Goal: Task Accomplishment & Management: Manage account settings

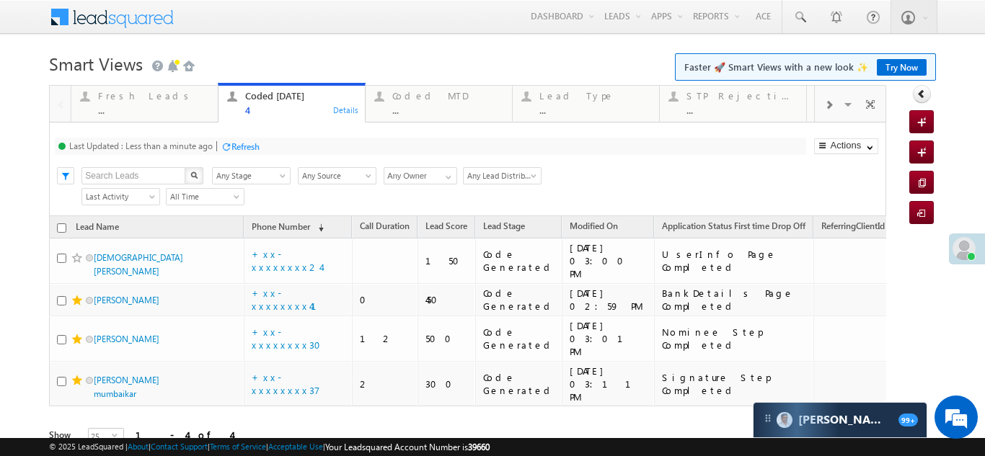
click at [242, 141] on div "Refresh" at bounding box center [245, 146] width 28 height 11
click at [200, 143] on div "Refresh" at bounding box center [191, 146] width 28 height 11
click at [115, 94] on div "Fresh Leads" at bounding box center [153, 96] width 111 height 12
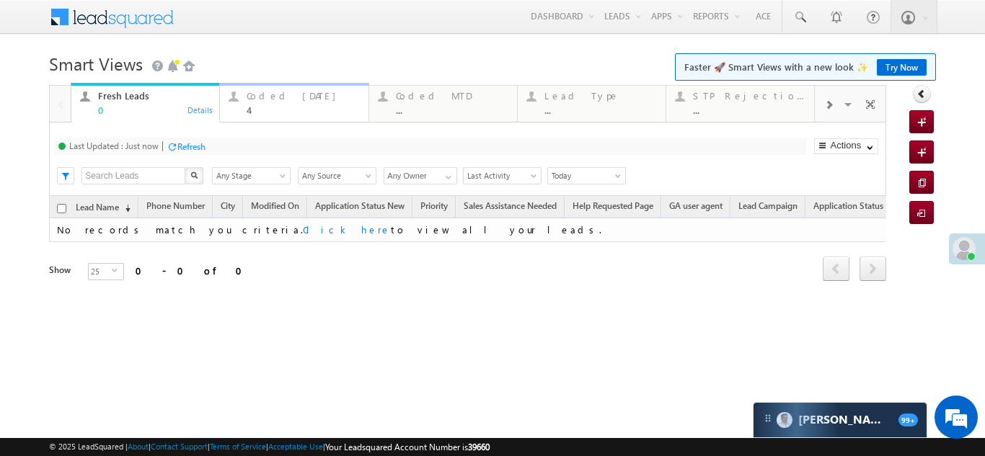
click at [277, 97] on div "Coded Today" at bounding box center [303, 96] width 112 height 12
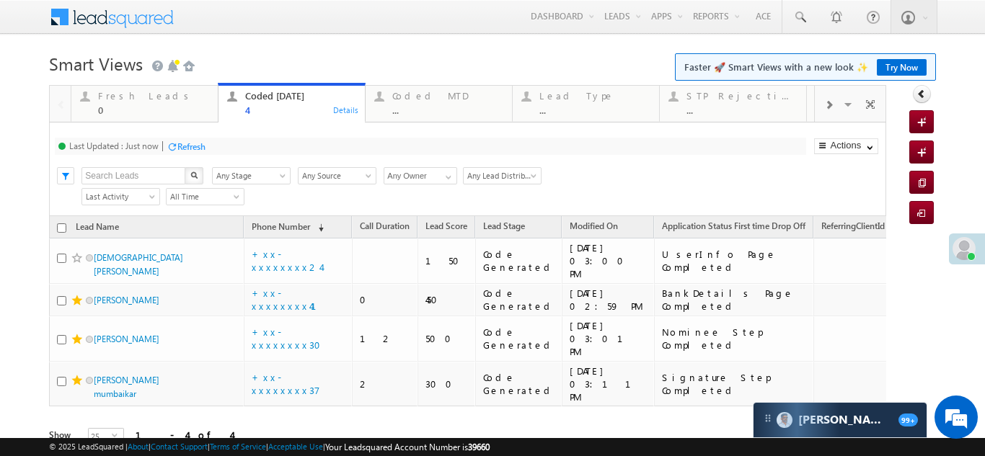
click at [198, 142] on div "Refresh" at bounding box center [191, 146] width 28 height 11
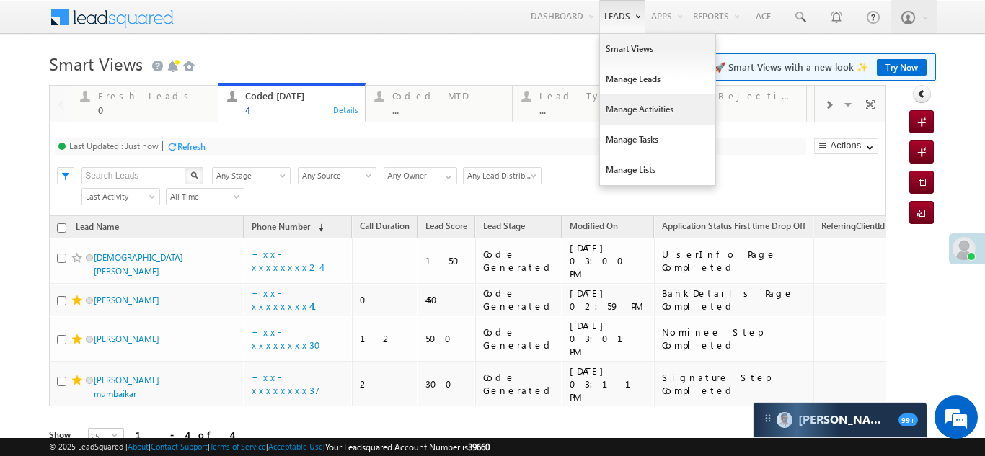
click at [612, 112] on link "Manage Activities" at bounding box center [657, 109] width 115 height 30
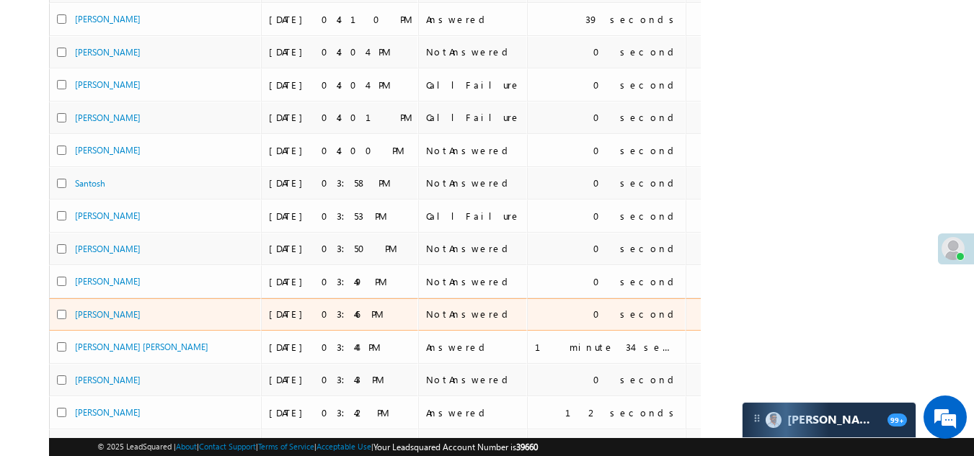
scroll to position [144, 0]
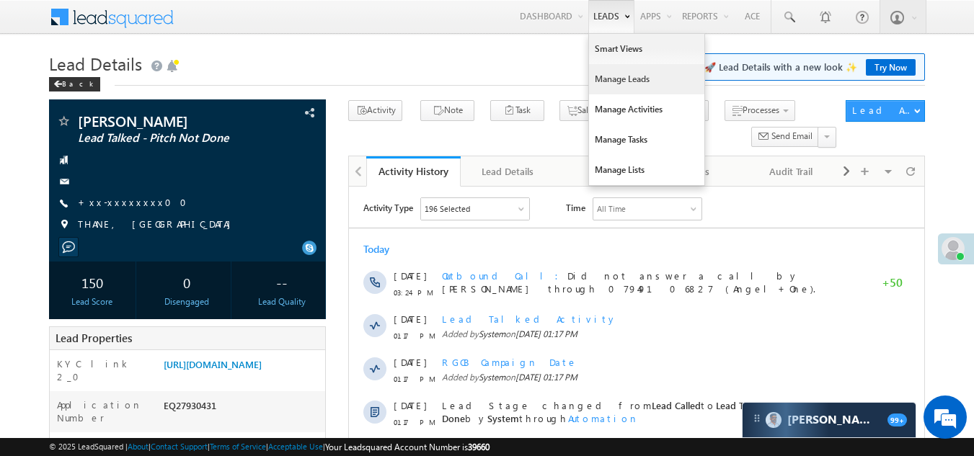
click at [604, 81] on link "Manage Leads" at bounding box center [646, 79] width 115 height 30
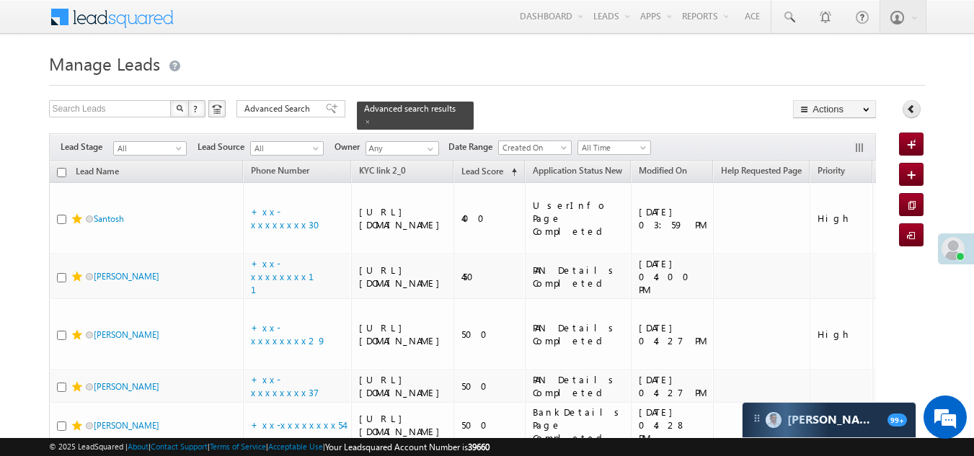
click at [911, 106] on icon at bounding box center [911, 109] width 10 height 10
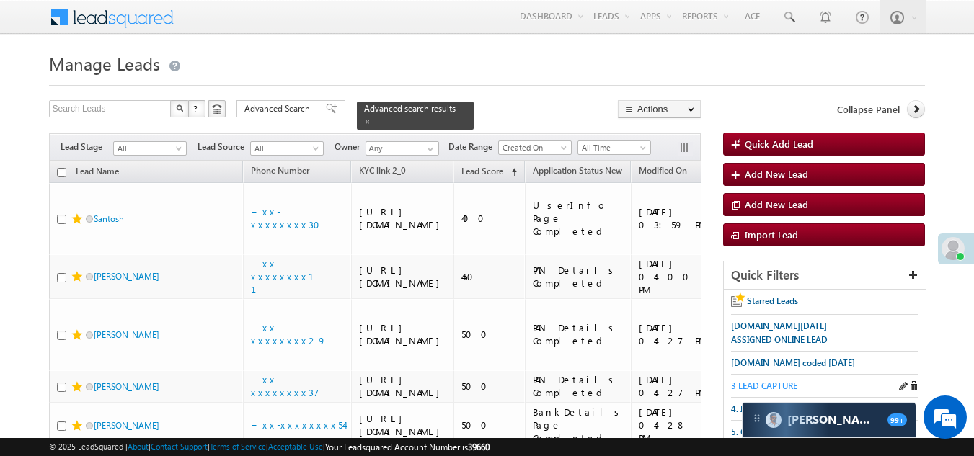
click at [769, 386] on span "3 LEAD CAPTURE" at bounding box center [764, 386] width 66 height 11
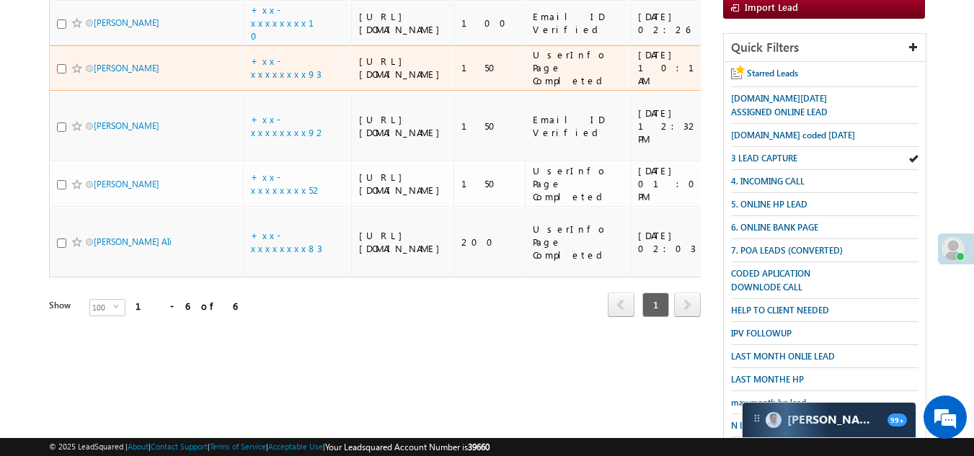
scroll to position [71, 0]
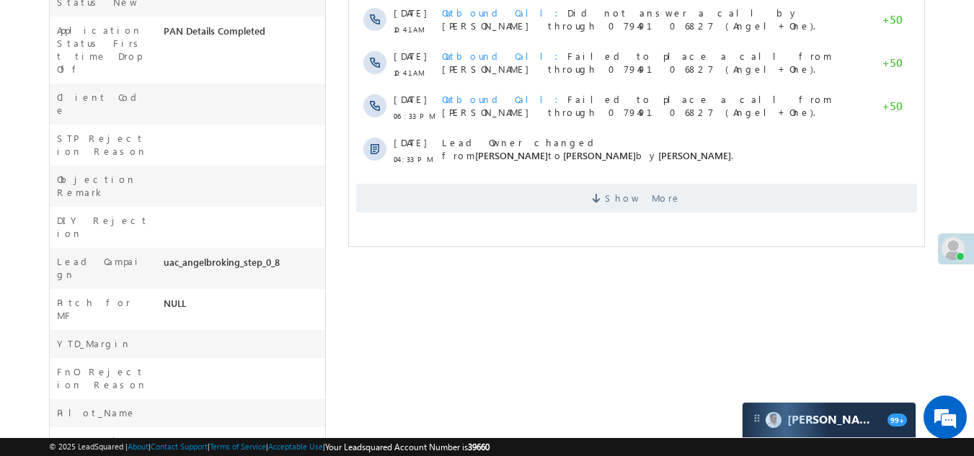
scroll to position [577, 0]
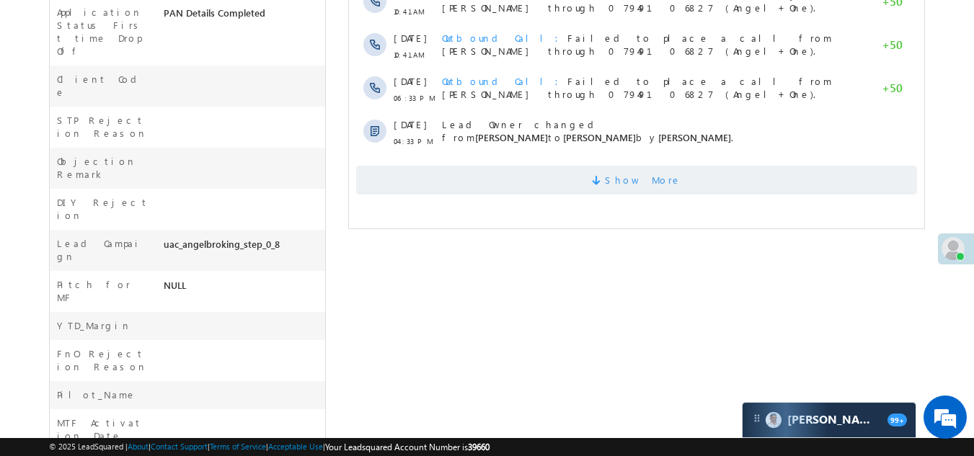
click at [474, 175] on span "Show More" at bounding box center [636, 180] width 561 height 29
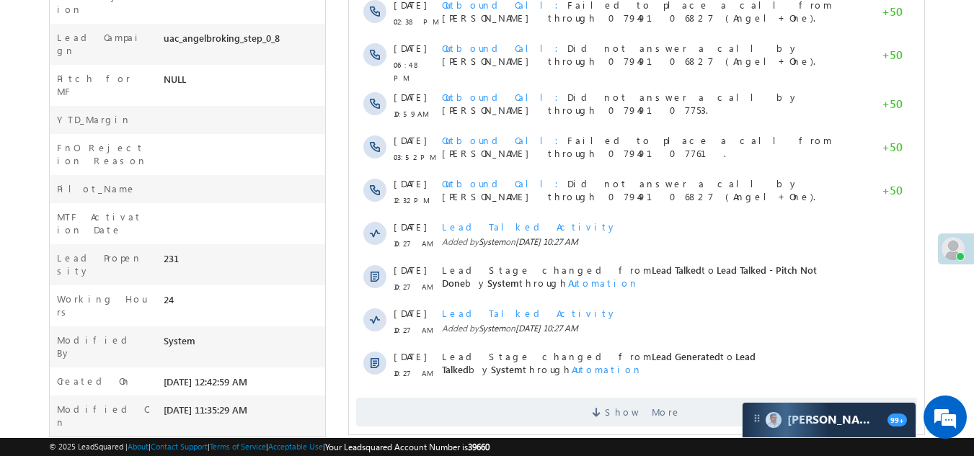
scroll to position [799, 0]
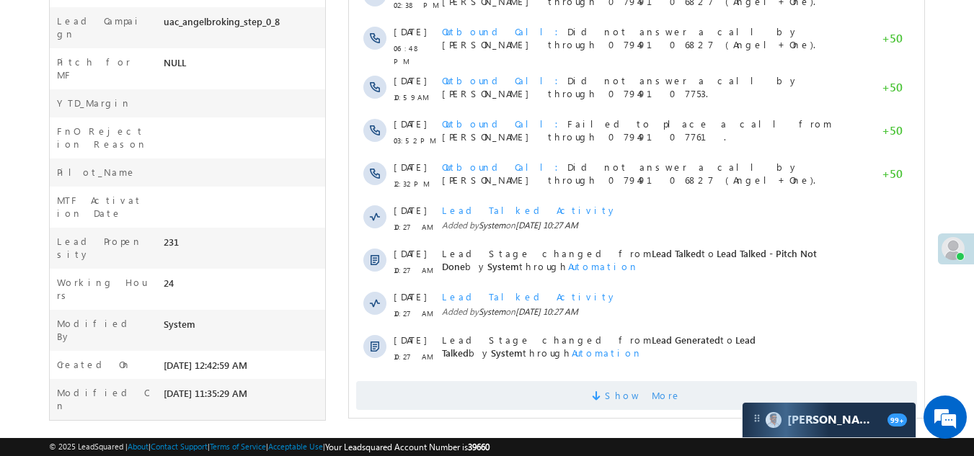
click at [549, 385] on span "Show More" at bounding box center [636, 395] width 561 height 29
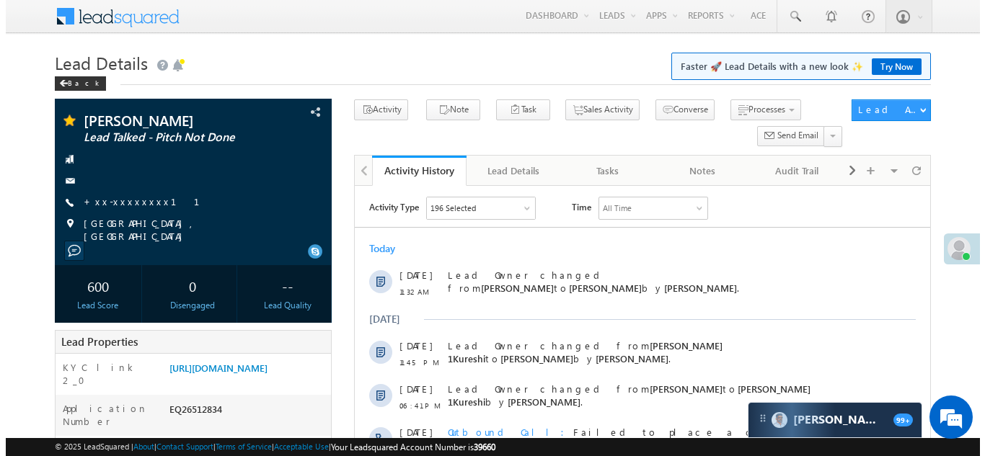
scroll to position [0, 0]
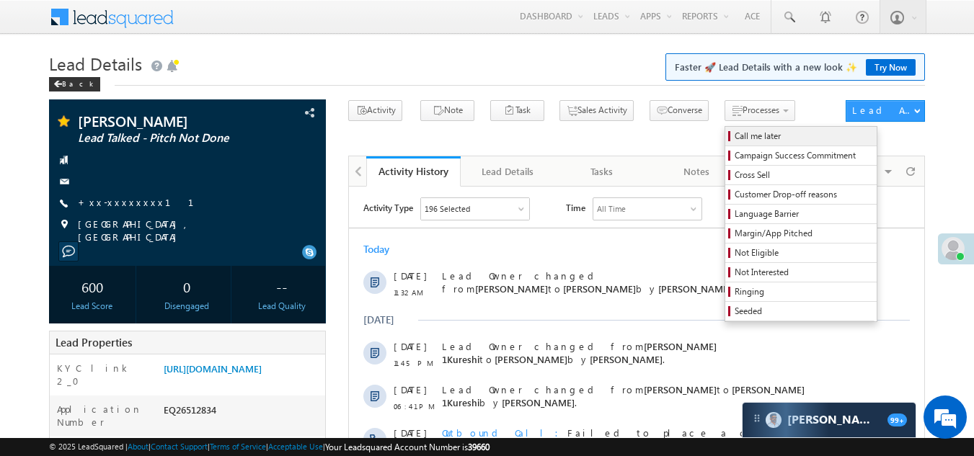
click at [735, 138] on span "Call me later" at bounding box center [803, 136] width 137 height 13
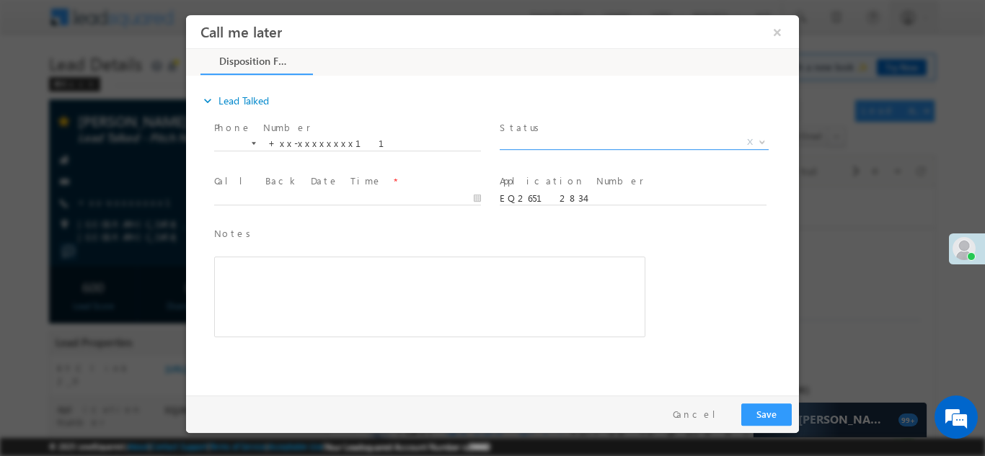
click at [619, 143] on span "X" at bounding box center [634, 142] width 269 height 14
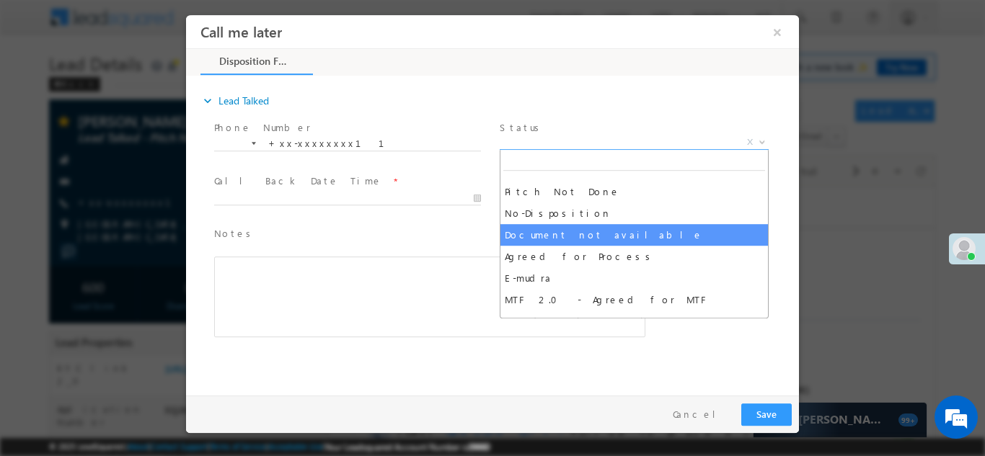
scroll to position [50, 0]
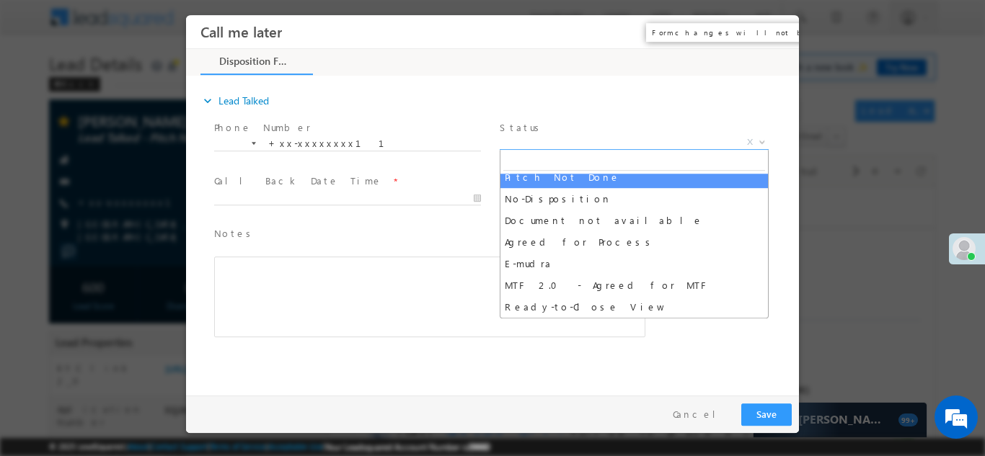
click at [771, 28] on button "×" at bounding box center [777, 31] width 25 height 27
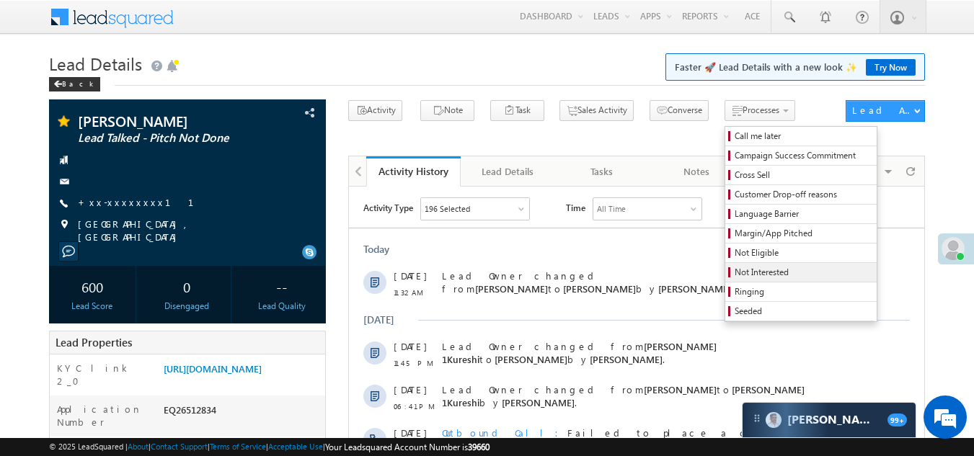
click at [735, 276] on span "Not Interested" at bounding box center [803, 272] width 137 height 13
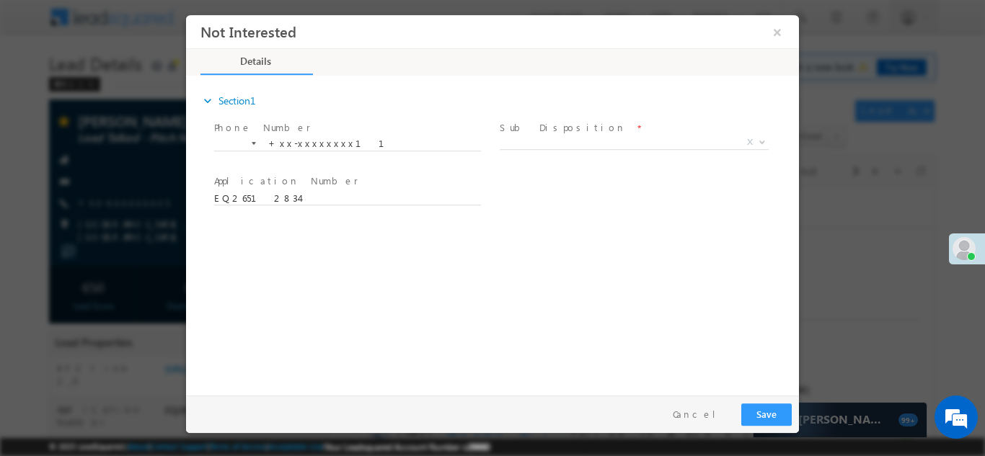
scroll to position [0, 0]
click at [568, 140] on span "X" at bounding box center [634, 142] width 269 height 14
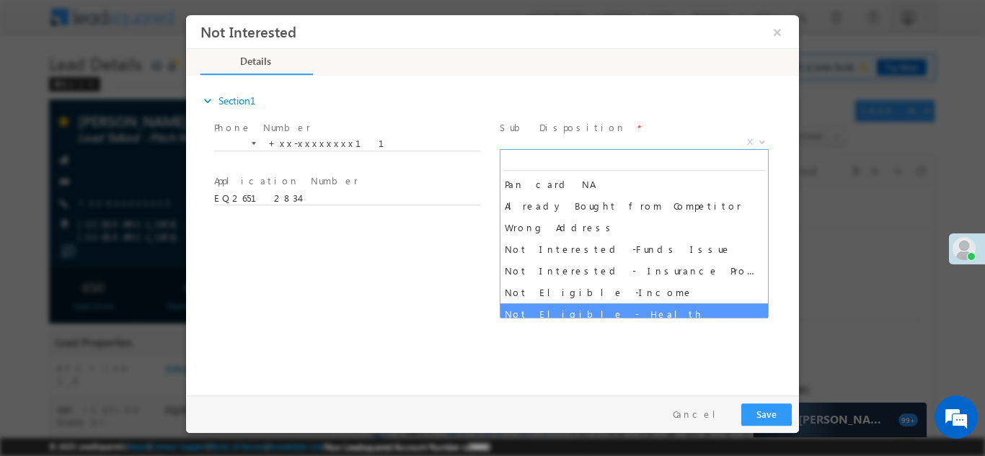
scroll to position [288, 0]
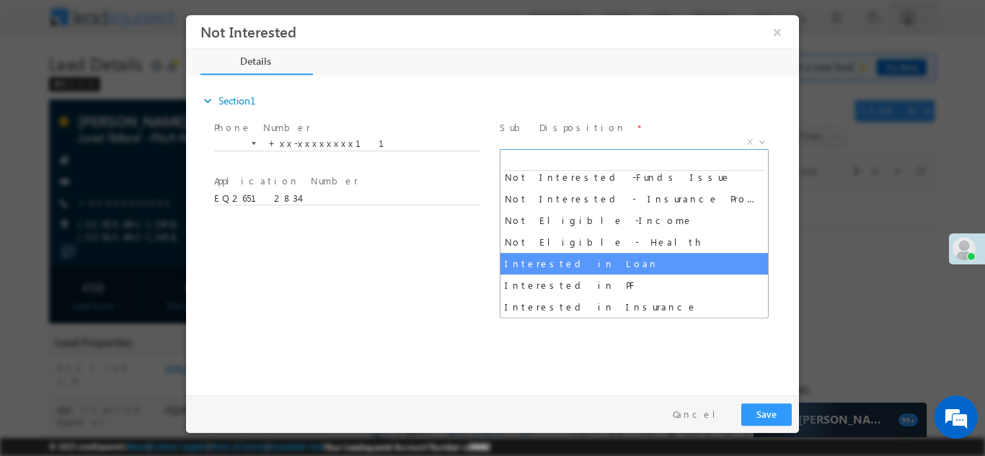
select select "Interested in Loan"
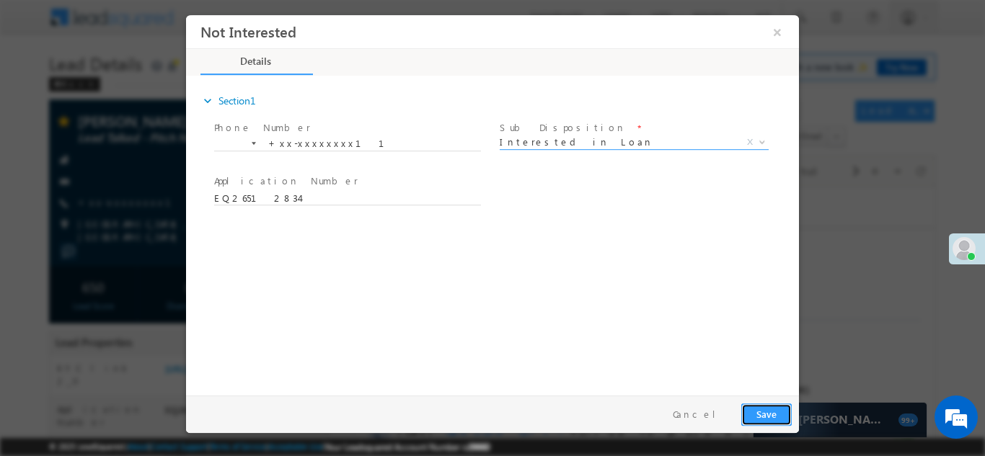
click at [762, 412] on button "Save" at bounding box center [766, 414] width 50 height 22
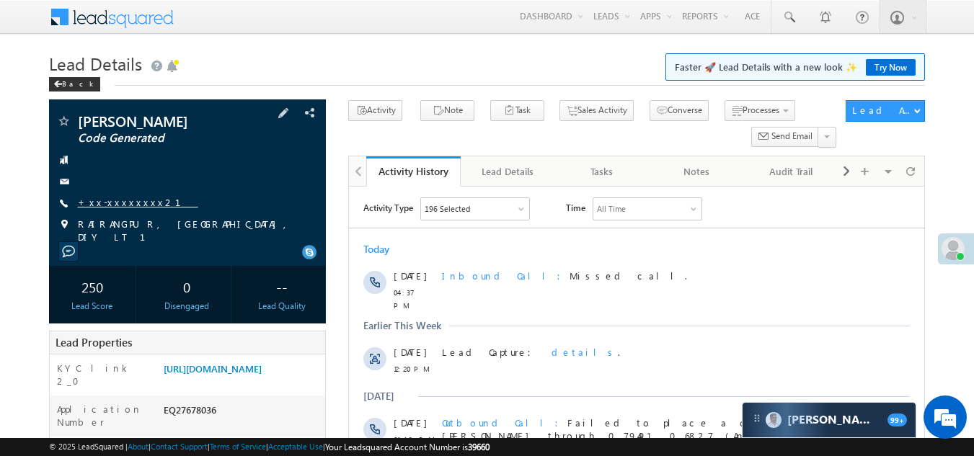
click at [110, 201] on link "+xx-xxxxxxxx21" at bounding box center [138, 202] width 120 height 12
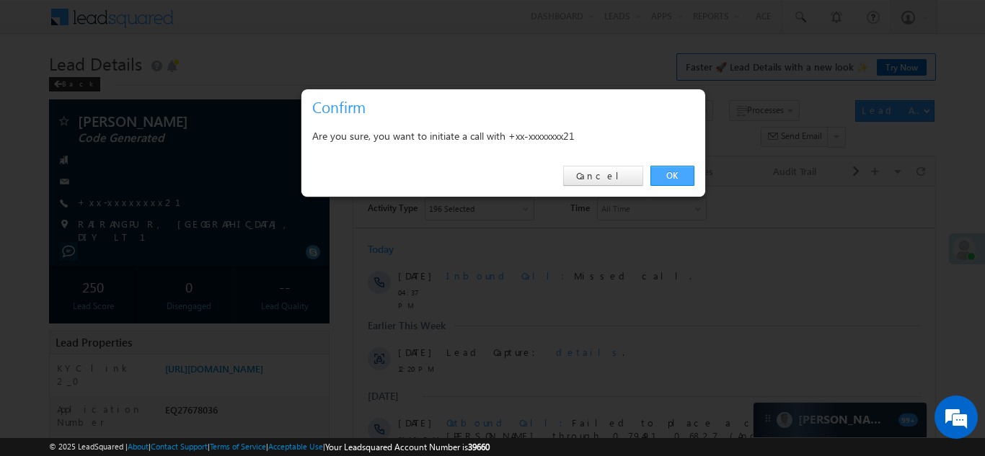
click at [670, 174] on link "OK" at bounding box center [672, 176] width 44 height 20
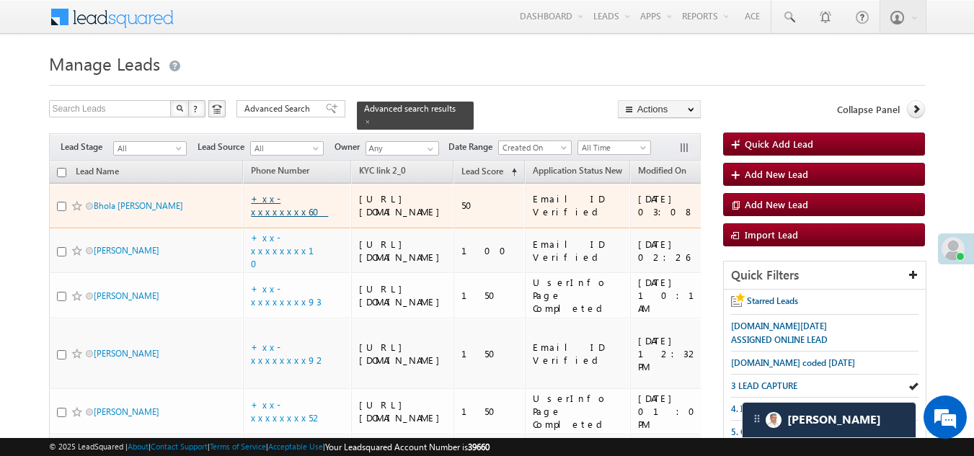
click at [285, 214] on link "+xx-xxxxxxxx60" at bounding box center [289, 204] width 77 height 25
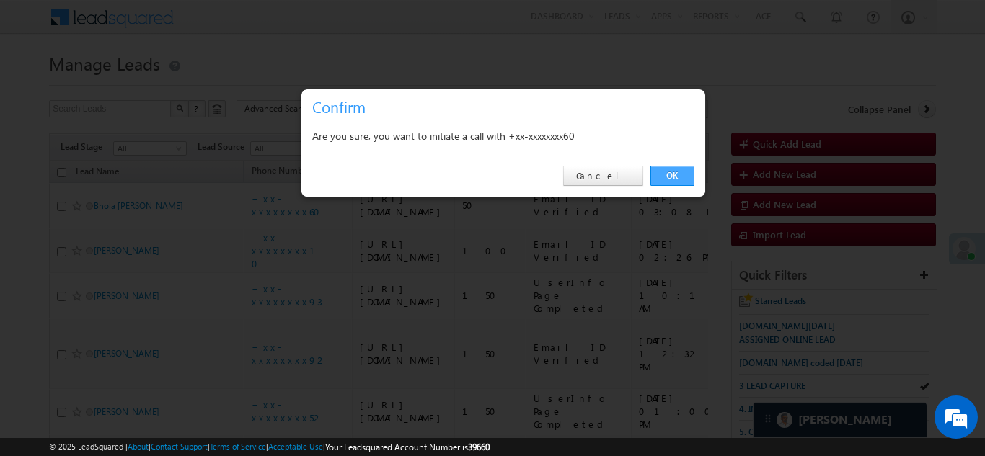
click at [672, 169] on link "OK" at bounding box center [672, 176] width 44 height 20
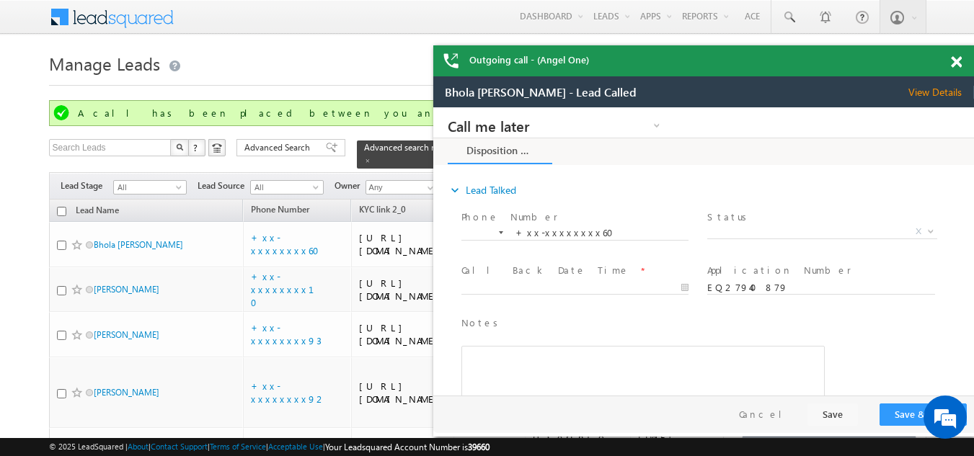
click at [953, 65] on span at bounding box center [956, 62] width 11 height 12
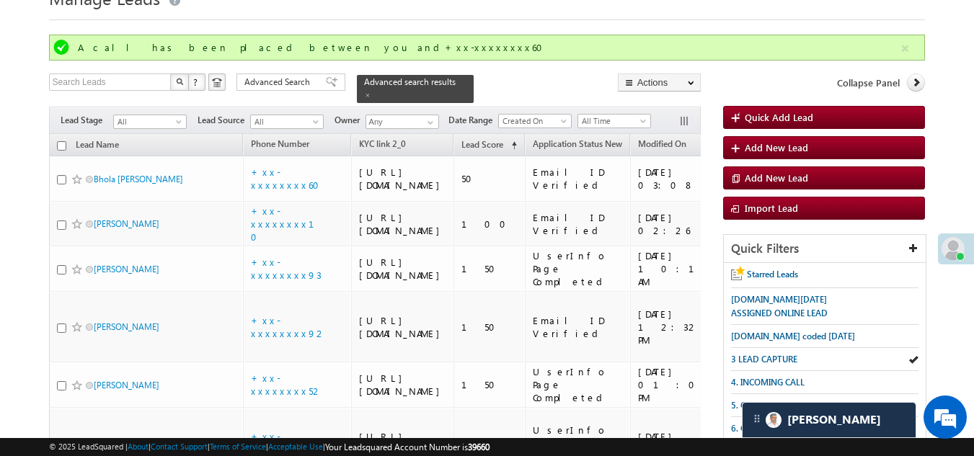
scroll to position [144, 0]
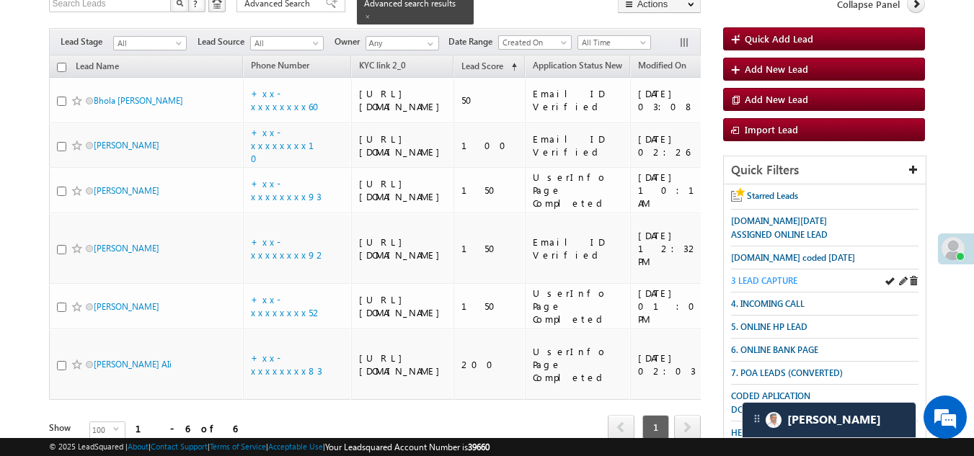
click at [772, 278] on span "3 LEAD CAPTURE" at bounding box center [764, 280] width 66 height 11
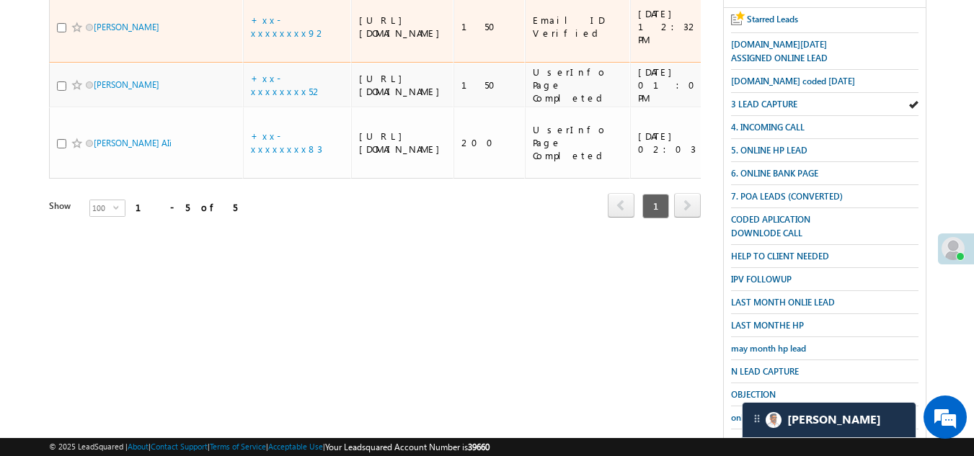
scroll to position [288, 0]
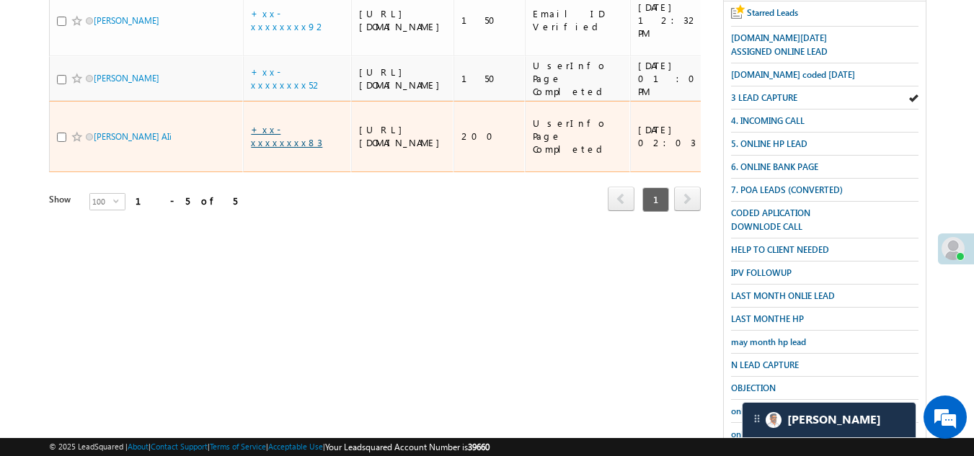
click at [286, 149] on link "+xx-xxxxxxxx83" at bounding box center [286, 135] width 71 height 25
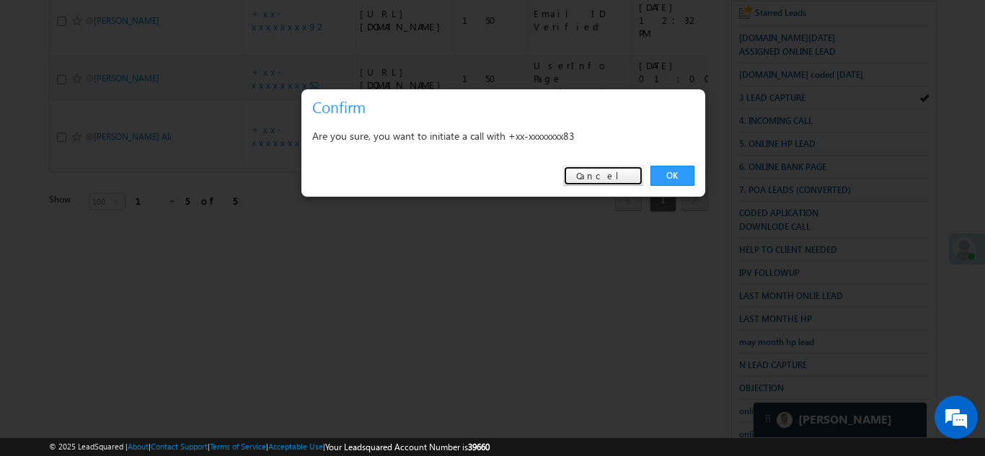
click at [637, 180] on link "Cancel" at bounding box center [603, 176] width 80 height 20
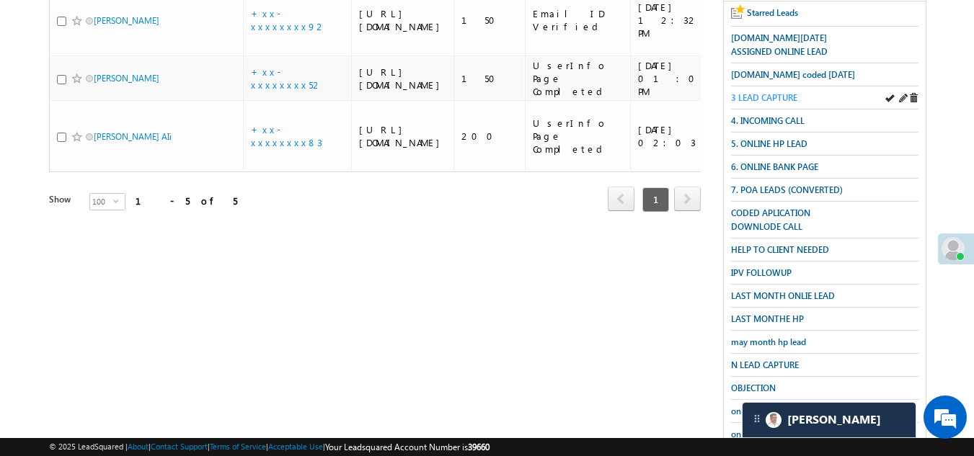
click at [751, 92] on span "3 LEAD CAPTURE" at bounding box center [764, 97] width 66 height 11
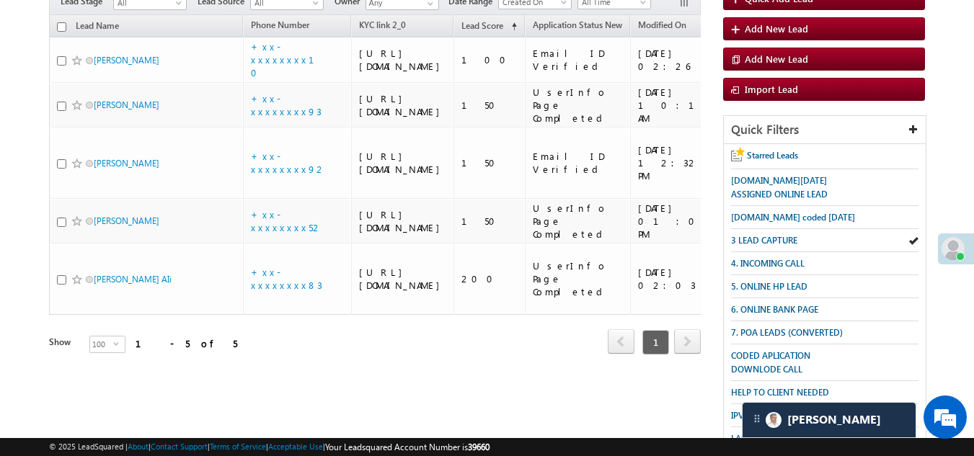
scroll to position [0, 0]
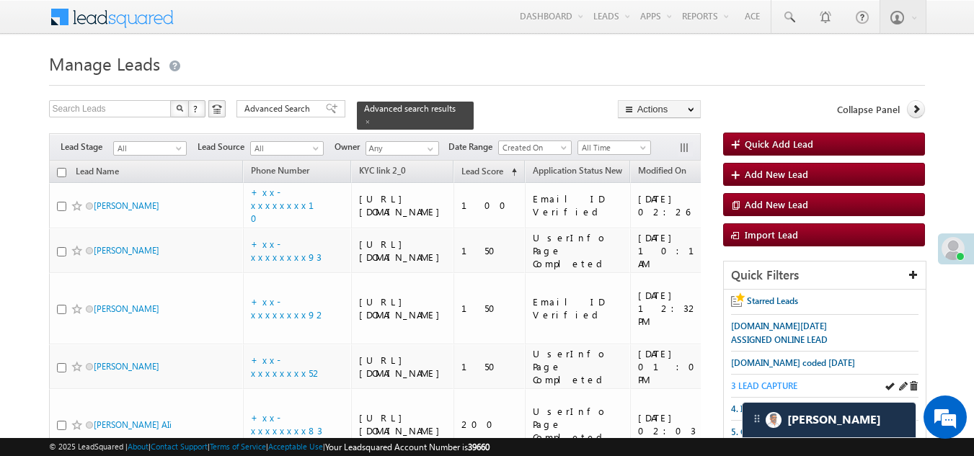
click at [773, 384] on span "3 LEAD CAPTURE" at bounding box center [764, 386] width 66 height 11
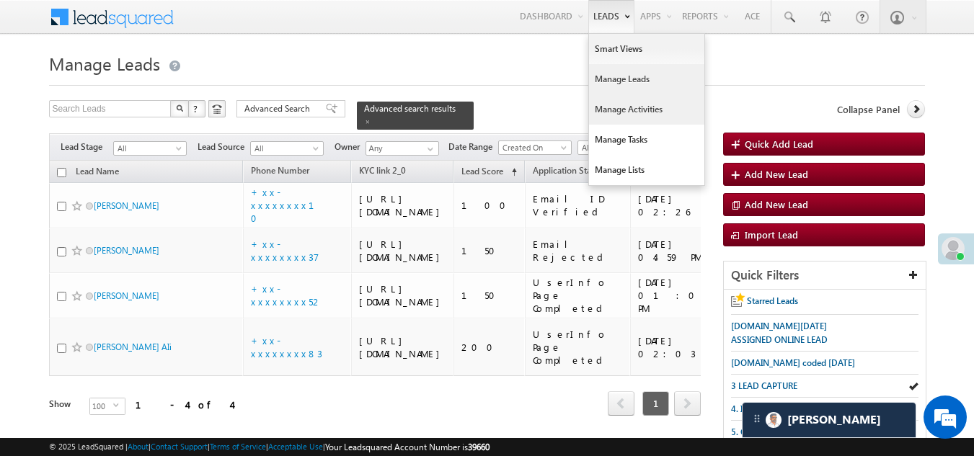
click at [619, 105] on link "Manage Activities" at bounding box center [646, 109] width 115 height 30
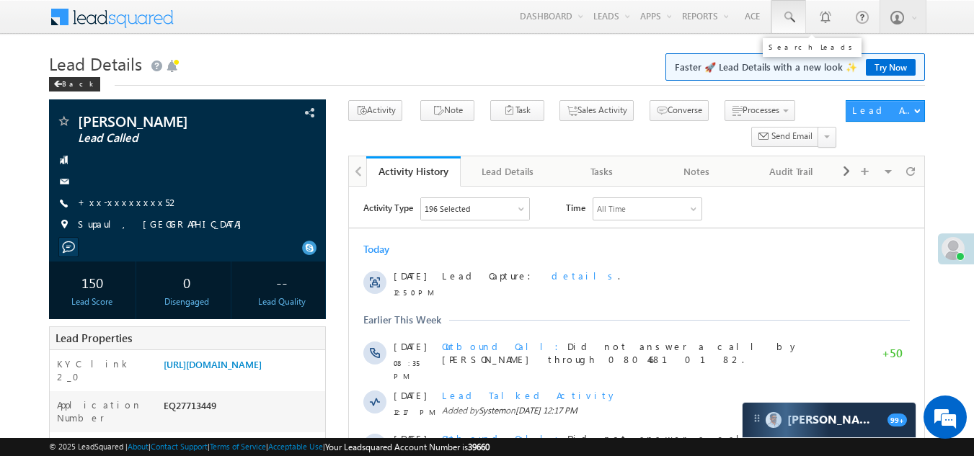
click at [785, 17] on span at bounding box center [788, 17] width 14 height 14
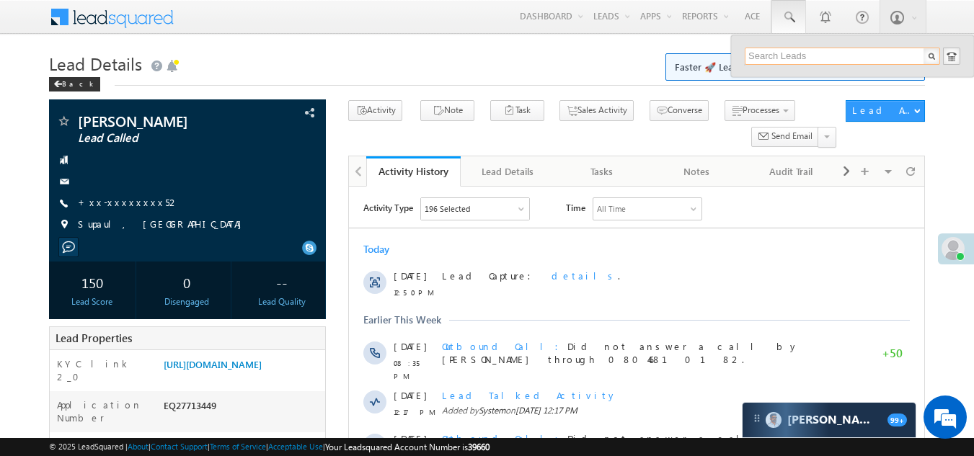
paste input "EQ27943977"
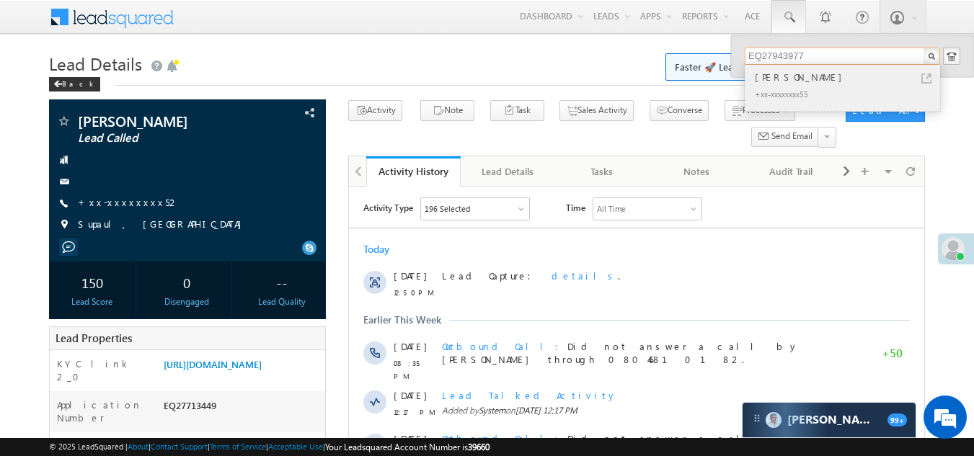
type input "EQ27943977"
click at [782, 92] on div "+xx-xxxxxxxx55" at bounding box center [848, 93] width 193 height 17
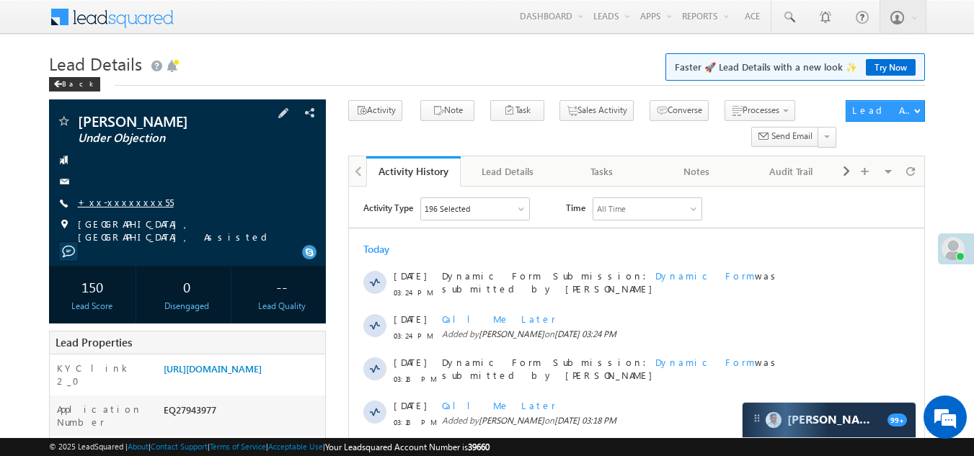
click at [130, 200] on link "+xx-xxxxxxxx55" at bounding box center [126, 202] width 96 height 12
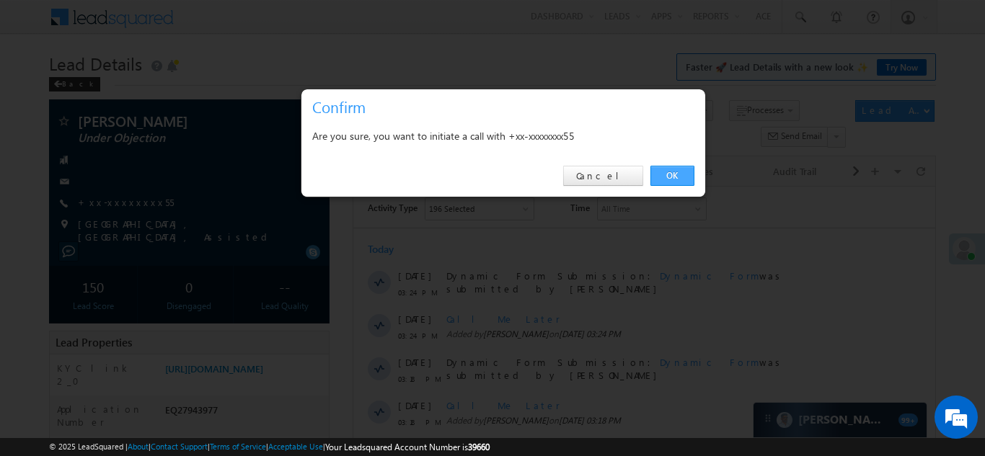
click at [677, 176] on link "OK" at bounding box center [672, 176] width 44 height 20
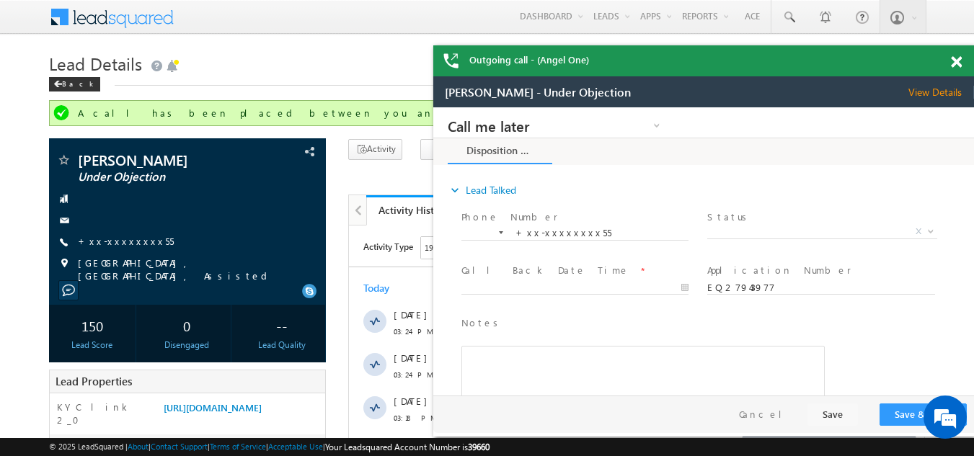
drag, startPoint x: 953, startPoint y: 57, endPoint x: 912, endPoint y: 54, distance: 41.2
click at [952, 56] on span at bounding box center [956, 62] width 11 height 12
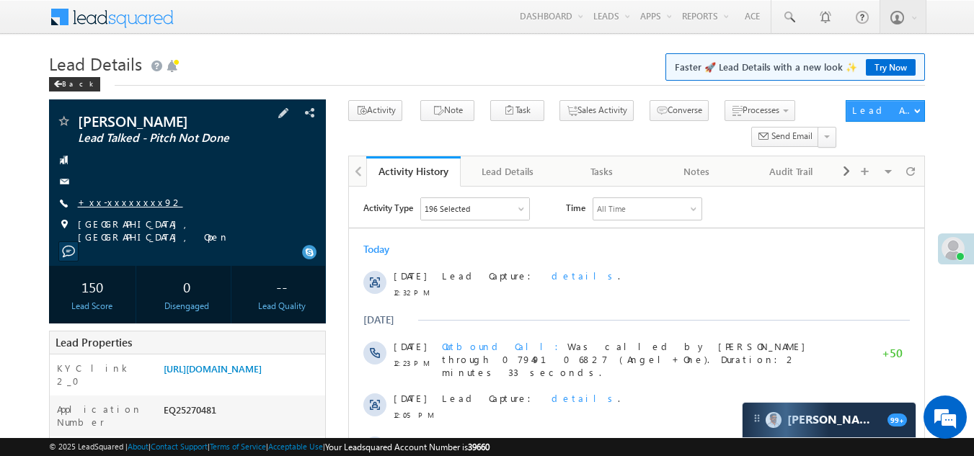
click at [115, 203] on link "+xx-xxxxxxxx92" at bounding box center [130, 202] width 105 height 12
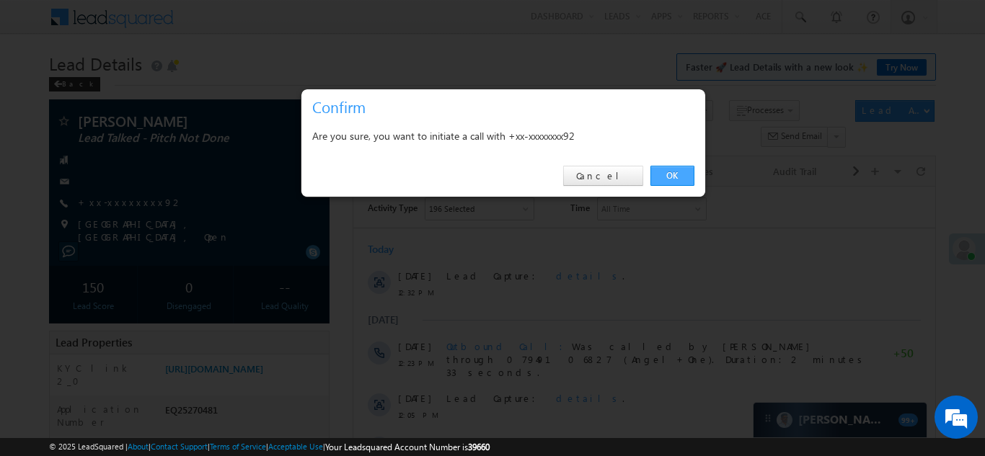
click at [675, 174] on link "OK" at bounding box center [672, 176] width 44 height 20
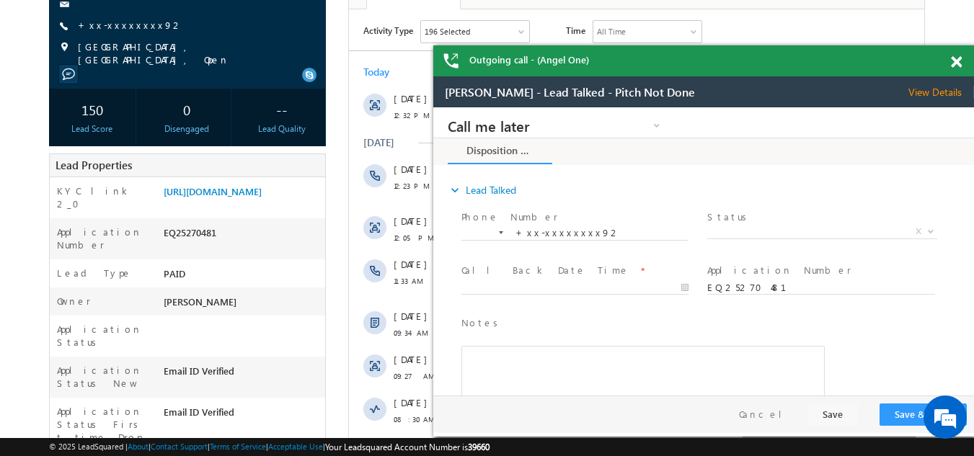
click at [953, 65] on span at bounding box center [956, 62] width 11 height 12
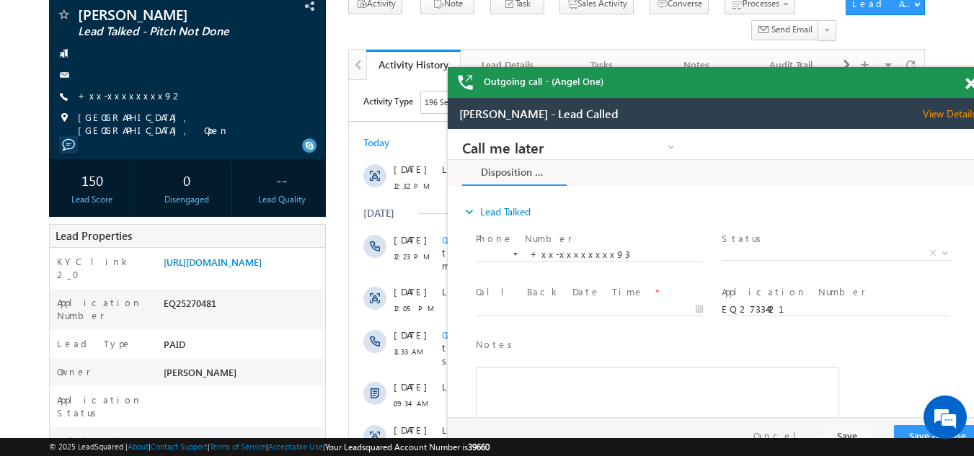
scroll to position [144, 0]
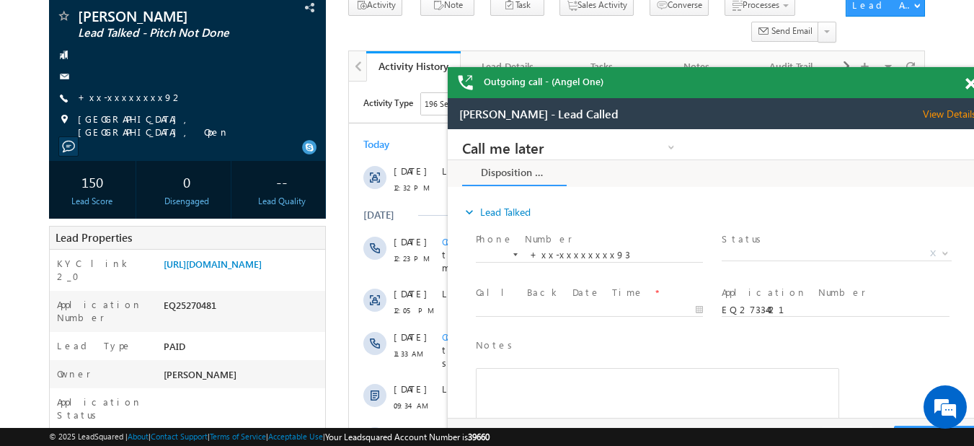
click at [969, 85] on span at bounding box center [970, 84] width 11 height 12
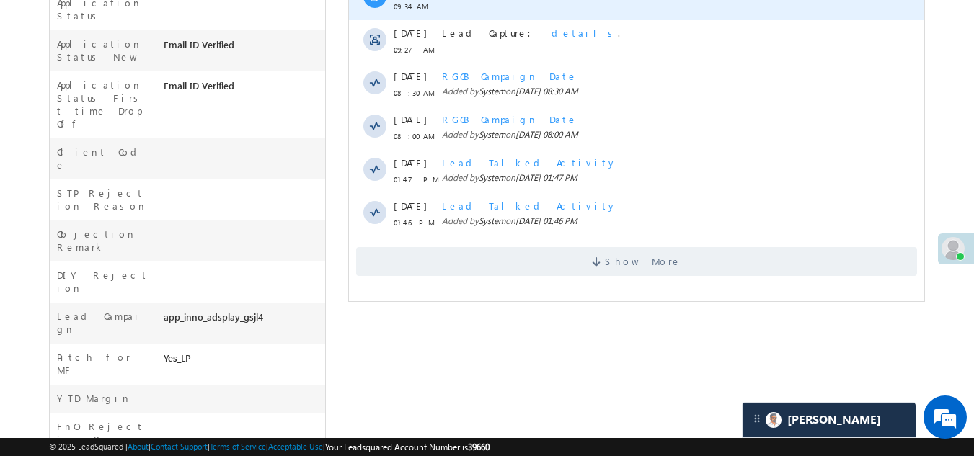
scroll to position [577, 0]
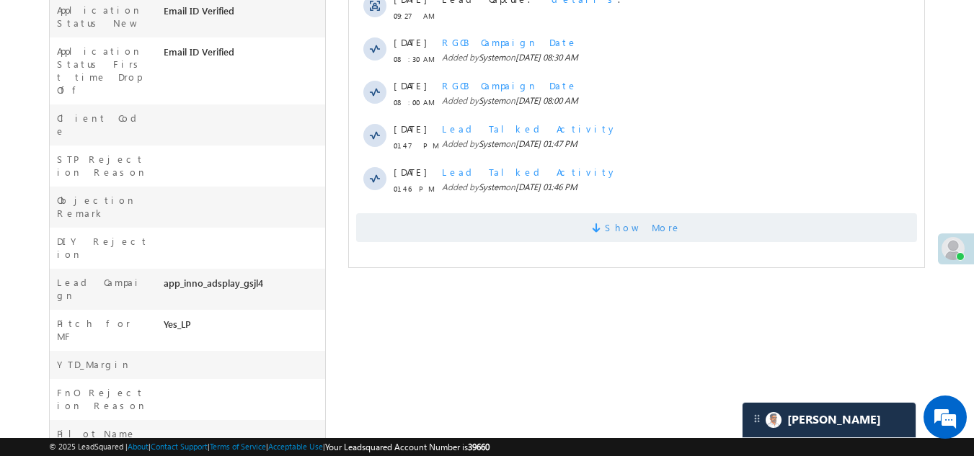
click at [438, 213] on span "Show More" at bounding box center [636, 227] width 561 height 29
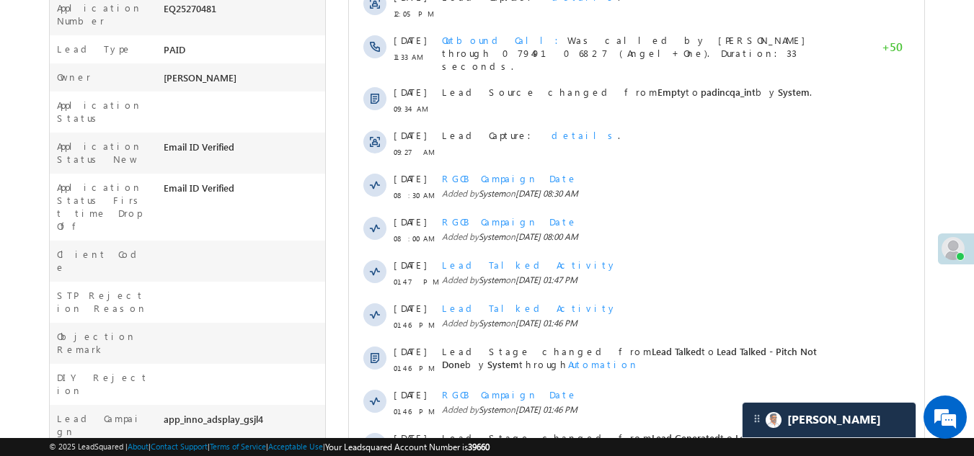
scroll to position [72, 0]
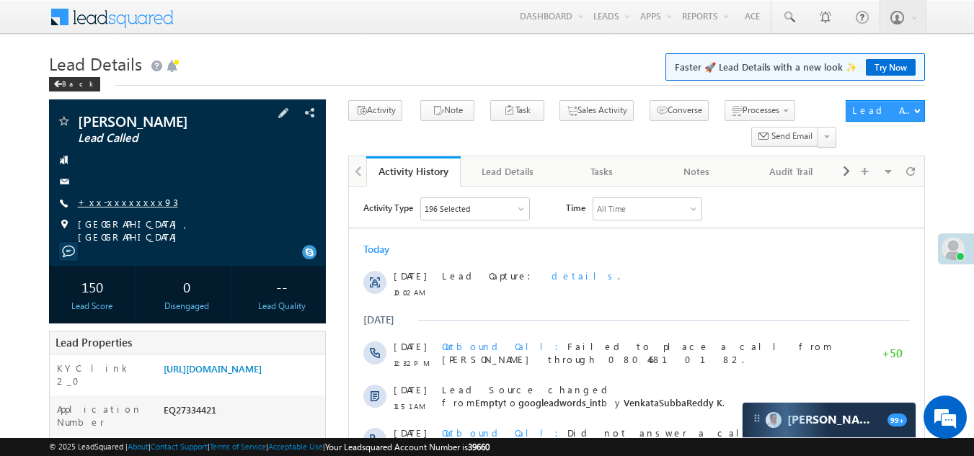
click at [129, 202] on link "+xx-xxxxxxxx93" at bounding box center [128, 202] width 100 height 12
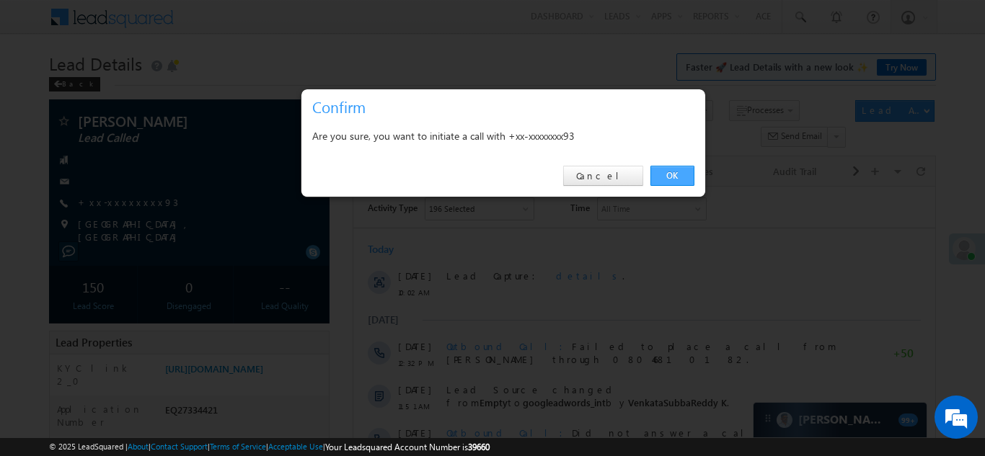
click at [667, 171] on link "OK" at bounding box center [672, 176] width 44 height 20
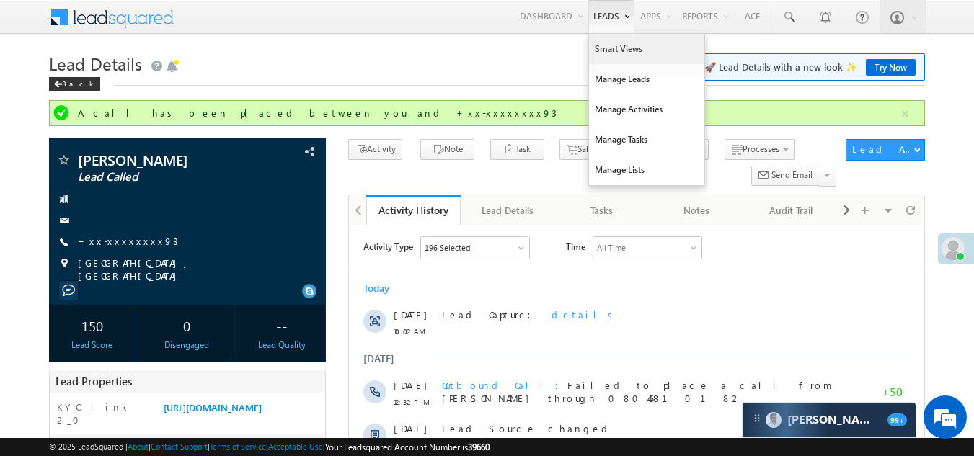
click at [606, 50] on link "Smart Views" at bounding box center [646, 49] width 115 height 30
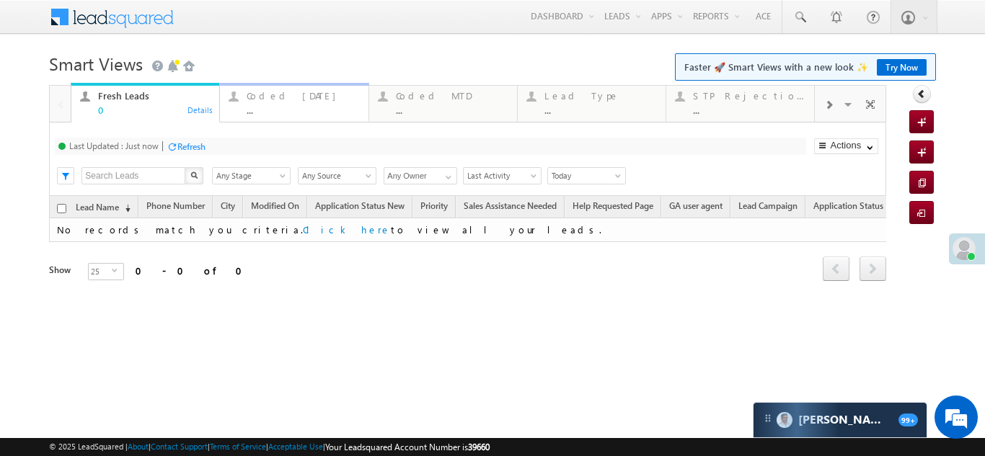
click at [285, 103] on div "Coded [DATE] ..." at bounding box center [303, 101] width 112 height 28
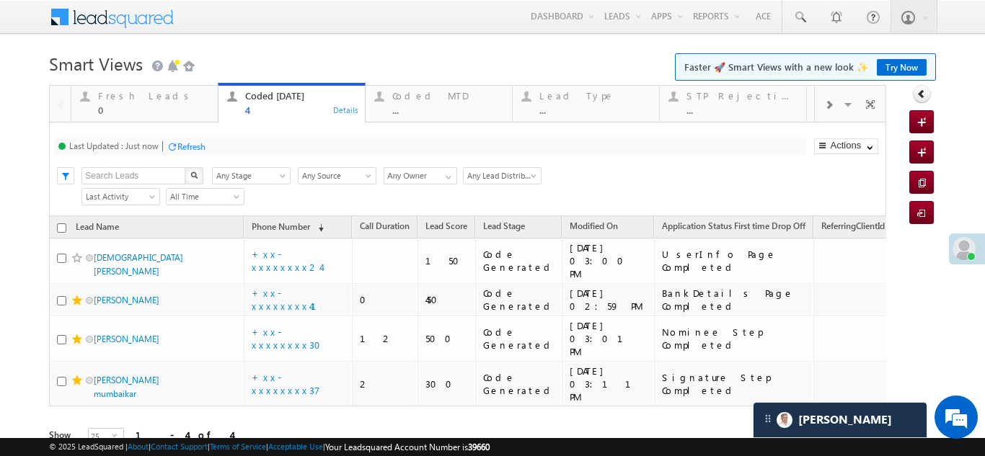
click at [202, 143] on div "Refresh" at bounding box center [191, 146] width 28 height 11
click at [189, 149] on div "Refresh" at bounding box center [191, 146] width 28 height 11
click at [192, 146] on div "Refresh" at bounding box center [191, 146] width 28 height 11
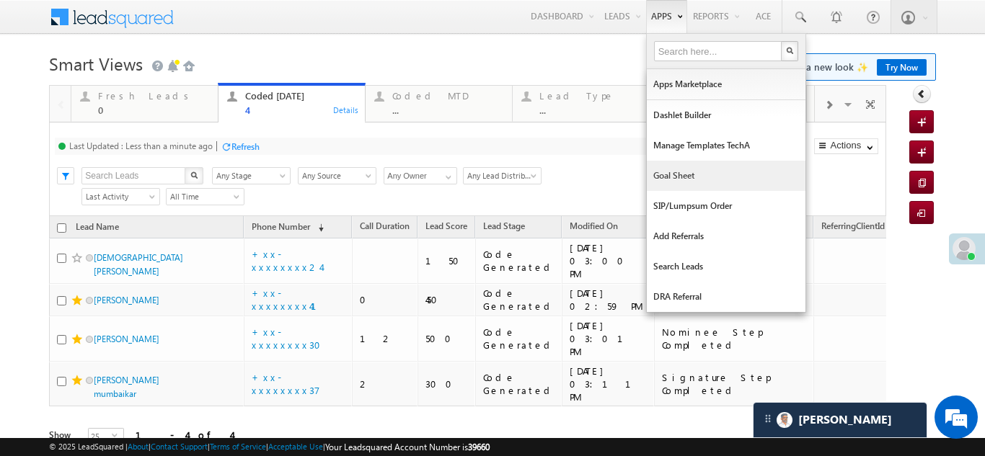
click at [654, 169] on link "Goal Sheet" at bounding box center [726, 176] width 159 height 30
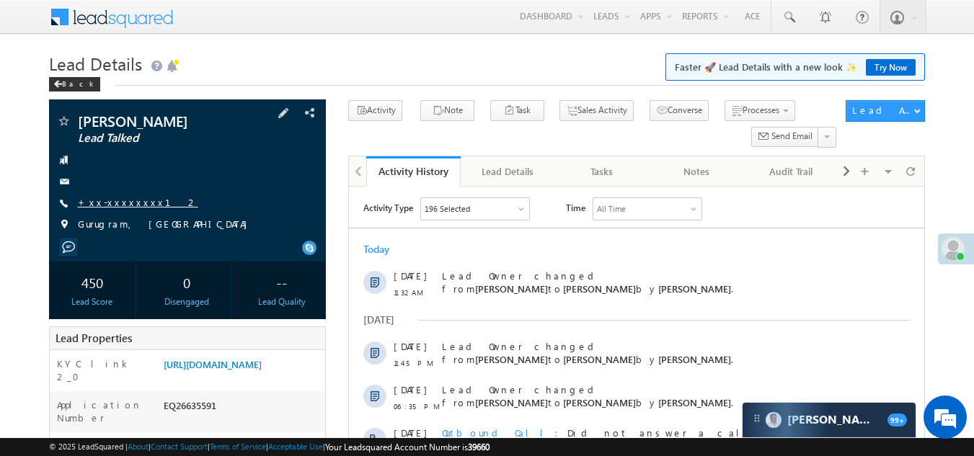
click at [108, 201] on link "+xx-xxxxxxxx12" at bounding box center [138, 202] width 120 height 12
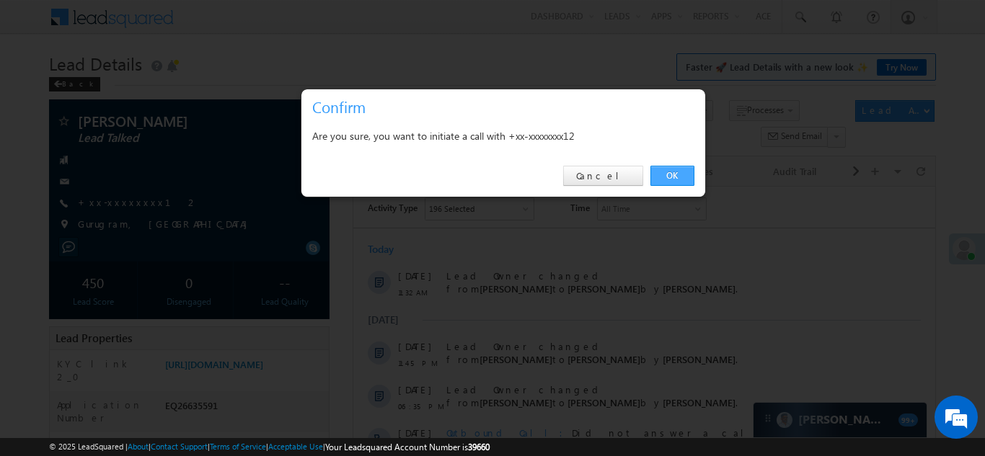
click at [672, 170] on link "OK" at bounding box center [672, 176] width 44 height 20
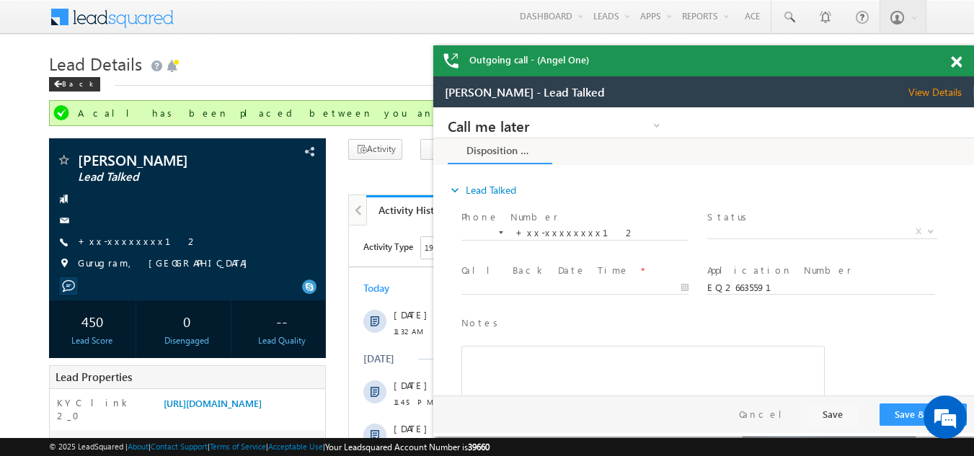
click at [955, 61] on span at bounding box center [956, 62] width 11 height 12
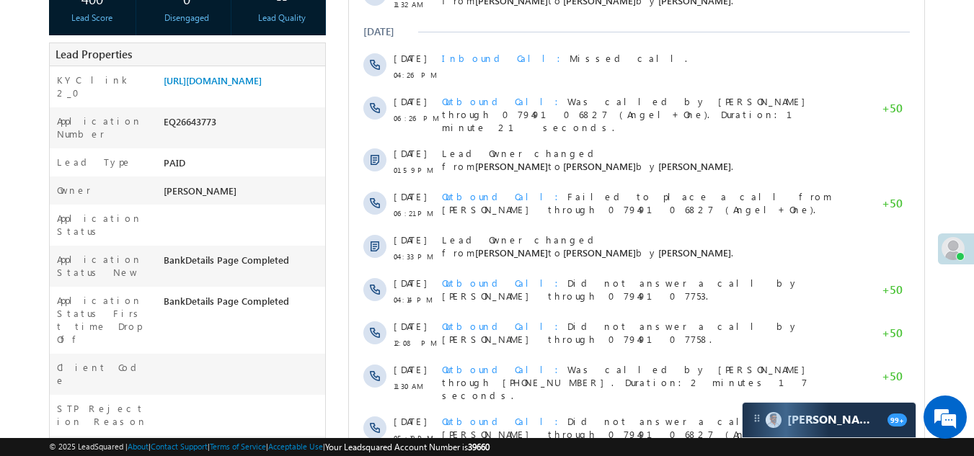
scroll to position [216, 0]
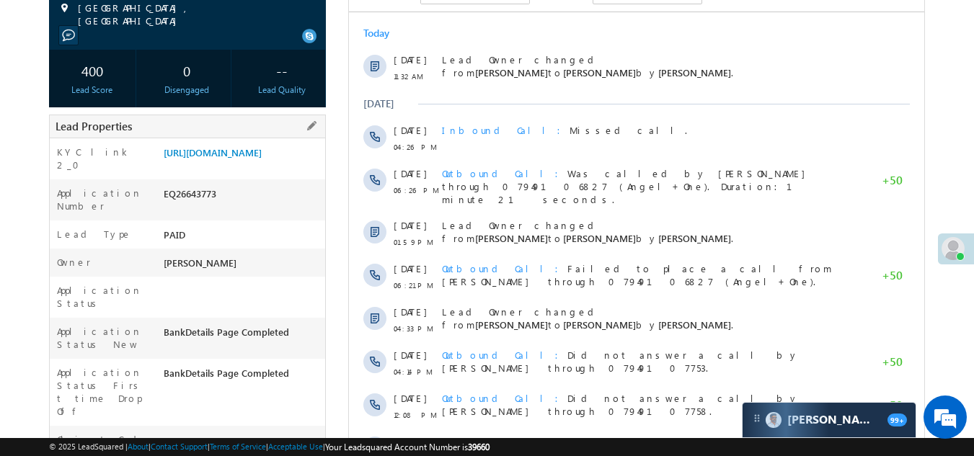
drag, startPoint x: 164, startPoint y: 211, endPoint x: 226, endPoint y: 211, distance: 62.0
click at [226, 207] on div "EQ26643773" at bounding box center [243, 197] width 166 height 20
copy div "EQ26643773"
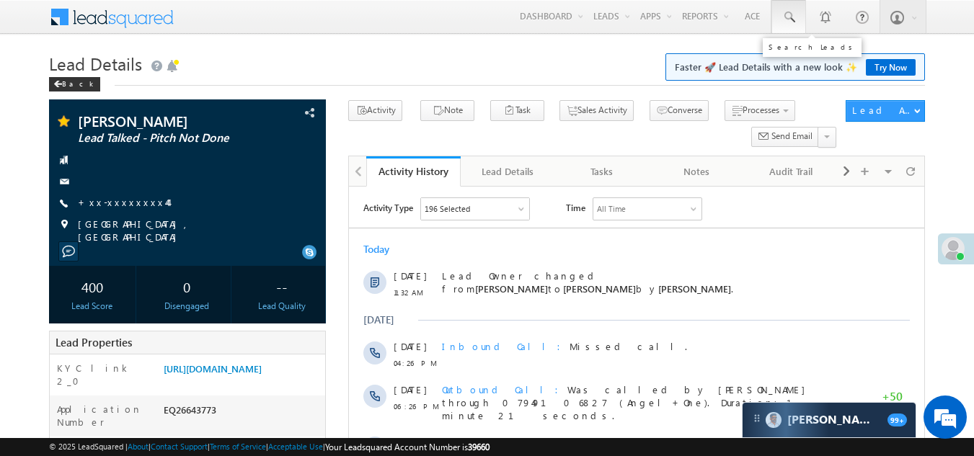
click at [789, 15] on span at bounding box center [788, 17] width 14 height 14
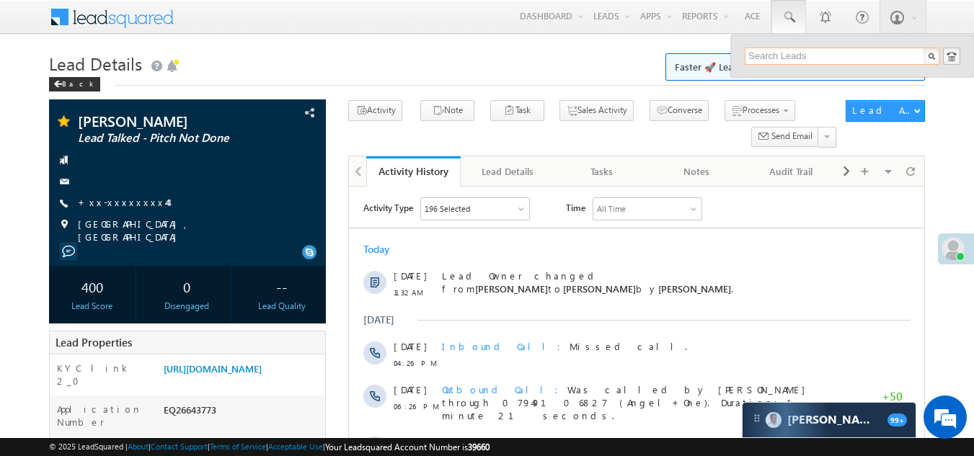
paste input "EQ26009281"
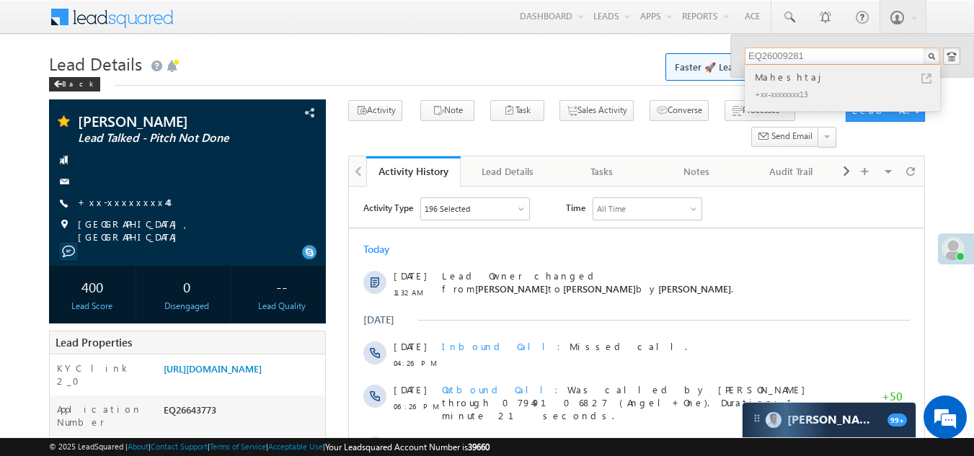
type input "EQ26009281"
click at [781, 84] on div "Maheshtaj" at bounding box center [848, 77] width 193 height 16
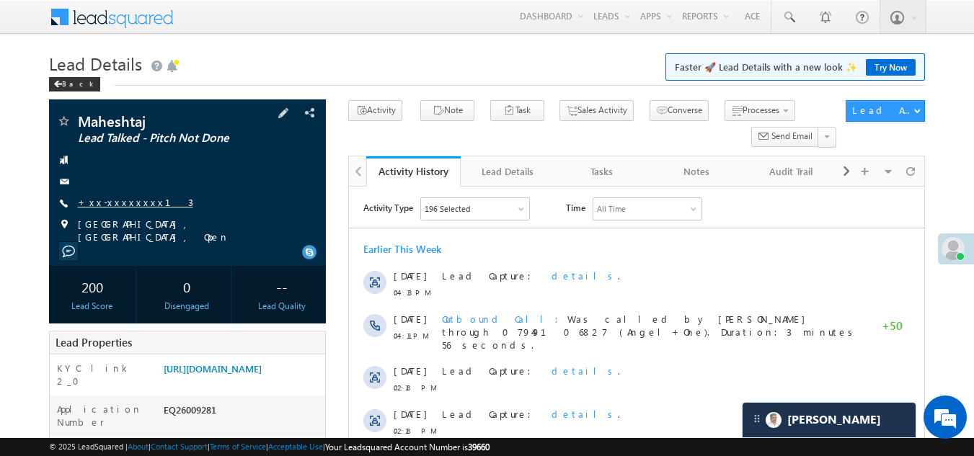
click at [119, 200] on link "+xx-xxxxxxxx13" at bounding box center [135, 202] width 115 height 12
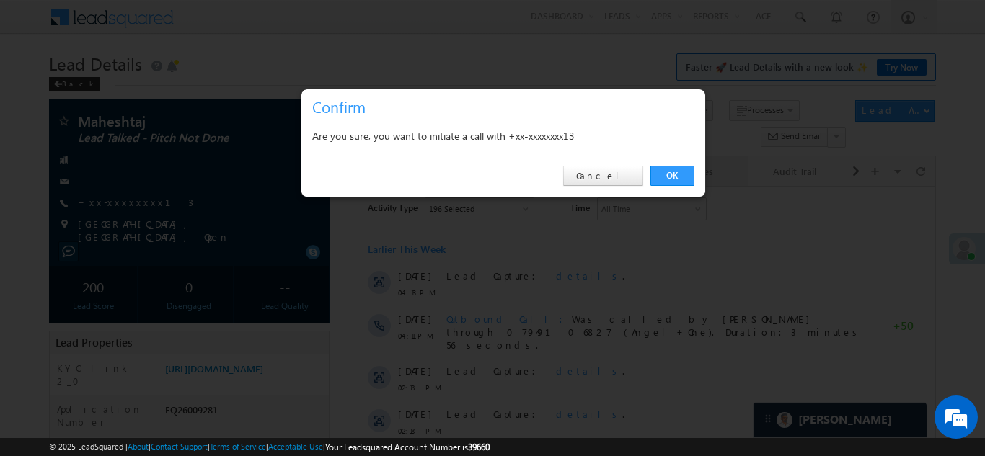
click at [668, 170] on link "OK" at bounding box center [672, 176] width 44 height 20
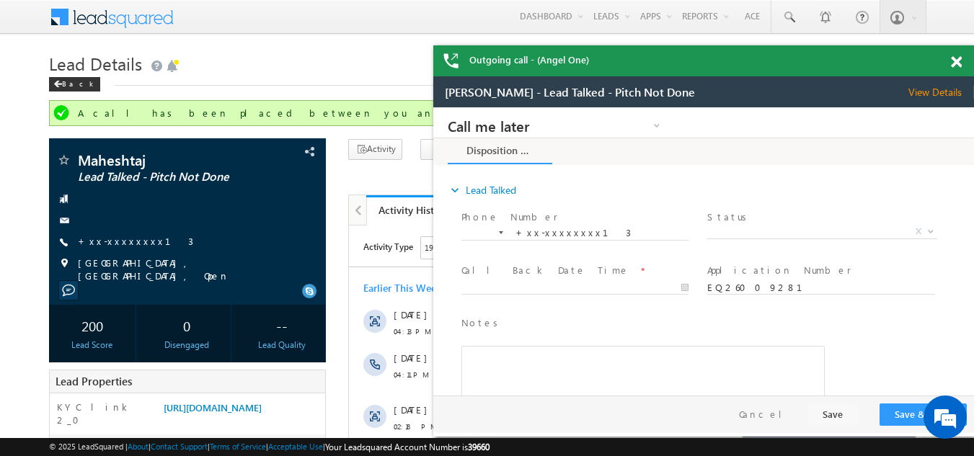
click at [960, 59] on span at bounding box center [956, 62] width 11 height 12
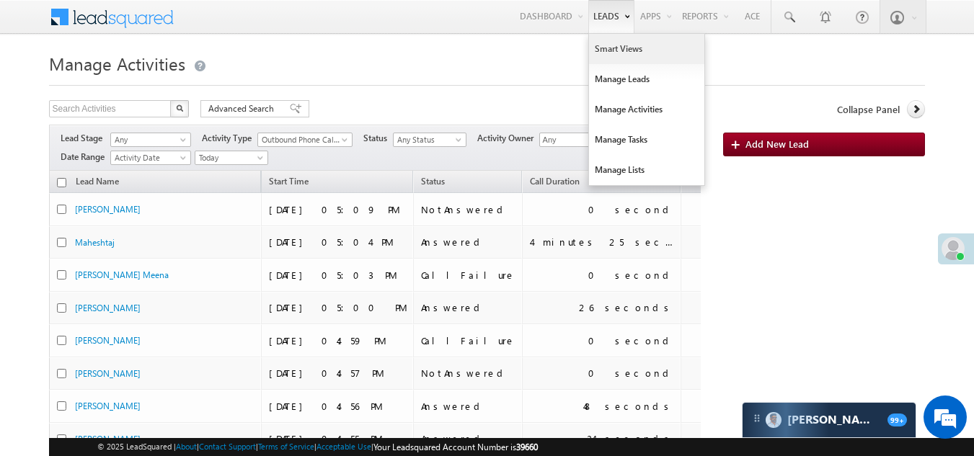
click at [608, 48] on link "Smart Views" at bounding box center [646, 49] width 115 height 30
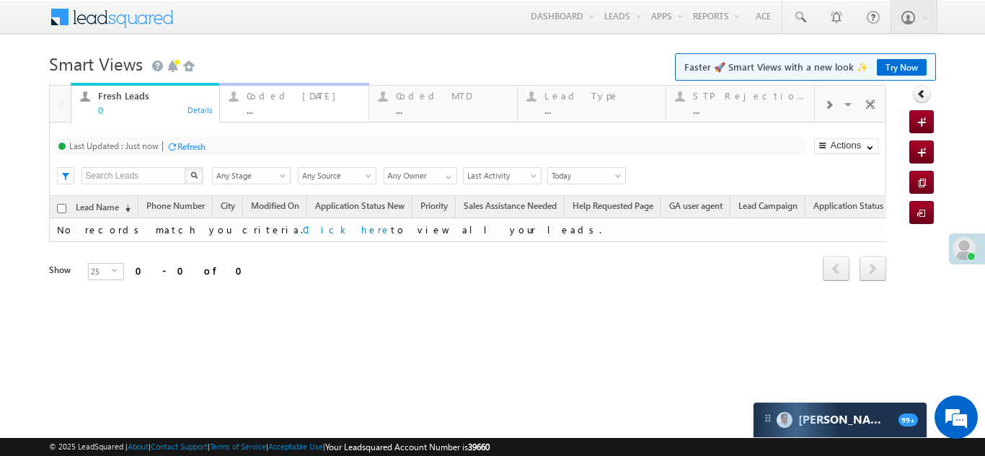
click at [273, 97] on div "Coded [DATE]" at bounding box center [303, 96] width 112 height 12
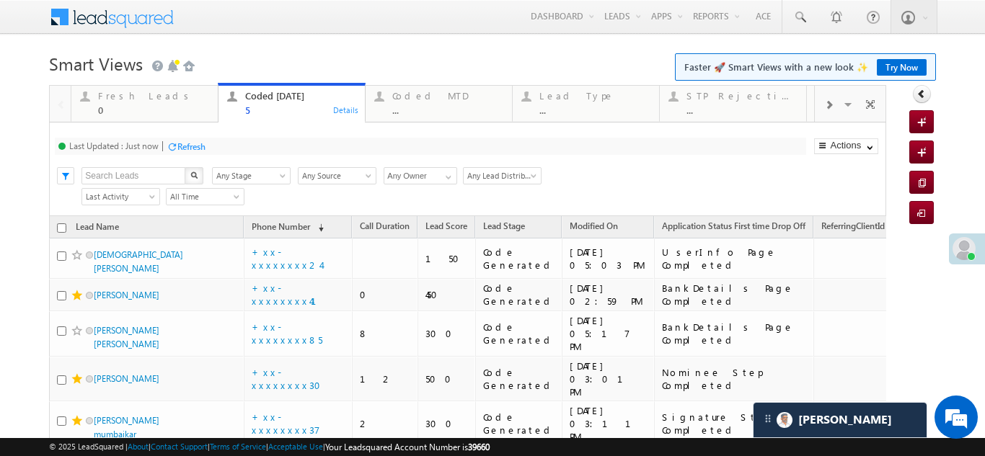
click at [194, 146] on div "Refresh" at bounding box center [191, 146] width 28 height 11
click at [128, 95] on div "Fresh Leads" at bounding box center [153, 96] width 111 height 12
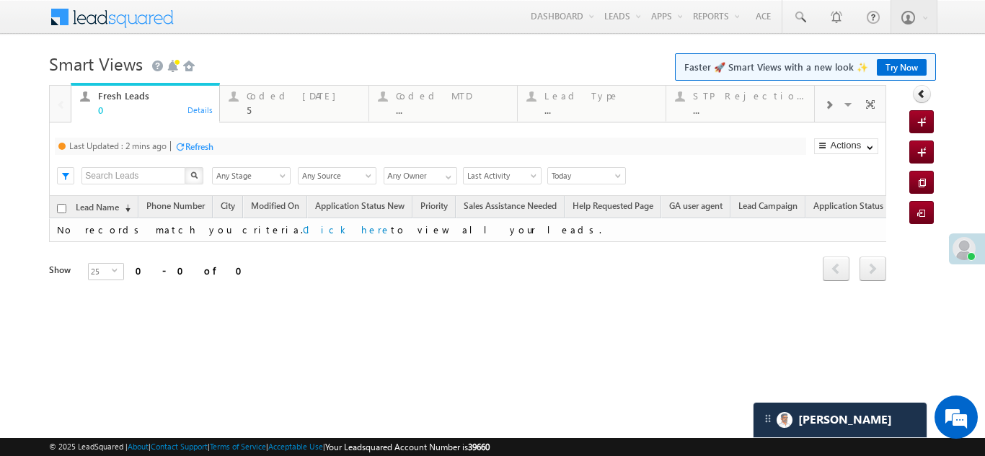
click at [195, 148] on div "Refresh" at bounding box center [199, 146] width 28 height 11
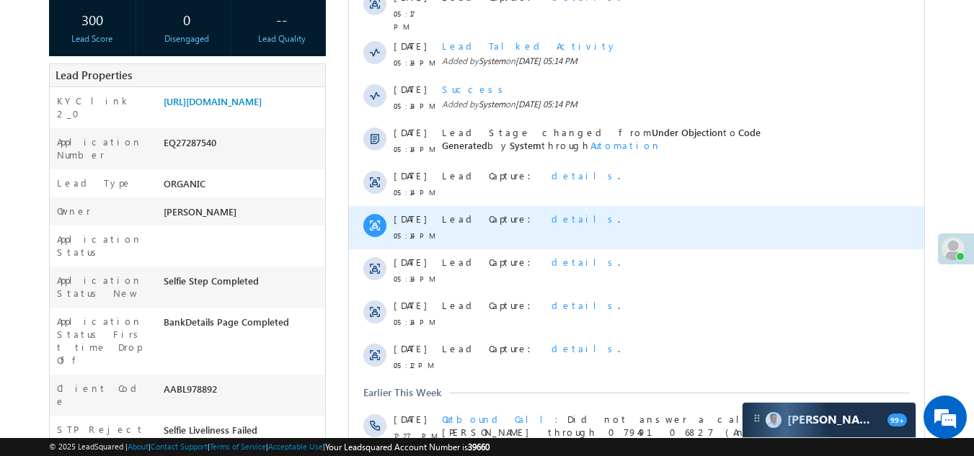
scroll to position [360, 0]
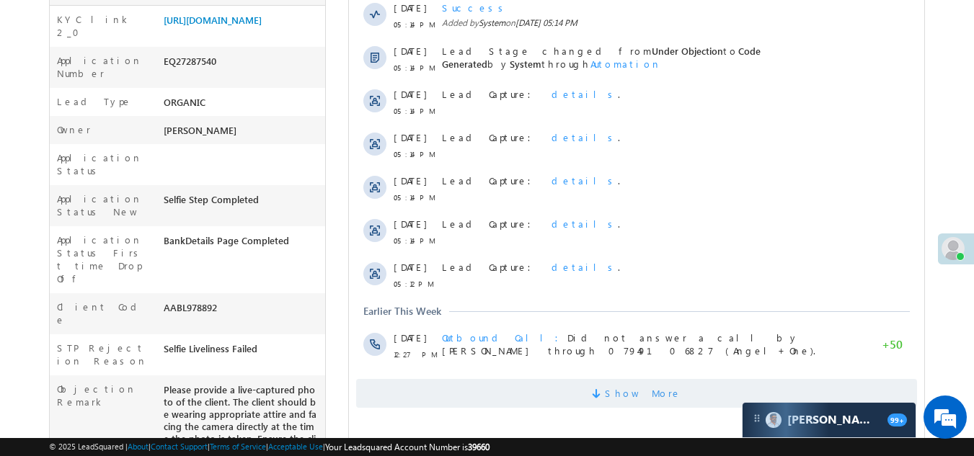
click at [500, 390] on span "Show More" at bounding box center [636, 393] width 561 height 29
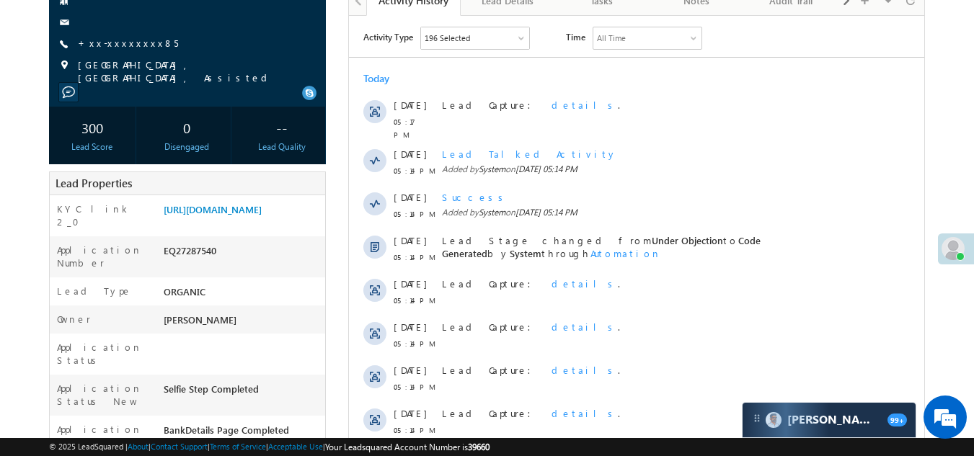
scroll to position [0, 0]
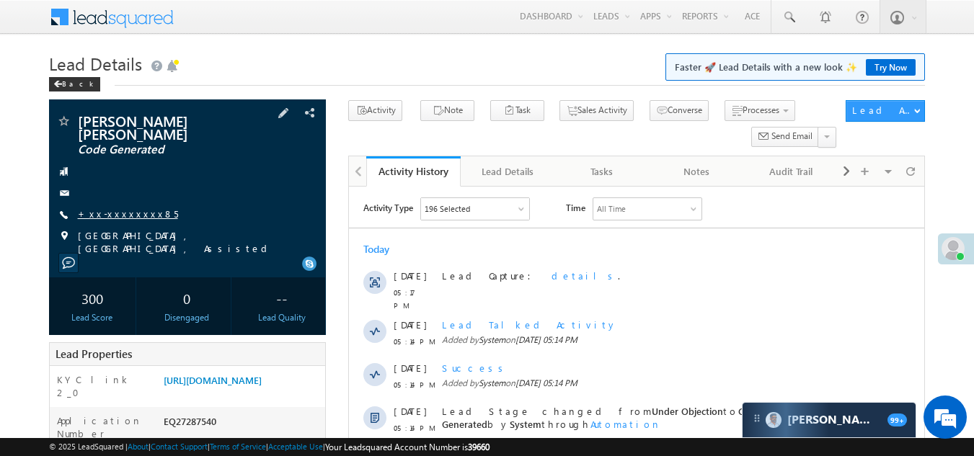
click at [125, 208] on link "+xx-xxxxxxxx85" at bounding box center [128, 214] width 100 height 12
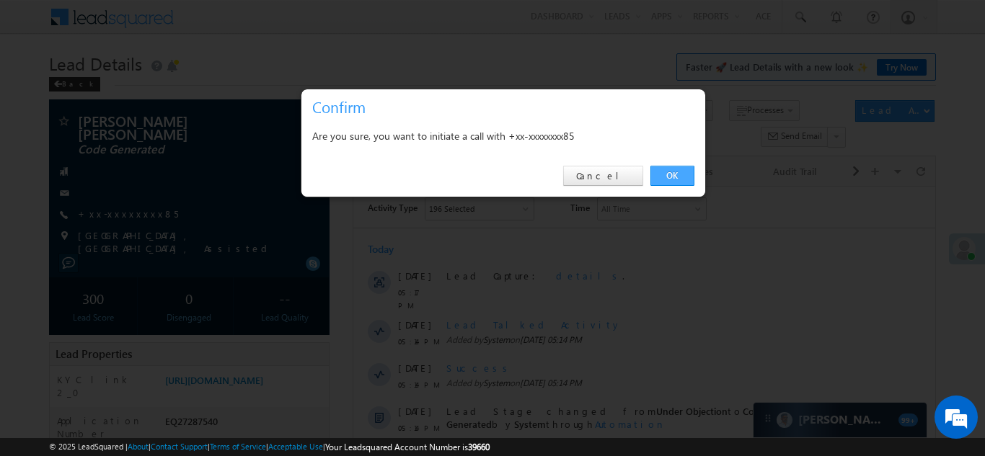
click at [672, 177] on link "OK" at bounding box center [672, 176] width 44 height 20
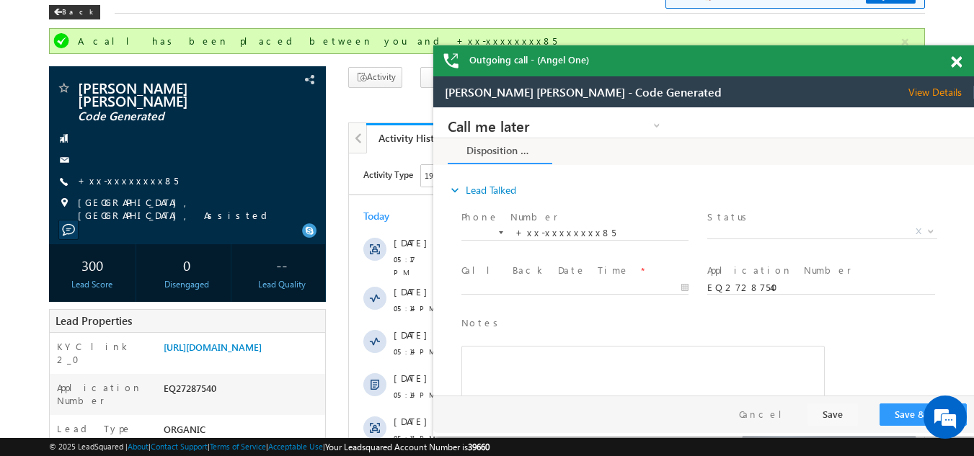
click at [957, 62] on span at bounding box center [956, 62] width 11 height 12
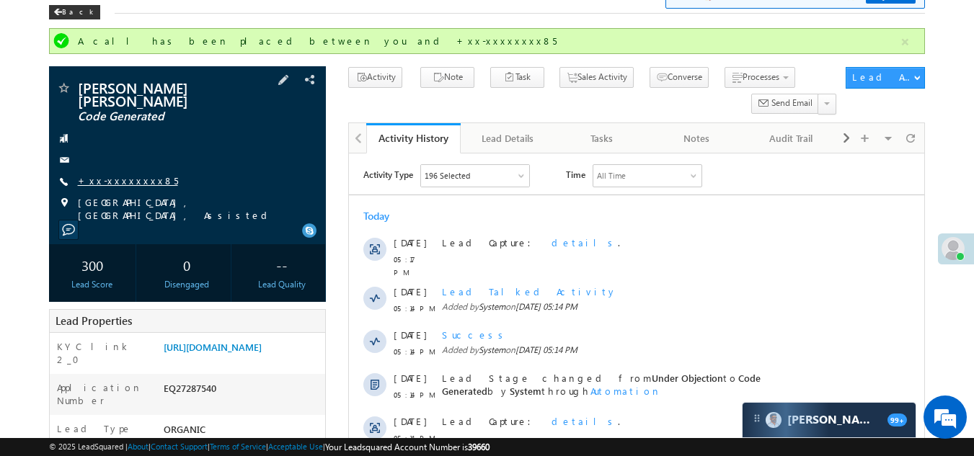
click at [105, 174] on link "+xx-xxxxxxxx85" at bounding box center [128, 180] width 100 height 12
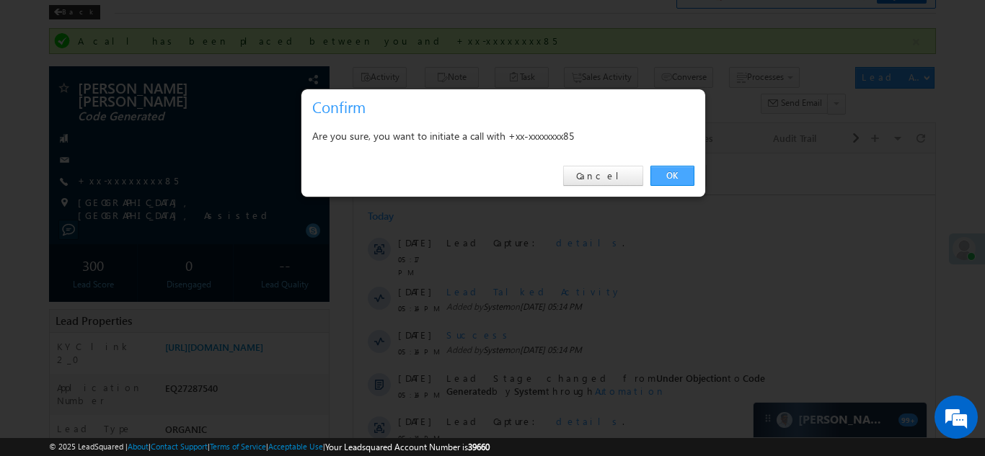
click at [678, 172] on link "OK" at bounding box center [672, 176] width 44 height 20
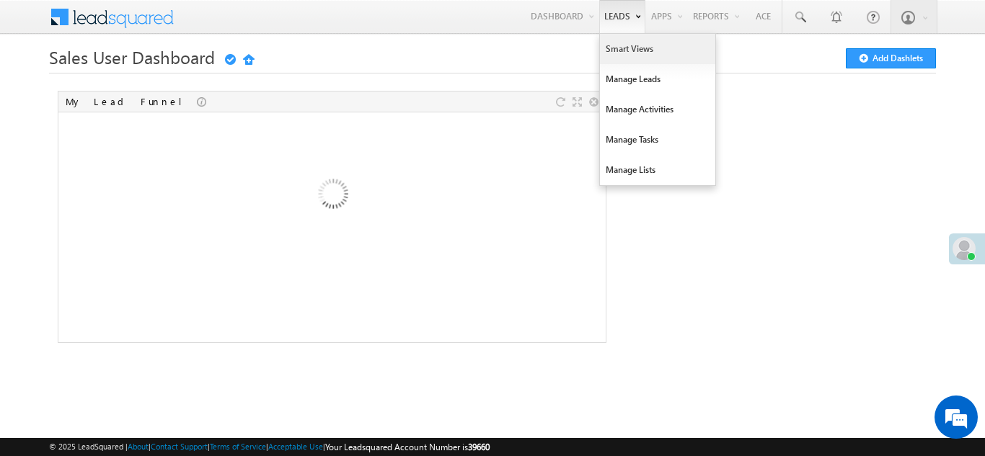
click at [618, 47] on link "Smart Views" at bounding box center [657, 49] width 115 height 30
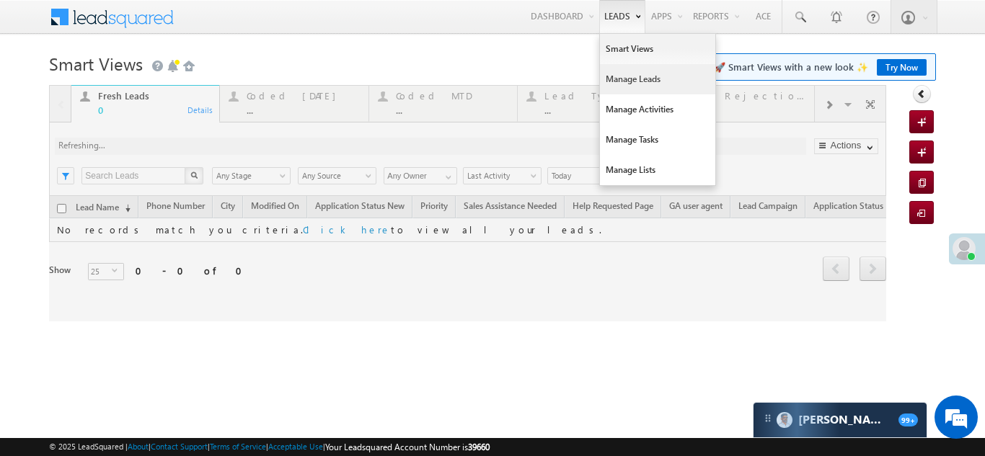
click at [624, 75] on link "Manage Leads" at bounding box center [657, 79] width 115 height 30
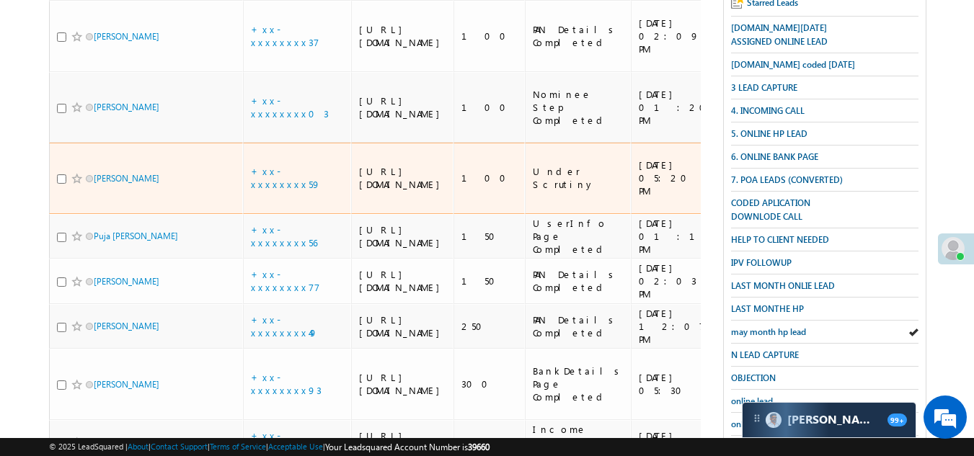
scroll to position [360, 0]
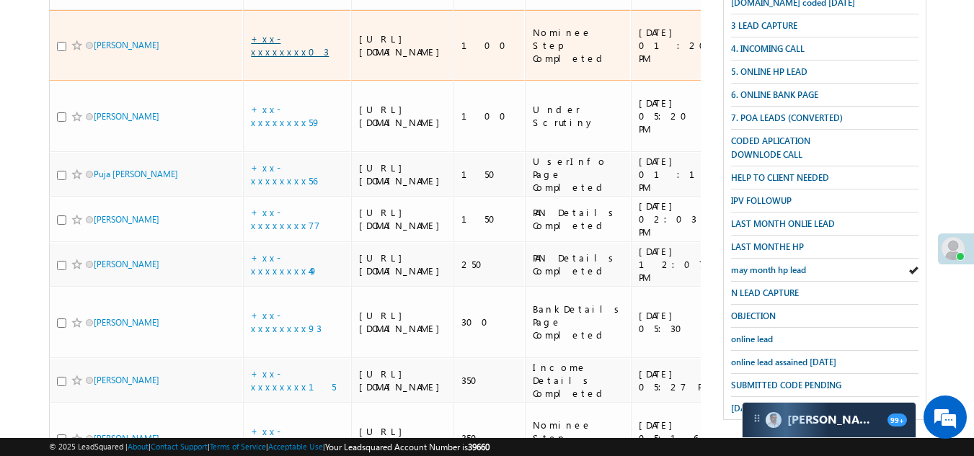
click at [277, 58] on link "+xx-xxxxxxxx03" at bounding box center [290, 44] width 78 height 25
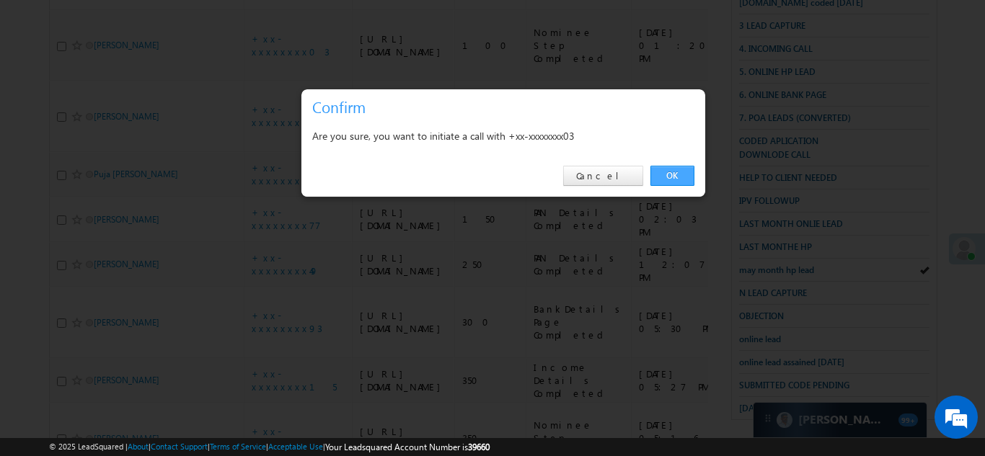
click at [662, 173] on link "OK" at bounding box center [672, 176] width 44 height 20
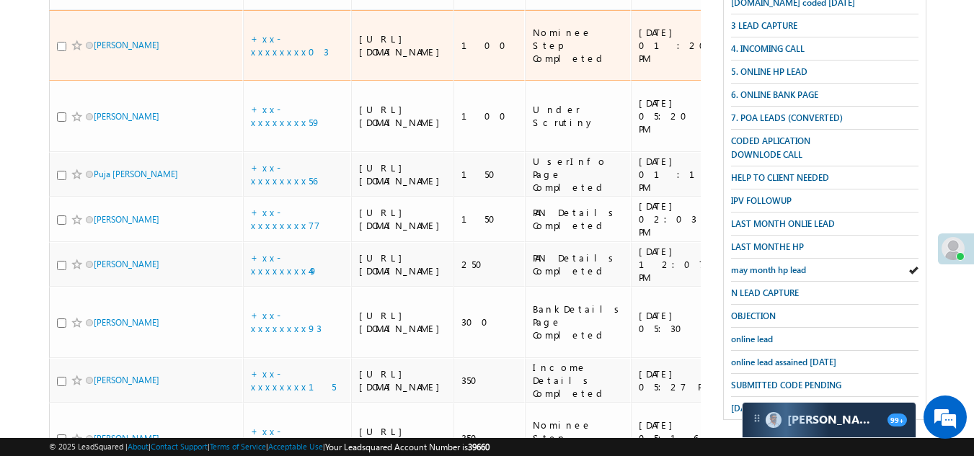
click at [60, 51] on input "checkbox" at bounding box center [61, 46] width 9 height 9
checkbox input "true"
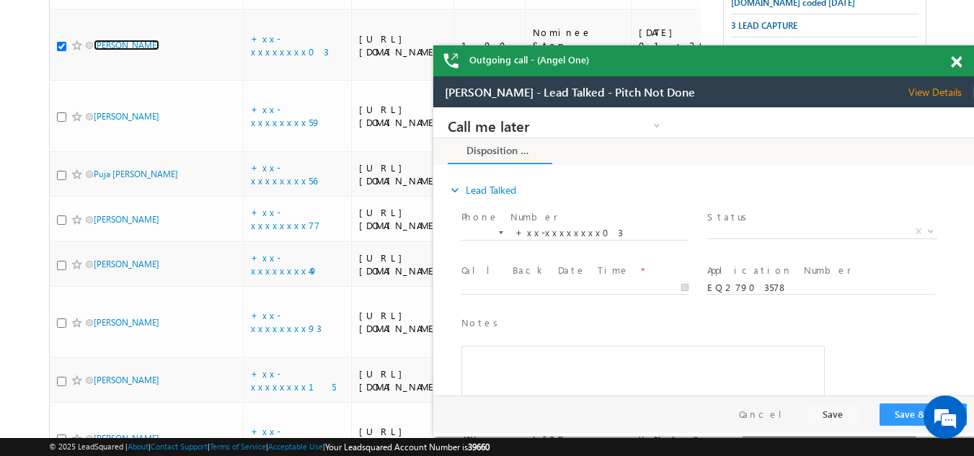
scroll to position [0, 0]
click at [951, 61] on span at bounding box center [956, 62] width 11 height 12
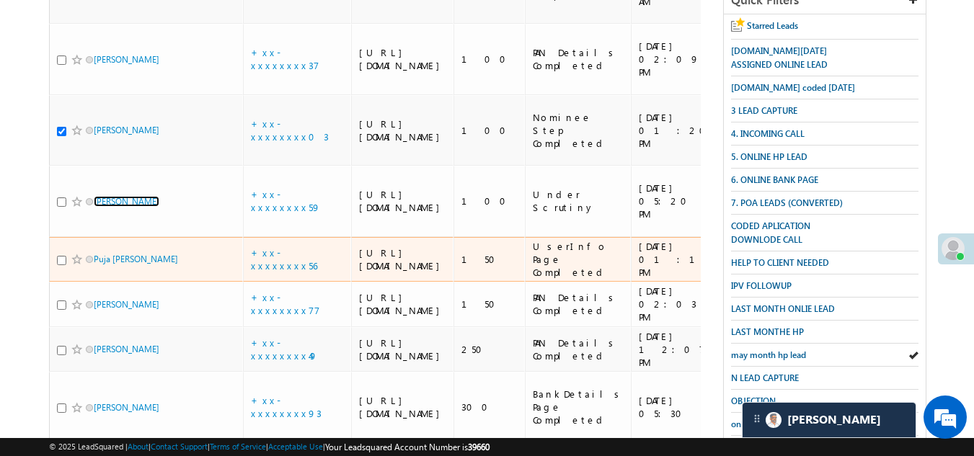
scroll to position [183, 0]
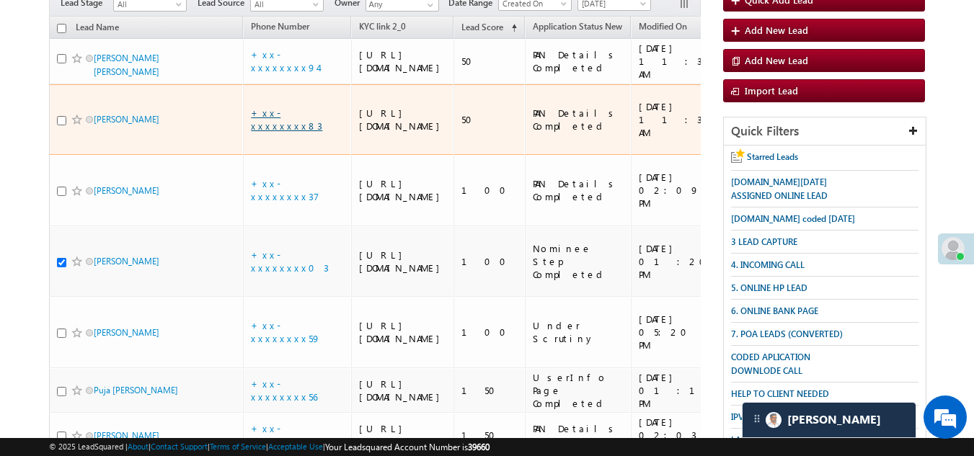
click at [283, 132] on link "+xx-xxxxxxxx83" at bounding box center [286, 119] width 71 height 25
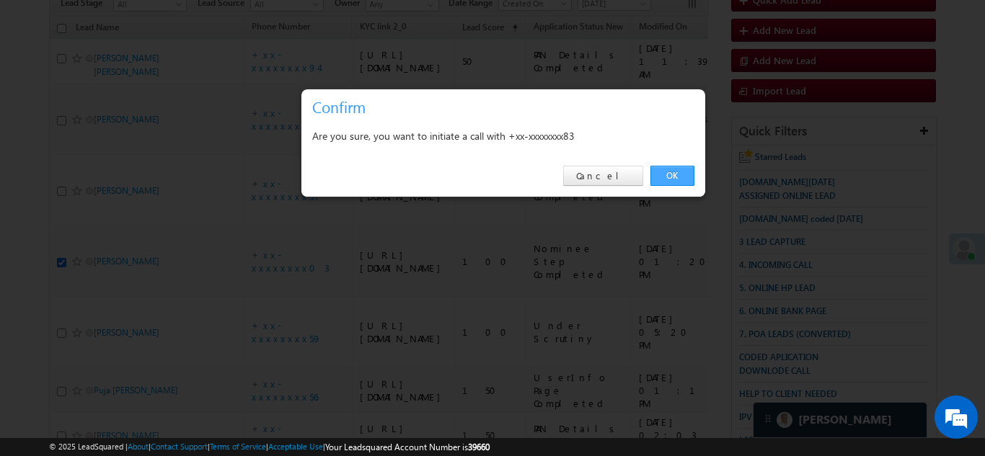
click at [668, 169] on link "OK" at bounding box center [672, 176] width 44 height 20
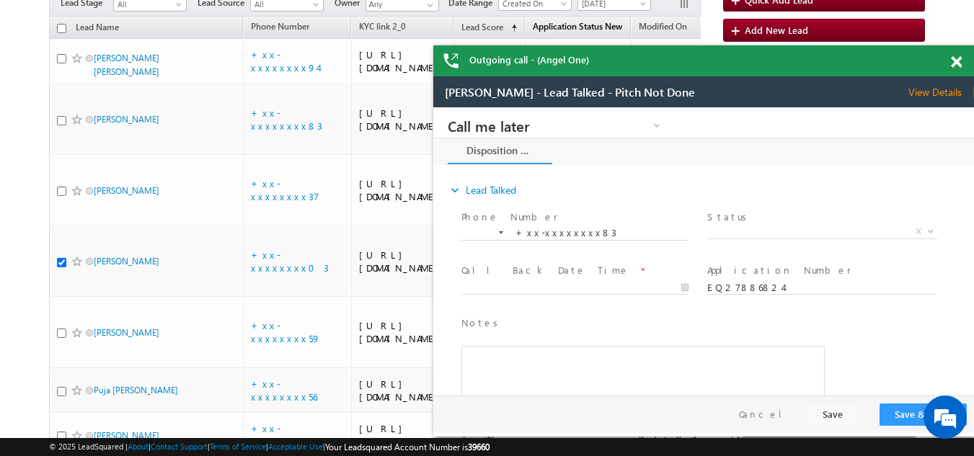
scroll to position [0, 0]
click at [960, 60] on span at bounding box center [956, 62] width 11 height 12
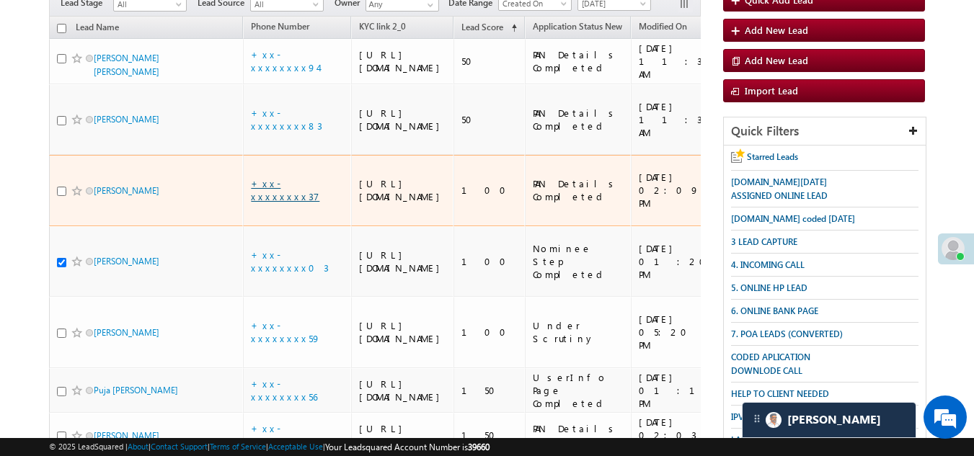
click at [298, 203] on link "+xx-xxxxxxxx37" at bounding box center [285, 189] width 68 height 25
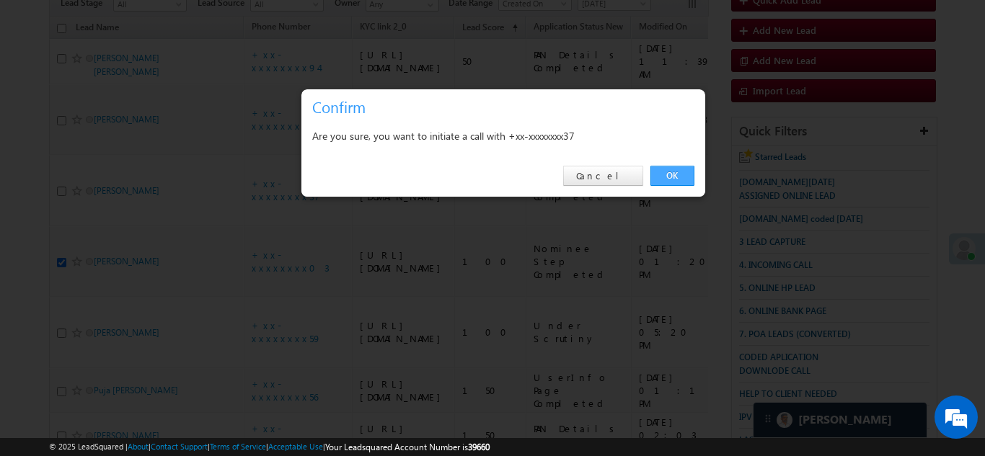
click at [673, 172] on link "OK" at bounding box center [672, 176] width 44 height 20
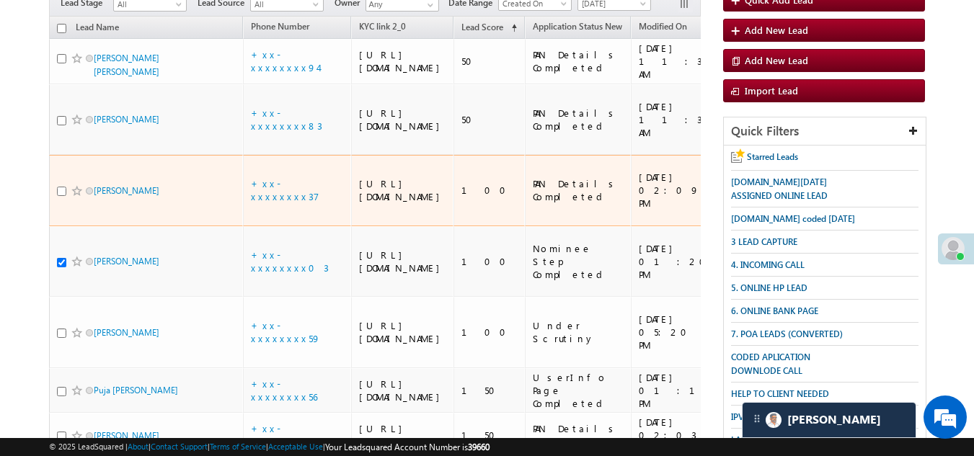
click at [58, 196] on input "checkbox" at bounding box center [61, 191] width 9 height 9
checkbox input "true"
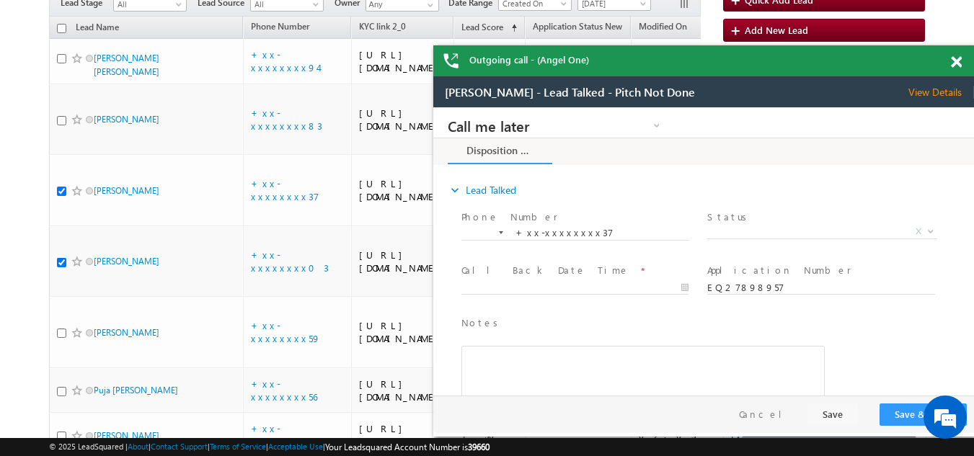
click at [958, 62] on span at bounding box center [956, 62] width 11 height 12
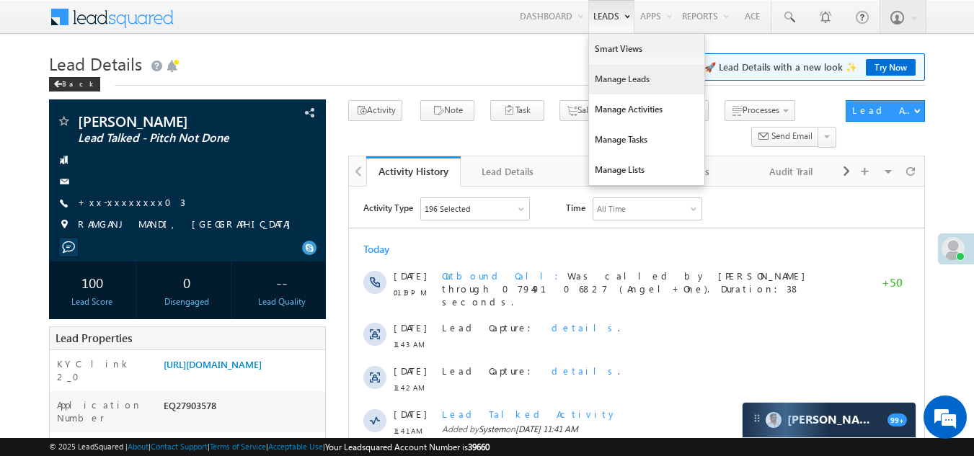
click at [615, 75] on link "Manage Leads" at bounding box center [646, 79] width 115 height 30
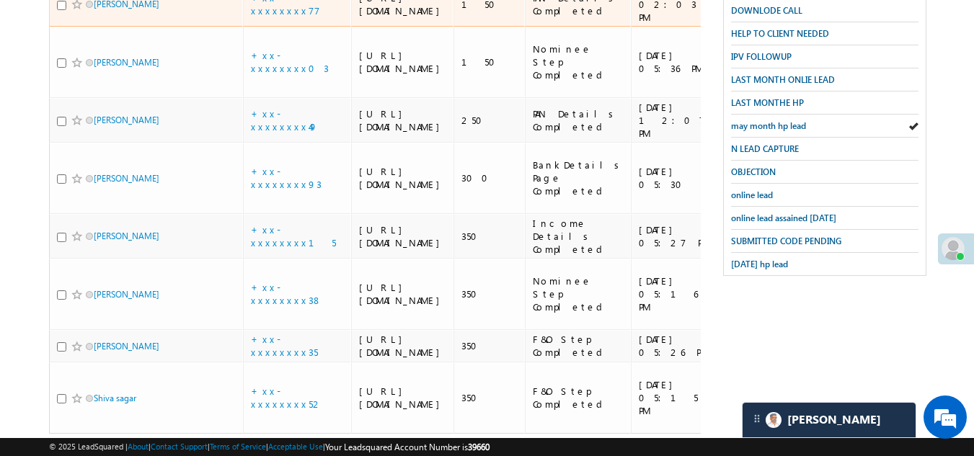
scroll to position [577, 0]
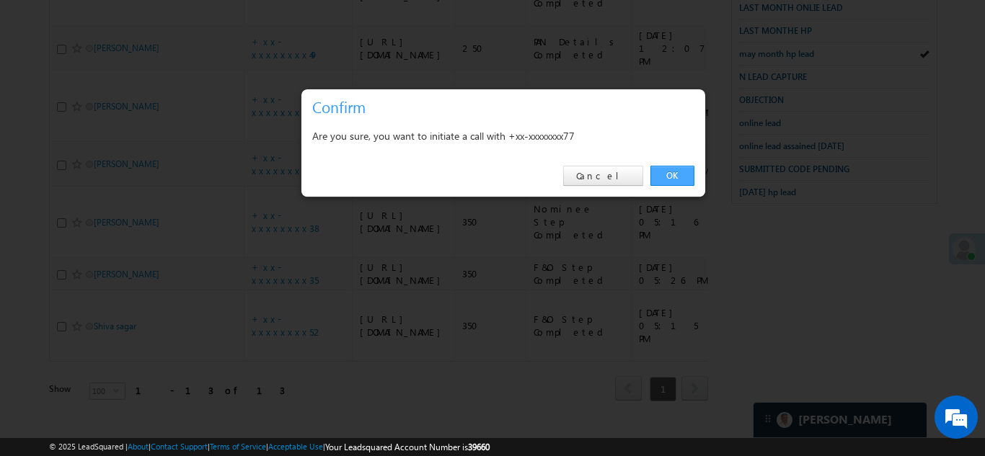
click at [663, 171] on link "OK" at bounding box center [672, 176] width 44 height 20
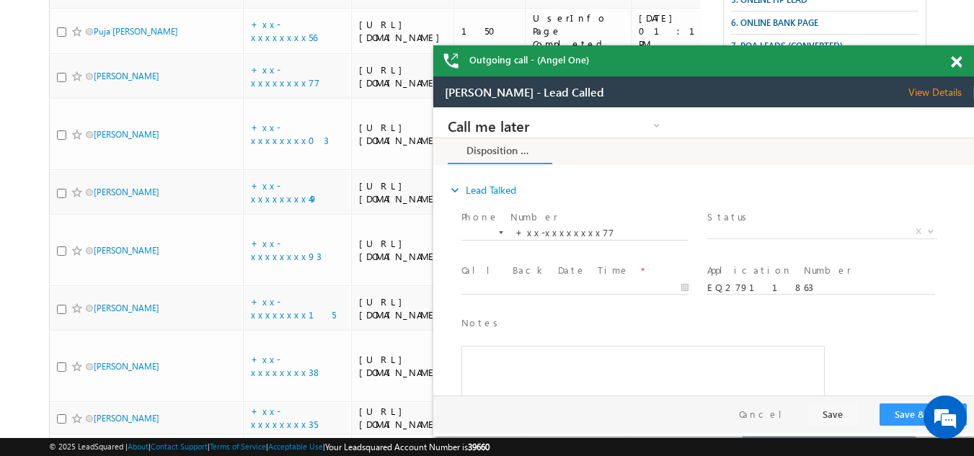
scroll to position [0, 0]
click at [957, 61] on span at bounding box center [956, 62] width 11 height 12
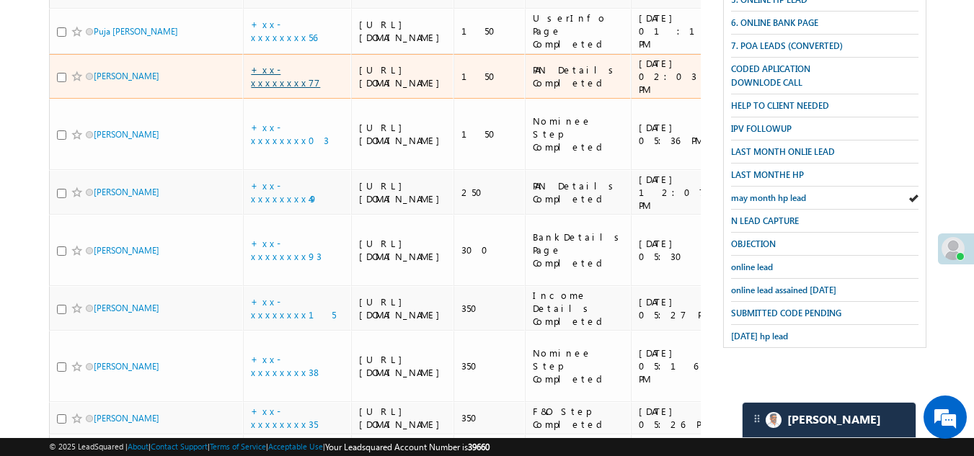
click at [277, 89] on link "+xx-xxxxxxxx77" at bounding box center [285, 75] width 69 height 25
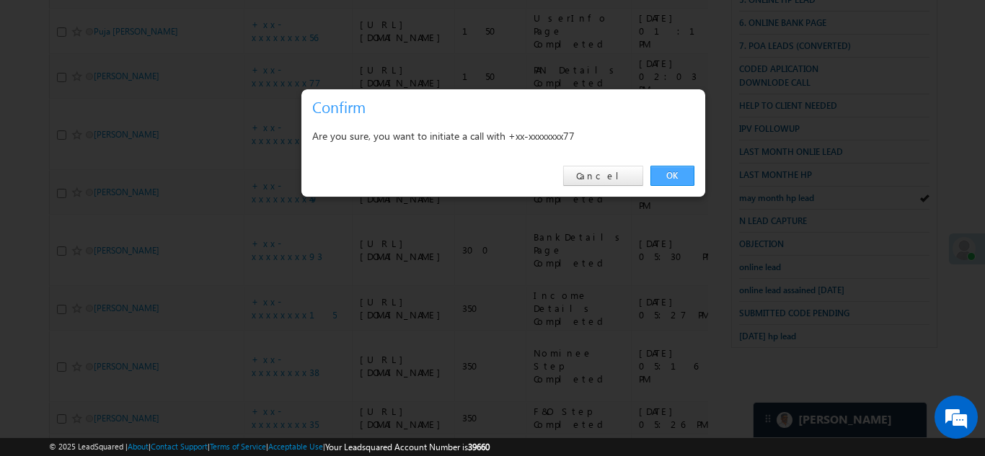
click at [670, 170] on link "OK" at bounding box center [672, 176] width 44 height 20
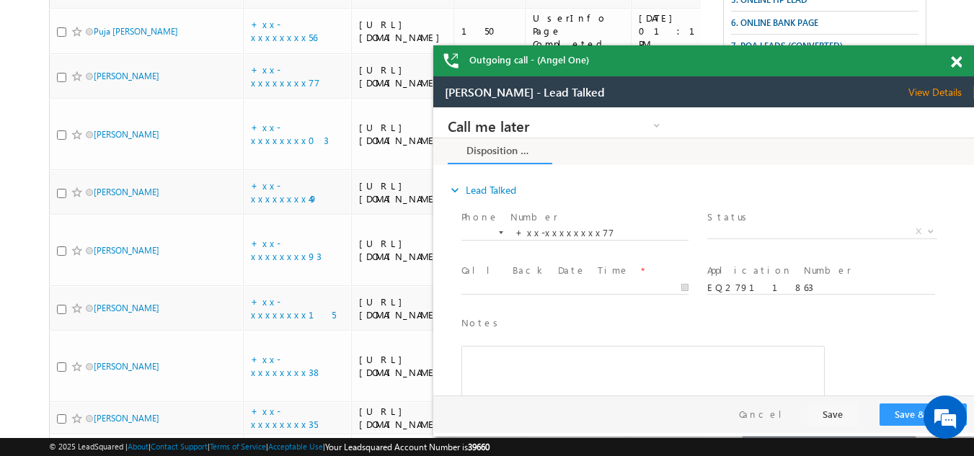
click at [955, 60] on span at bounding box center [956, 62] width 11 height 12
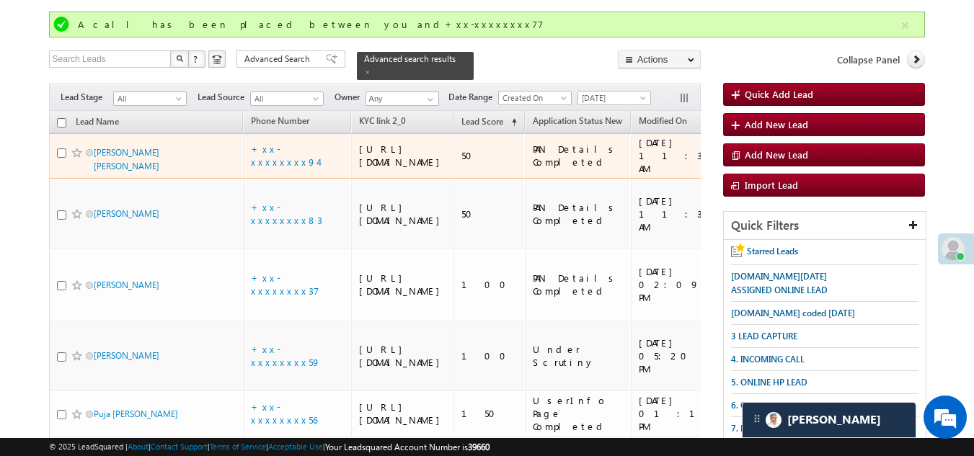
scroll to position [111, 0]
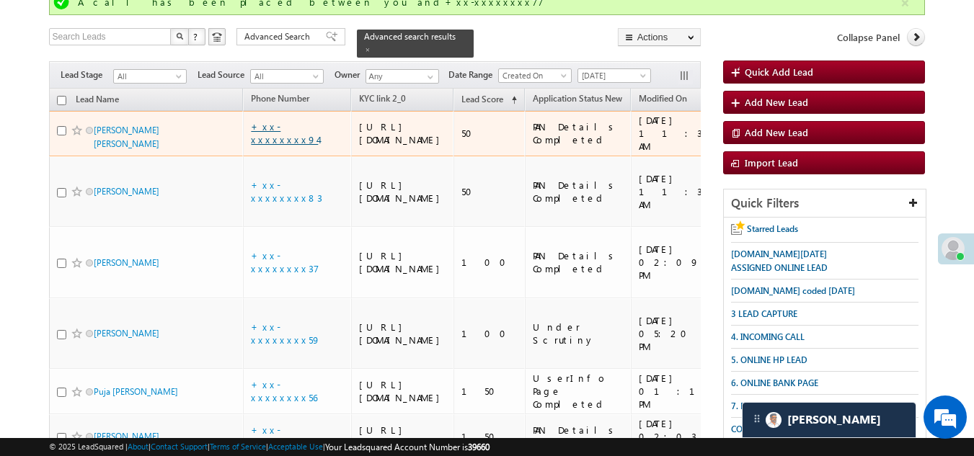
click at [283, 140] on link "+xx-xxxxxxxx94" at bounding box center [284, 132] width 67 height 25
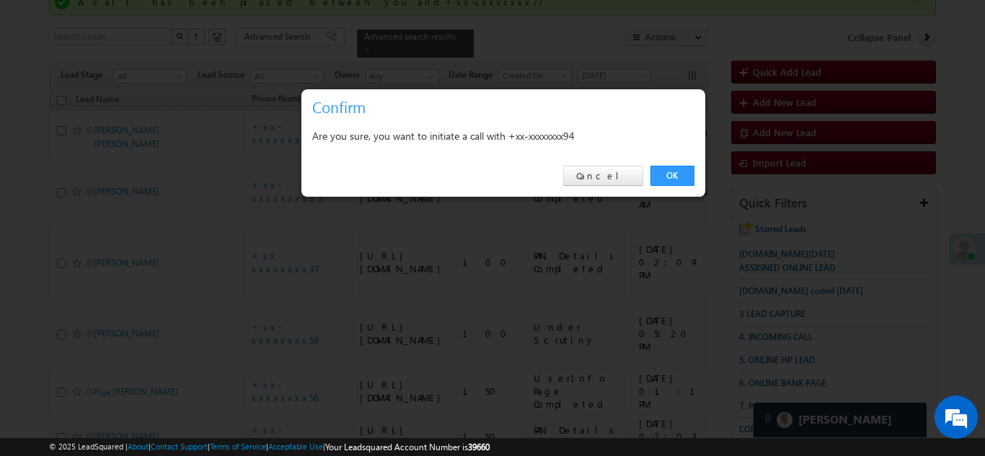
click at [683, 167] on link "OK" at bounding box center [672, 176] width 44 height 20
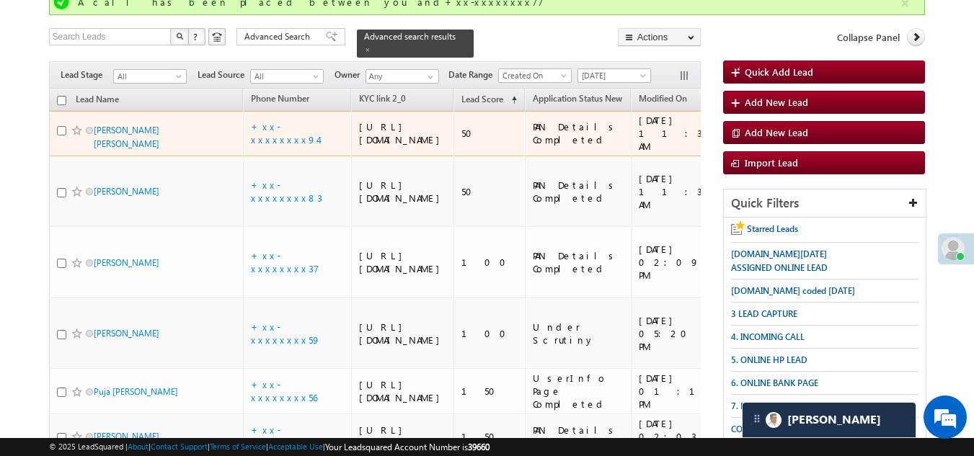
click at [60, 136] on input "checkbox" at bounding box center [61, 130] width 9 height 9
checkbox input "true"
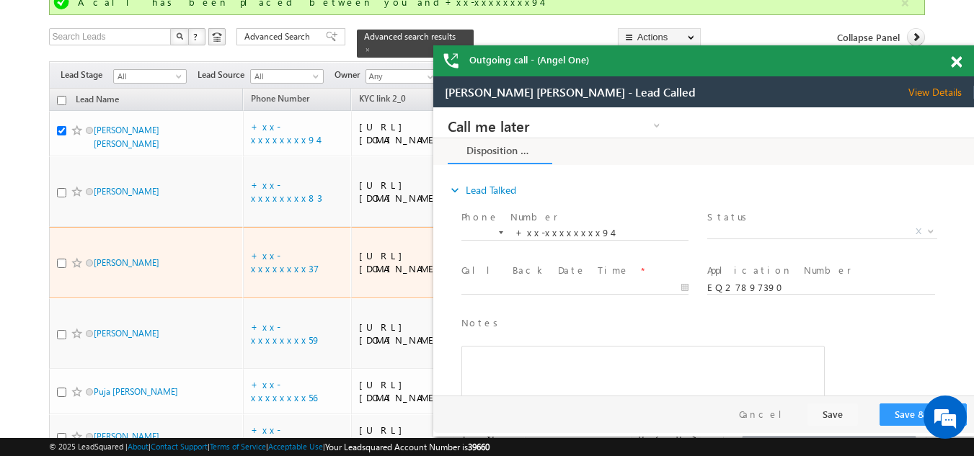
scroll to position [0, 0]
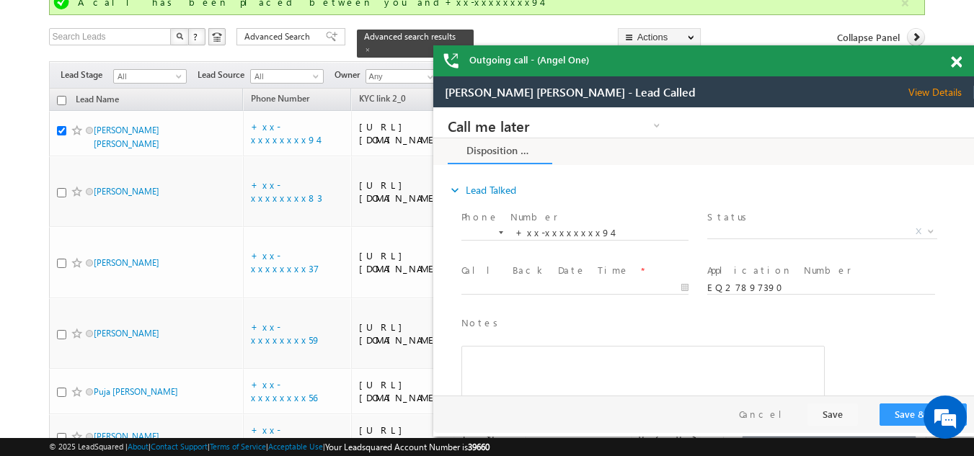
click at [957, 65] on span at bounding box center [956, 62] width 11 height 12
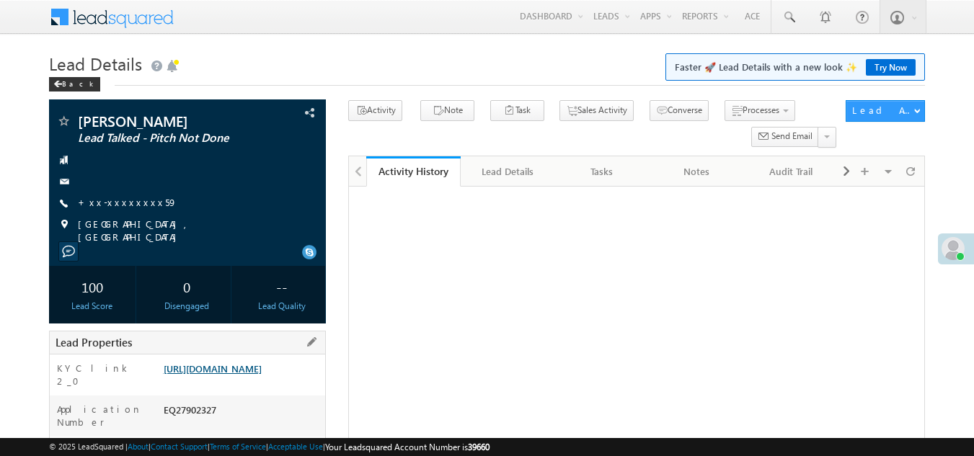
click at [234, 375] on link "[URL][DOMAIN_NAME]" at bounding box center [213, 369] width 98 height 12
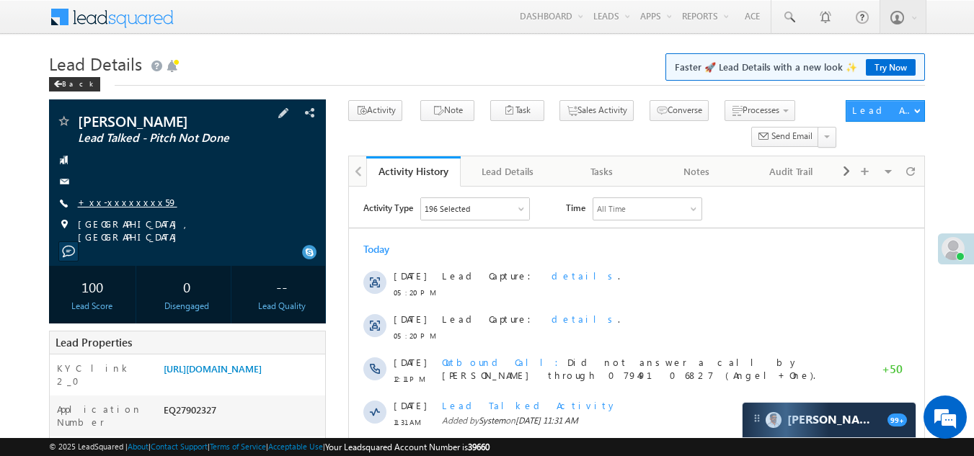
click at [107, 205] on link "+xx-xxxxxxxx59" at bounding box center [127, 202] width 99 height 12
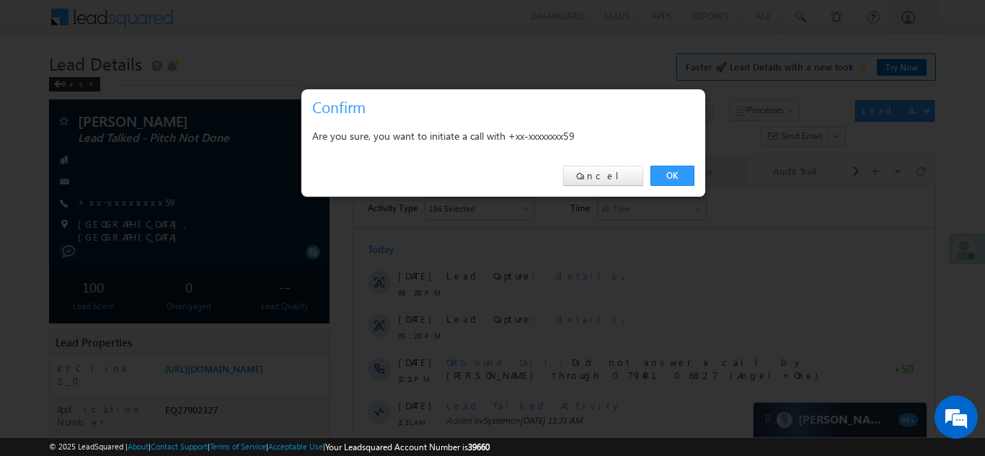
click at [680, 173] on link "OK" at bounding box center [672, 176] width 44 height 20
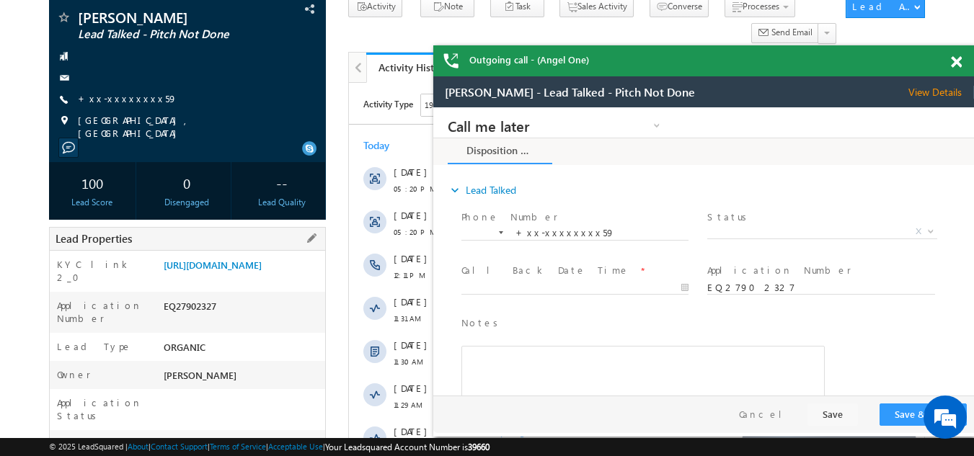
scroll to position [144, 0]
drag, startPoint x: 162, startPoint y: 324, endPoint x: 226, endPoint y: 327, distance: 63.5
click at [226, 318] on div "EQ27902327" at bounding box center [243, 308] width 166 height 20
copy div "EQ27902327"
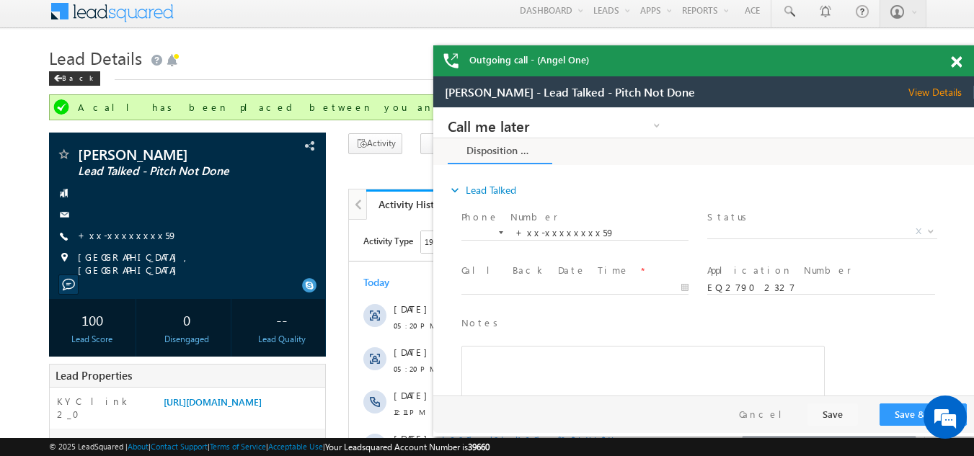
scroll to position [0, 0]
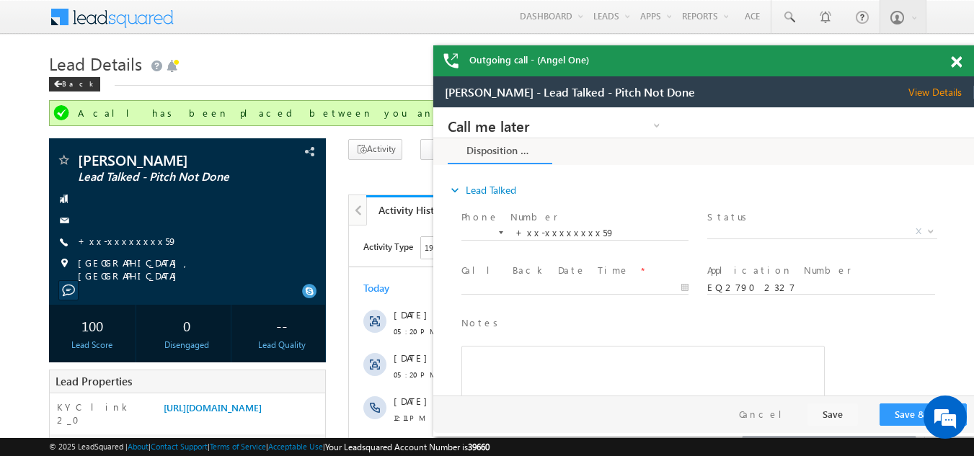
click at [953, 58] on span at bounding box center [956, 62] width 11 height 12
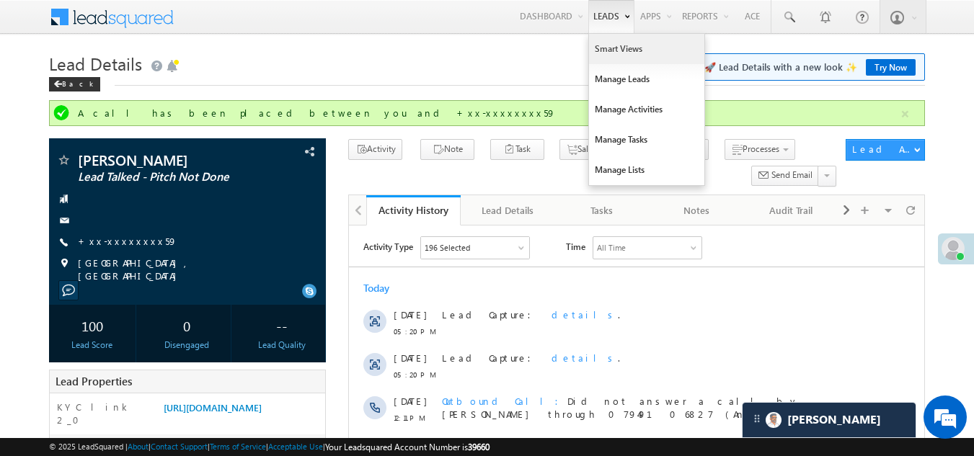
click at [609, 50] on link "Smart Views" at bounding box center [646, 49] width 115 height 30
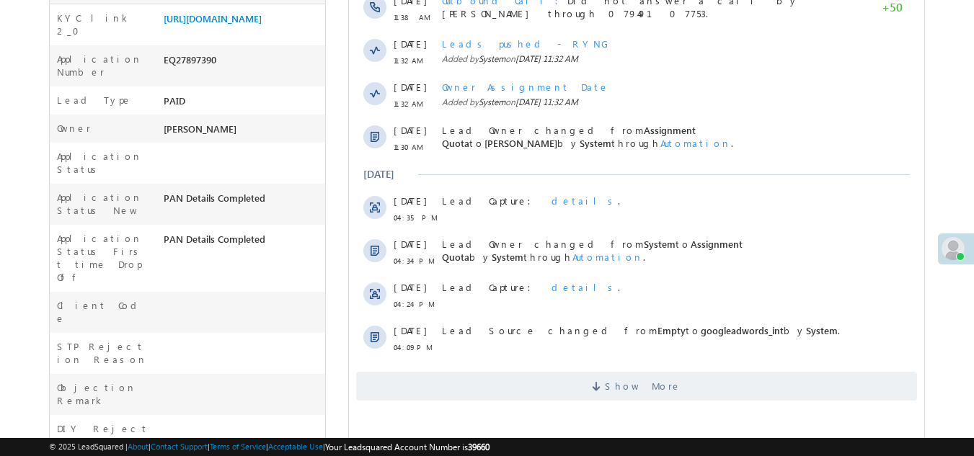
scroll to position [433, 0]
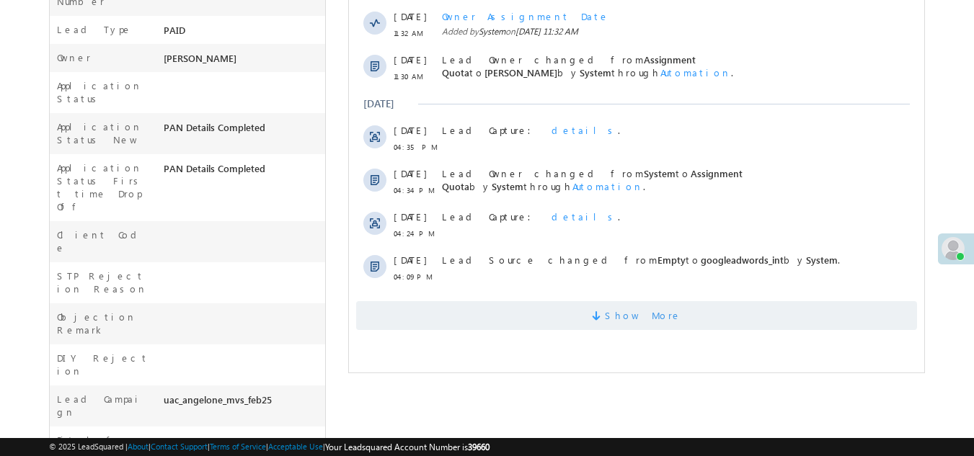
click at [637, 315] on span "Show More" at bounding box center [643, 315] width 76 height 29
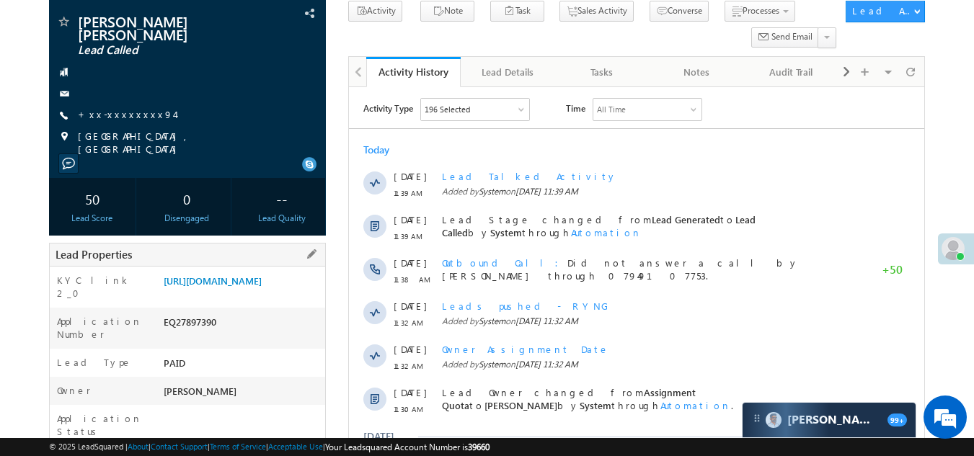
scroll to position [216, 0]
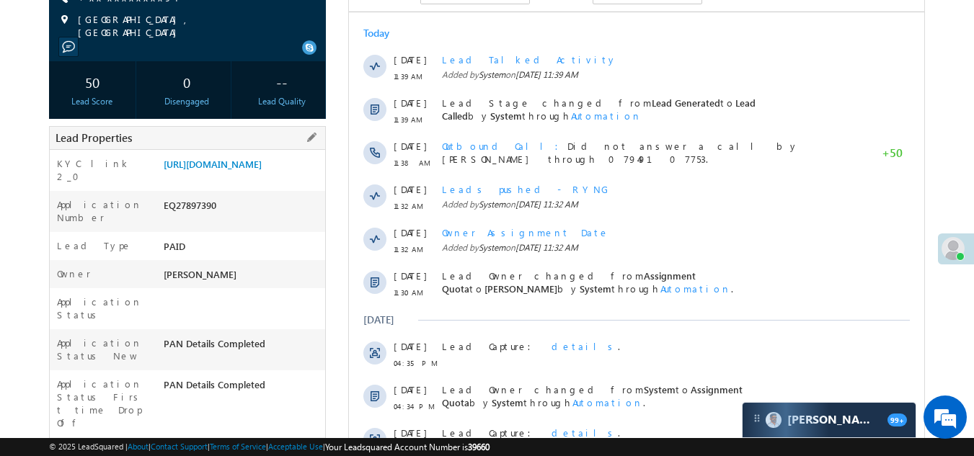
click at [164, 213] on div "EQ27897390" at bounding box center [243, 208] width 166 height 20
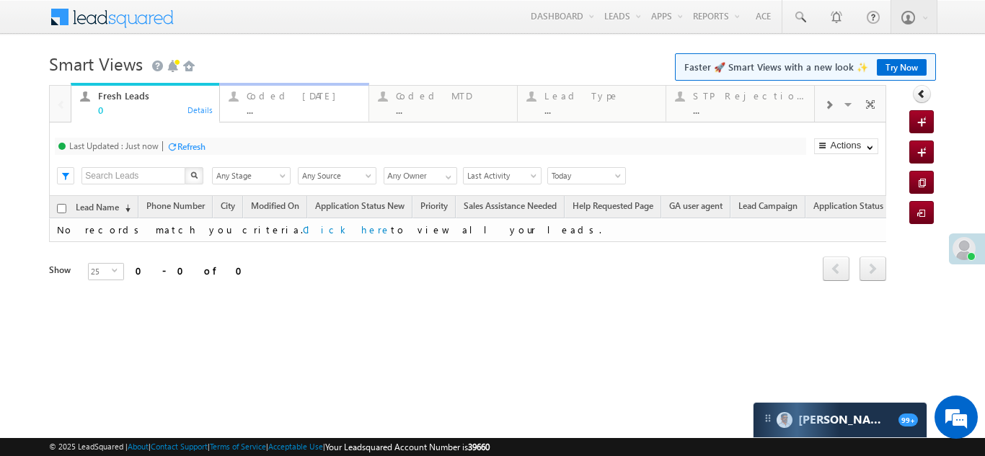
click at [291, 97] on div "Coded Today" at bounding box center [303, 96] width 112 height 12
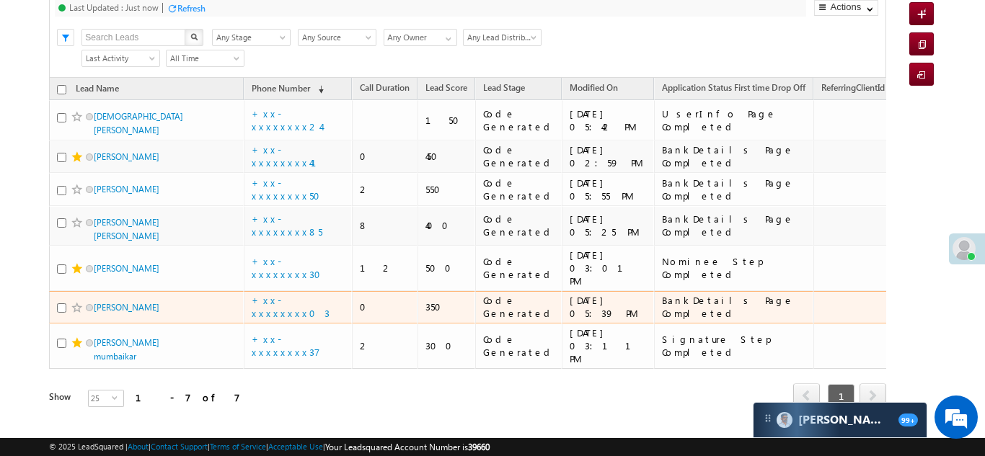
scroll to position [66, 0]
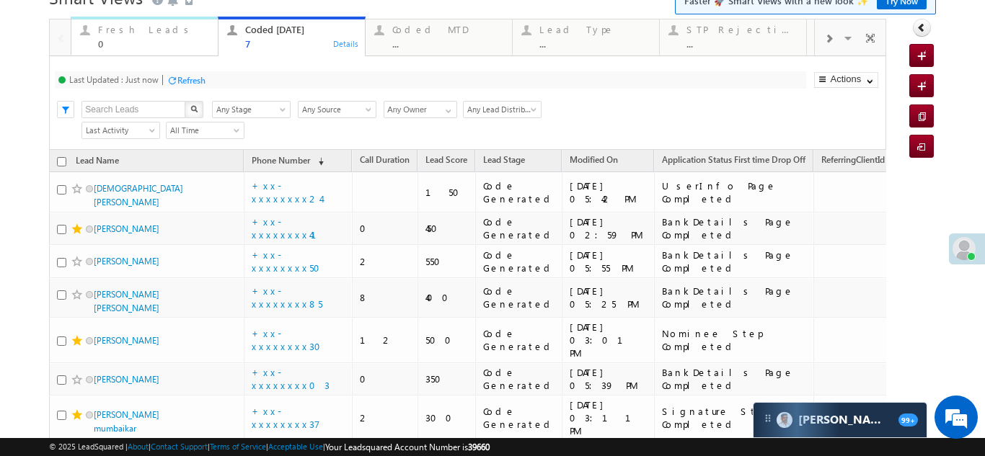
click at [128, 30] on div "Fresh Leads" at bounding box center [153, 30] width 111 height 12
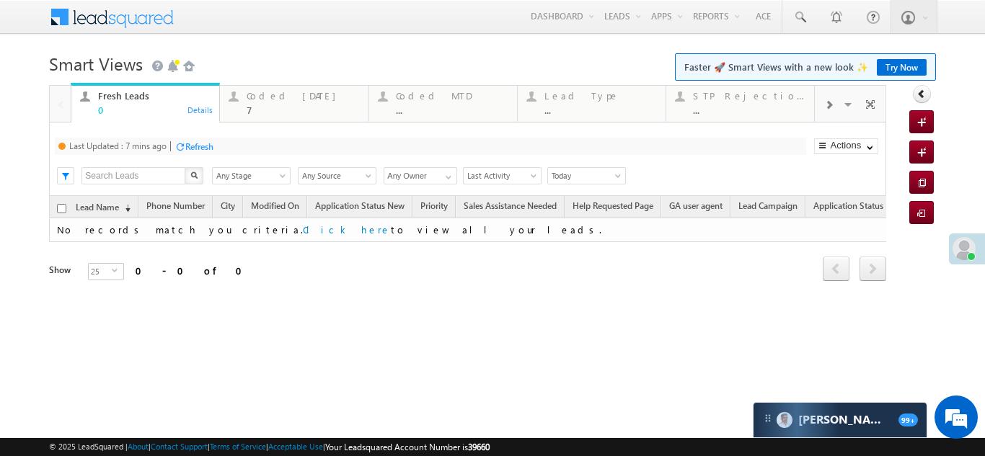
click at [206, 147] on div "Refresh" at bounding box center [199, 146] width 28 height 11
click at [270, 101] on div "Coded Today" at bounding box center [303, 96] width 112 height 12
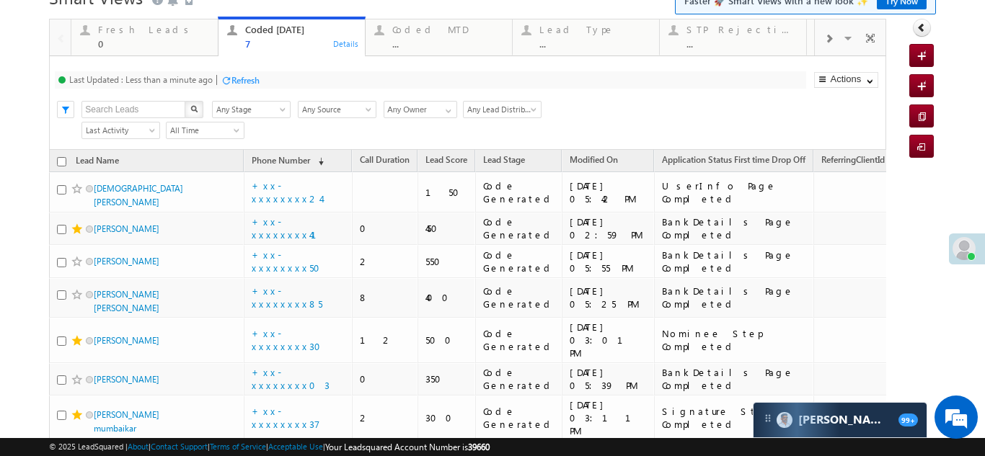
click at [252, 79] on div "Refresh" at bounding box center [245, 80] width 28 height 11
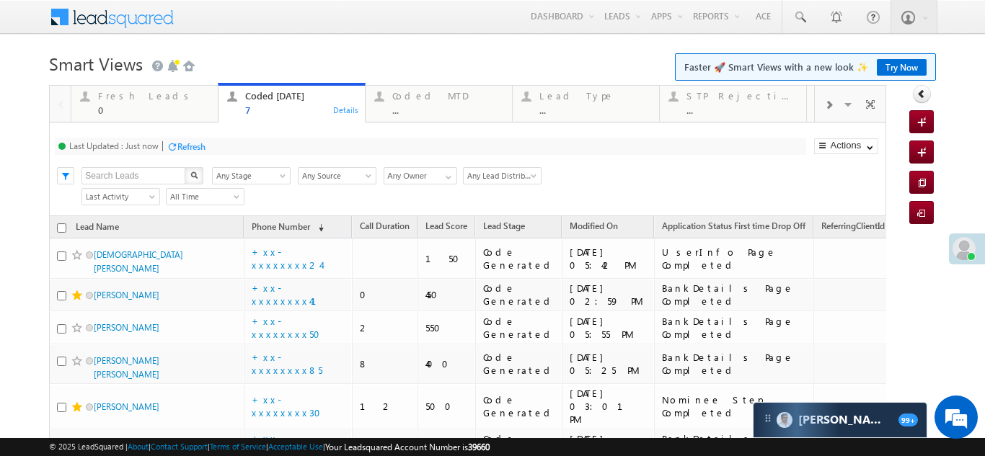
click at [198, 146] on div "Refresh" at bounding box center [191, 146] width 28 height 11
click at [121, 94] on div "Fresh Leads" at bounding box center [153, 96] width 111 height 12
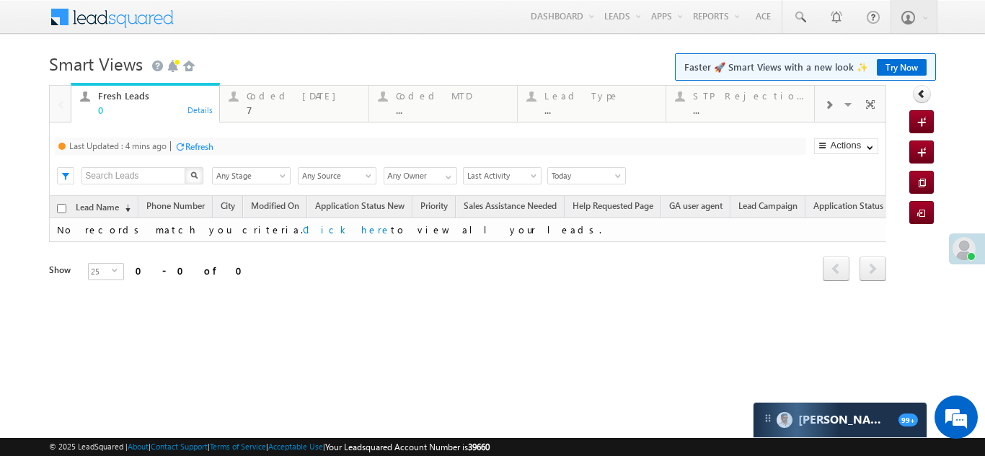
click at [187, 150] on div "Refresh" at bounding box center [199, 146] width 28 height 11
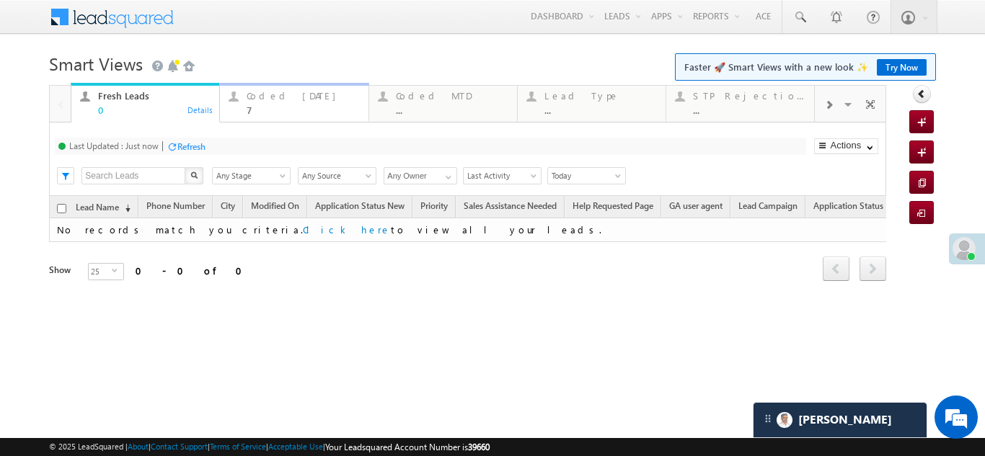
click at [269, 102] on div "Coded Today 7" at bounding box center [303, 101] width 112 height 28
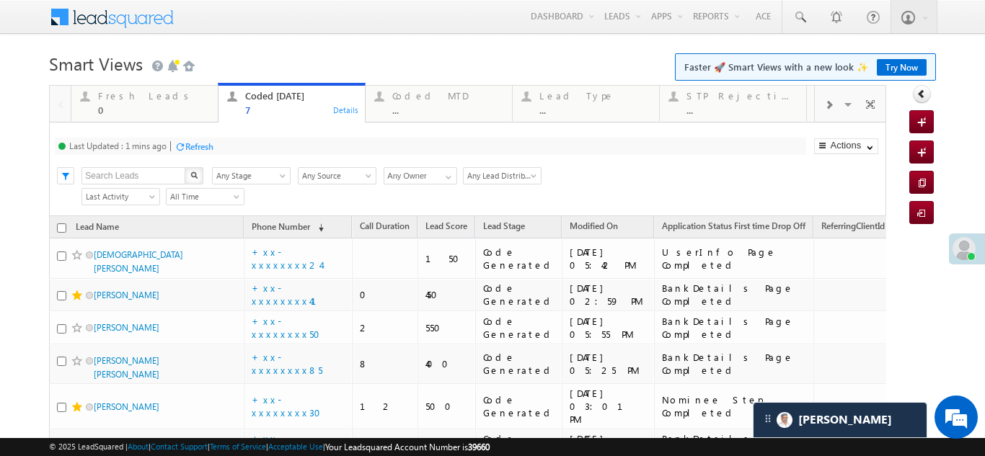
click at [190, 145] on div "Refresh" at bounding box center [199, 146] width 28 height 11
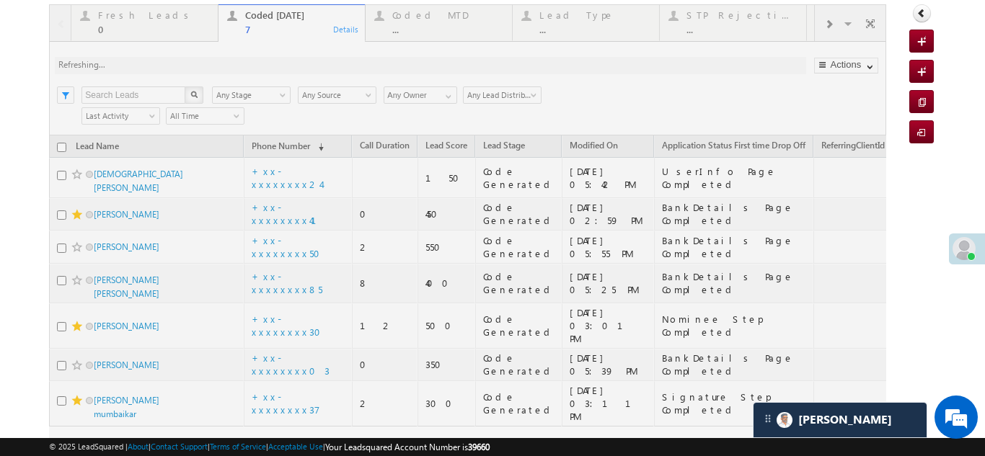
scroll to position [138, 0]
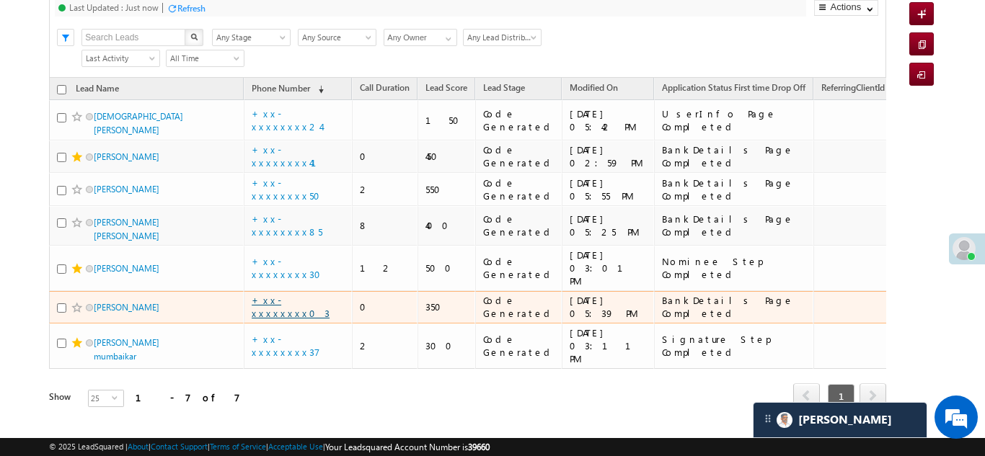
click at [271, 294] on link "+xx-xxxxxxxx03" at bounding box center [291, 306] width 78 height 25
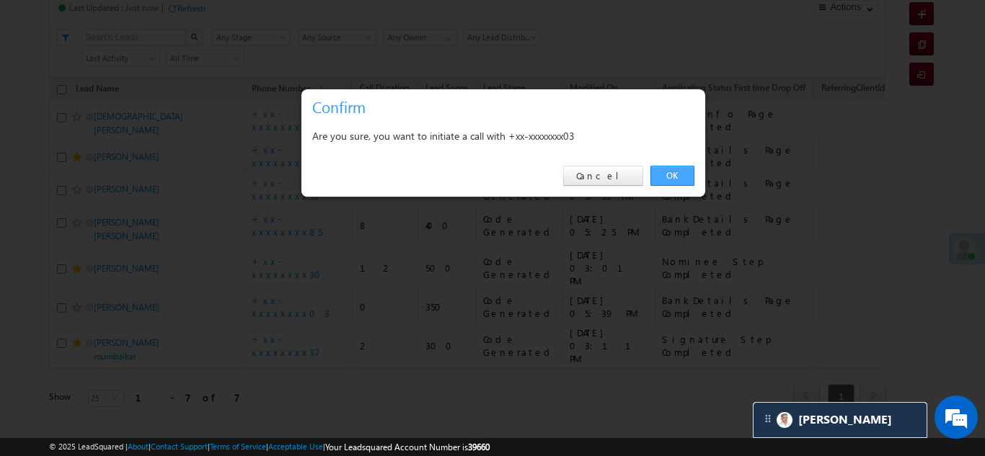
click at [674, 174] on link "OK" at bounding box center [672, 176] width 44 height 20
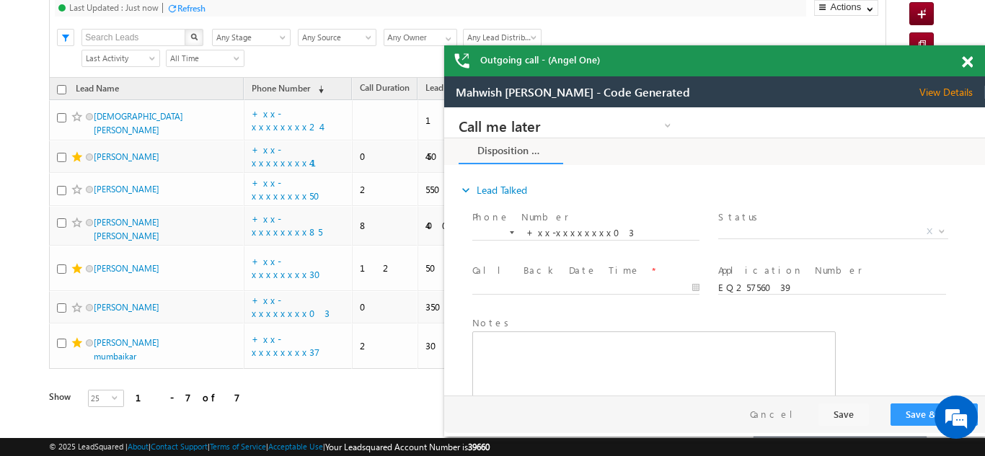
scroll to position [0, 0]
click at [964, 61] on span at bounding box center [967, 62] width 11 height 12
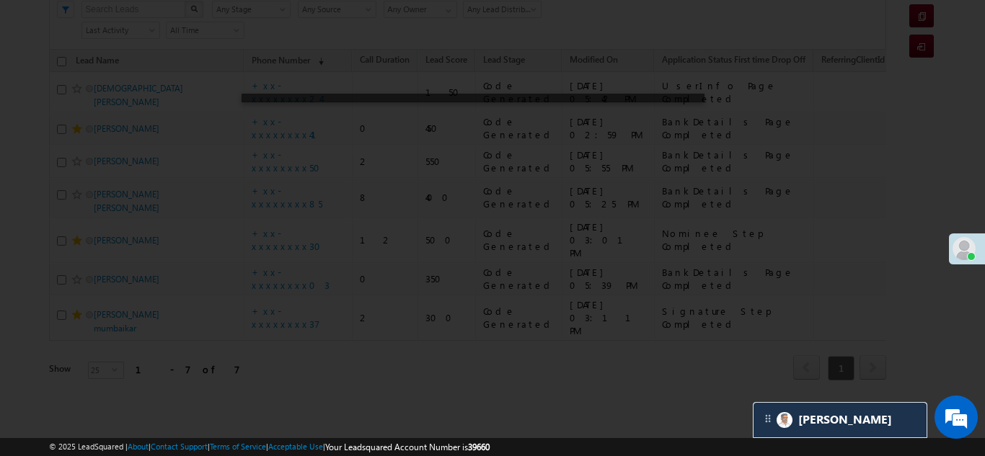
scroll to position [138, 0]
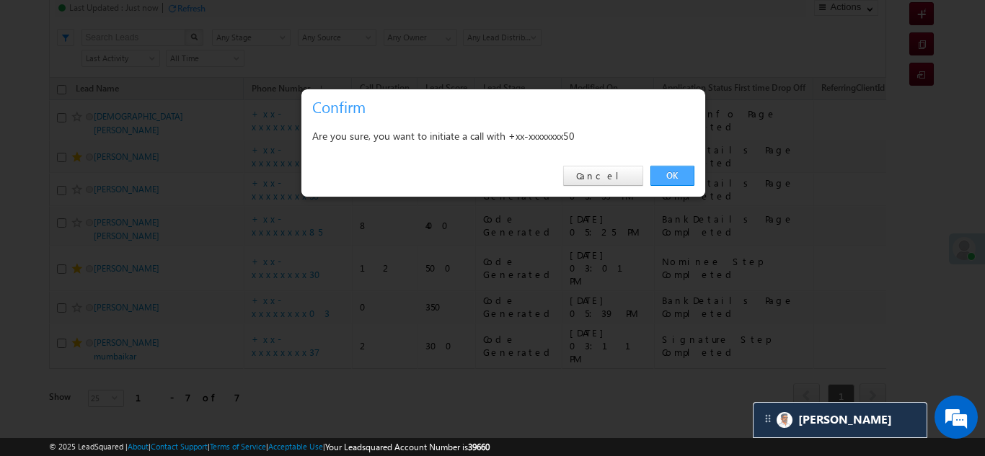
click at [665, 173] on link "OK" at bounding box center [672, 176] width 44 height 20
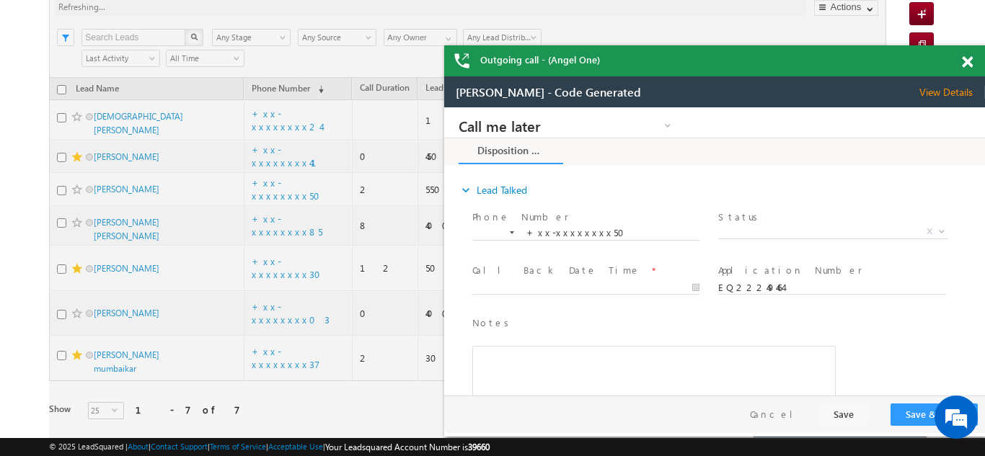
scroll to position [0, 0]
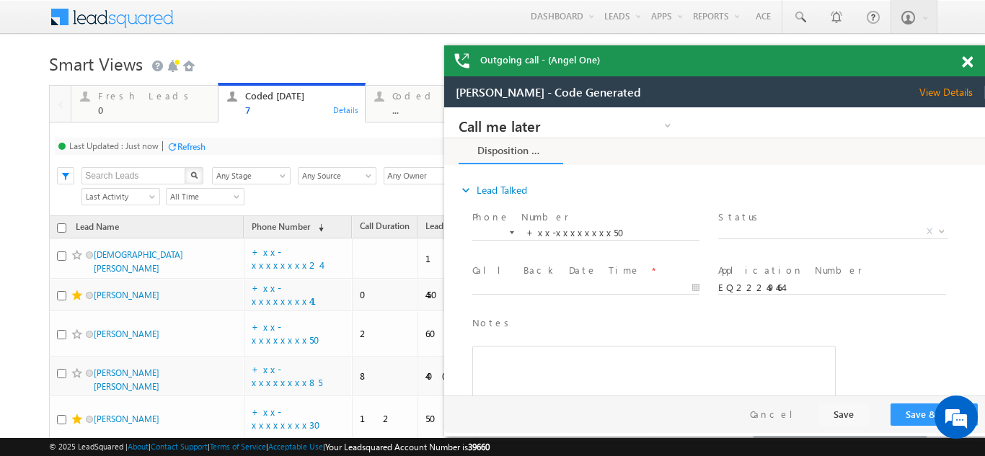
click at [969, 61] on span at bounding box center [967, 62] width 11 height 12
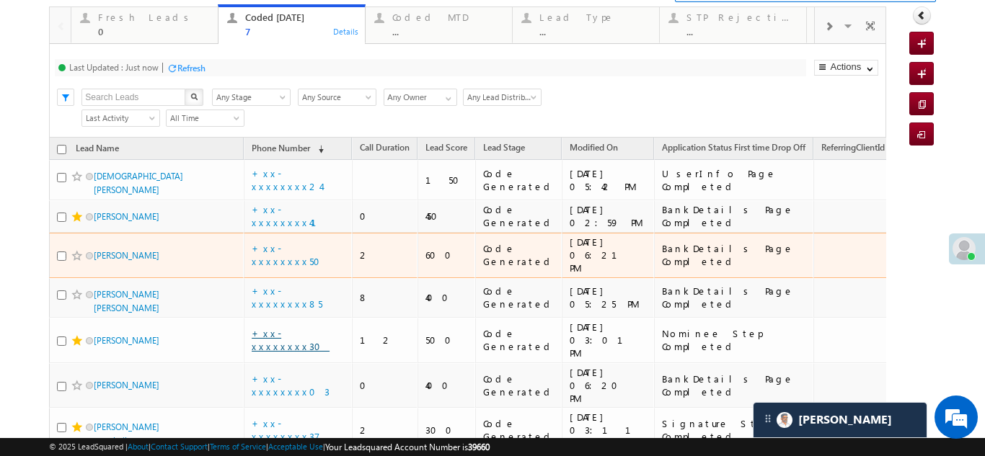
scroll to position [138, 0]
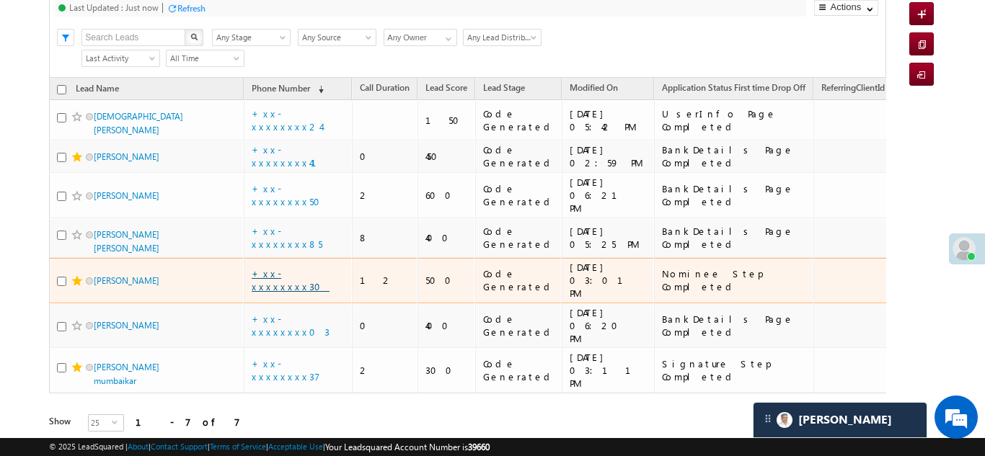
click at [280, 267] on link "+xx-xxxxxxxx30" at bounding box center [291, 279] width 78 height 25
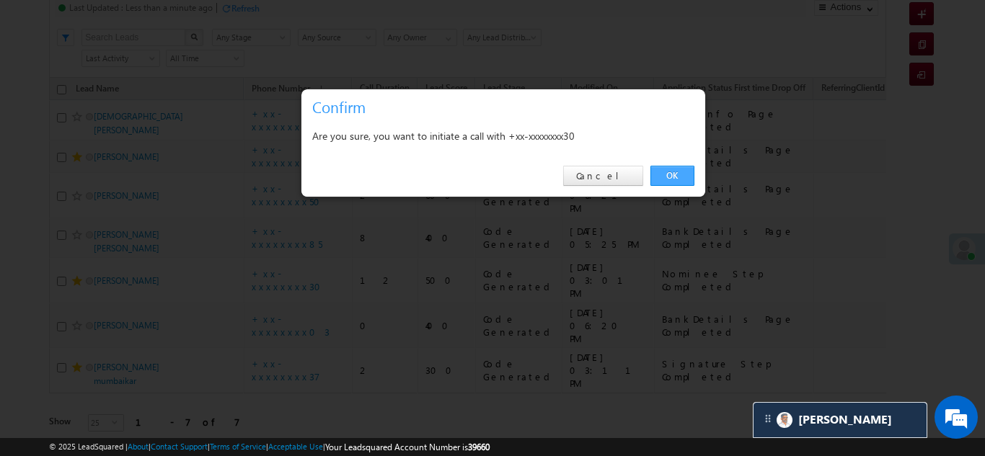
click at [675, 174] on link "OK" at bounding box center [672, 176] width 44 height 20
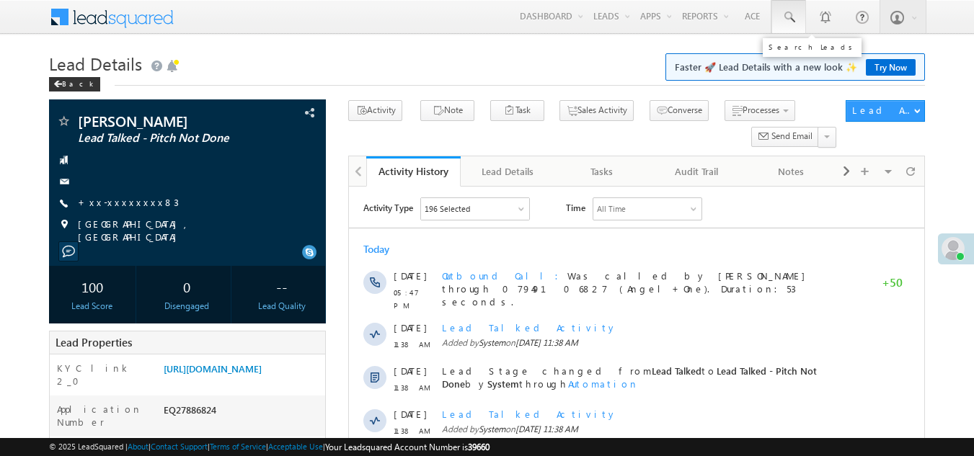
click at [791, 16] on span at bounding box center [788, 17] width 14 height 14
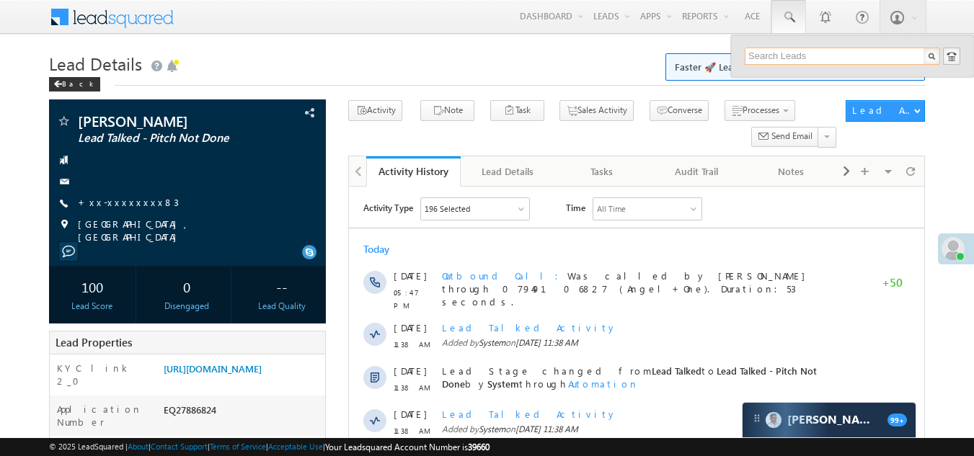
paste input "EQ27921988"
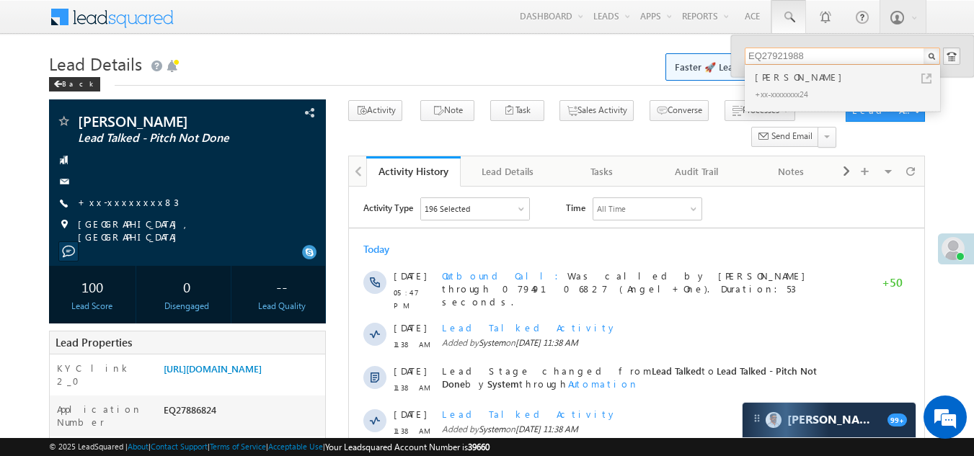
type input "EQ27921988"
click at [766, 84] on div "[PERSON_NAME]" at bounding box center [848, 77] width 193 height 16
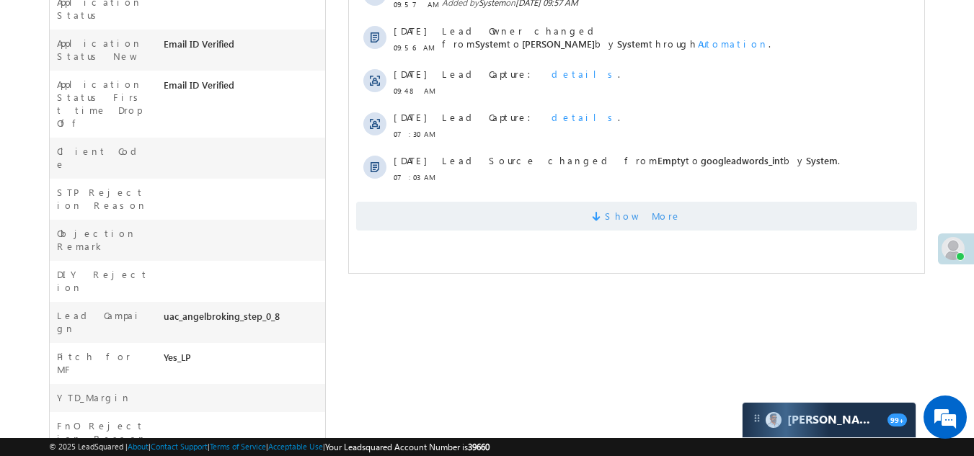
click at [534, 210] on span "Show More" at bounding box center [636, 216] width 561 height 29
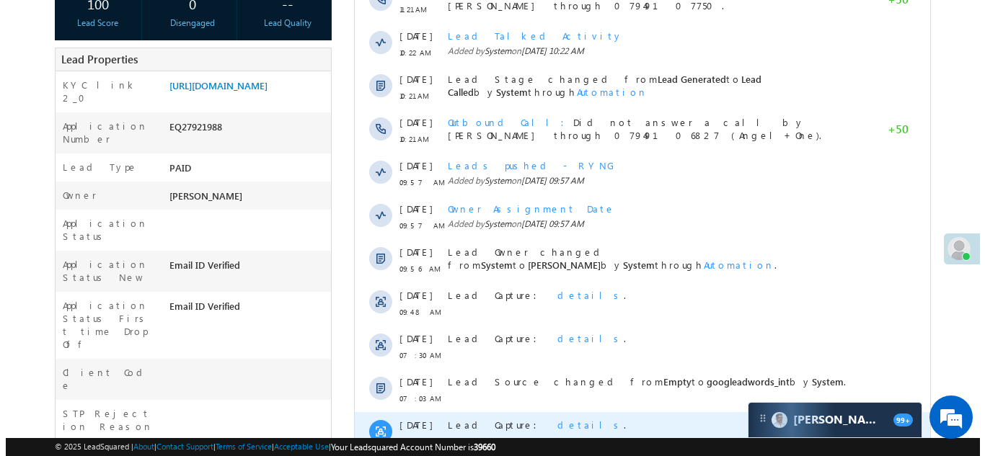
scroll to position [72, 0]
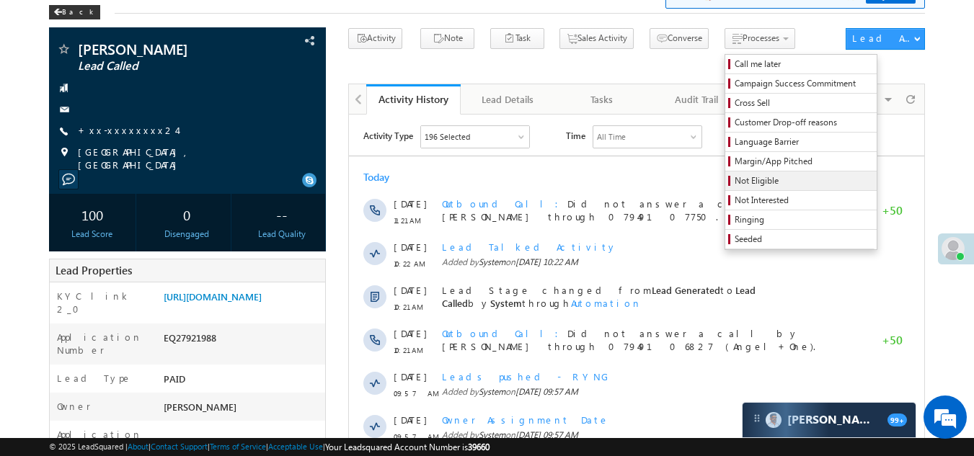
click at [735, 180] on span "Not Eligible" at bounding box center [803, 180] width 137 height 13
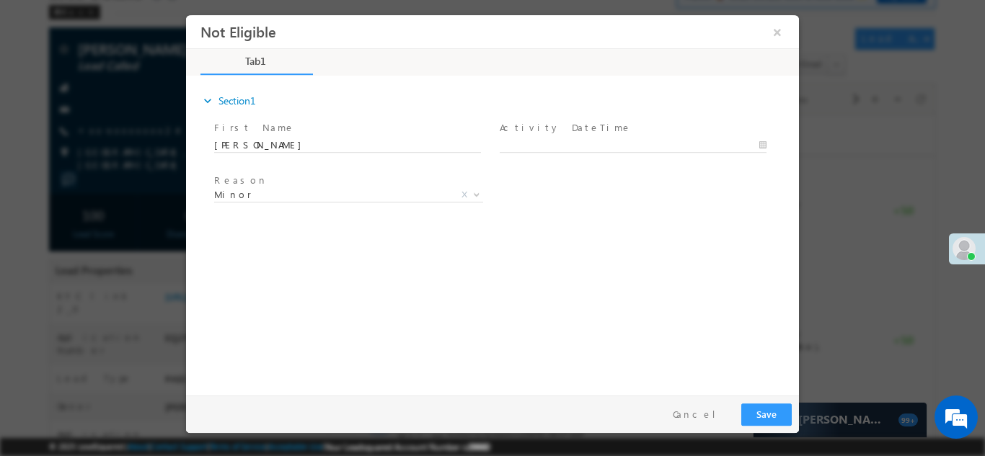
scroll to position [0, 0]
type input "[DATE] 6:14 PM"
click at [585, 143] on body "Not Eligible ×" at bounding box center [492, 201] width 613 height 374
click at [768, 412] on button "Save" at bounding box center [766, 414] width 50 height 22
